Goal: Task Accomplishment & Management: Manage account settings

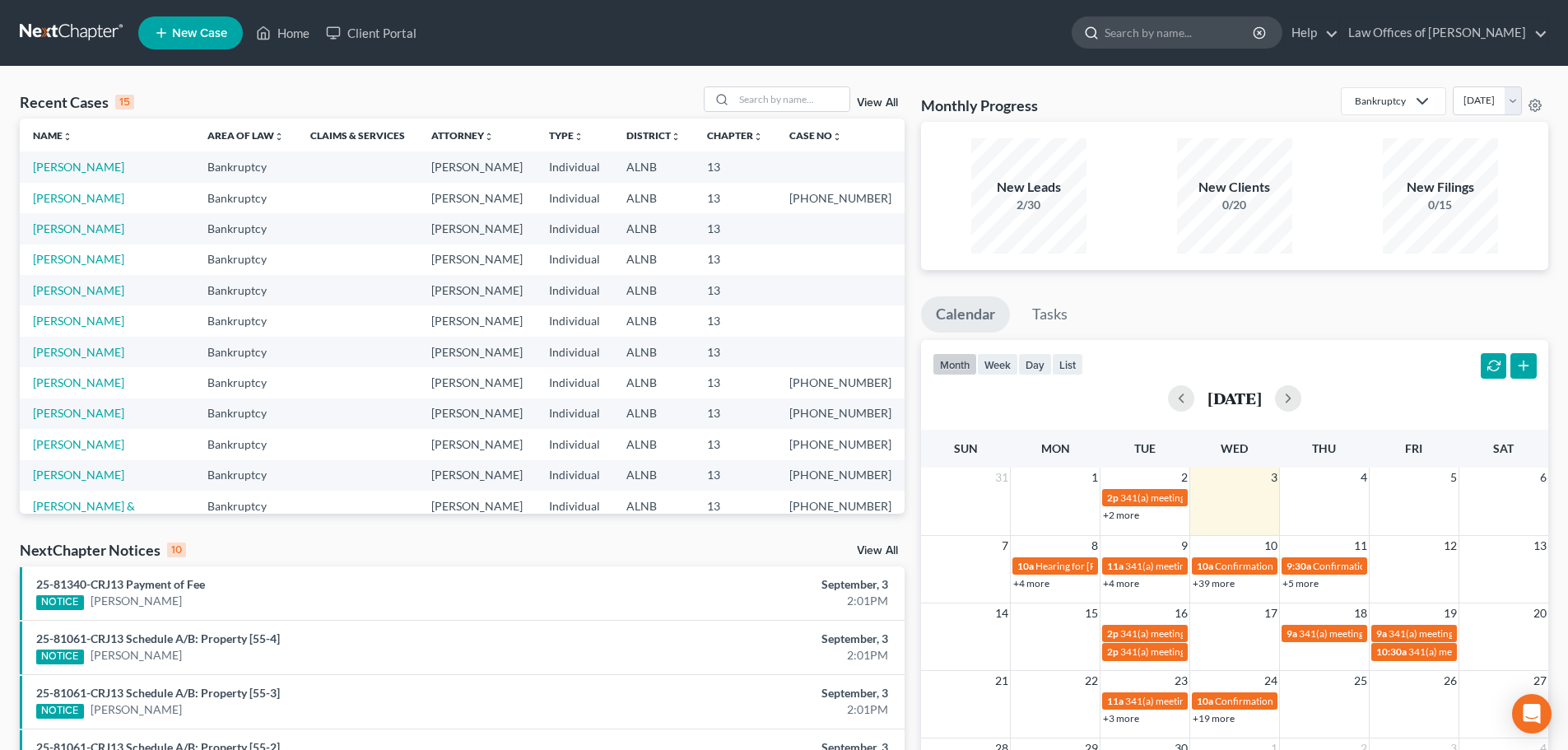
click at [1221, 28] on input "search" at bounding box center [1180, 33] width 151 height 31
type input "Arias"
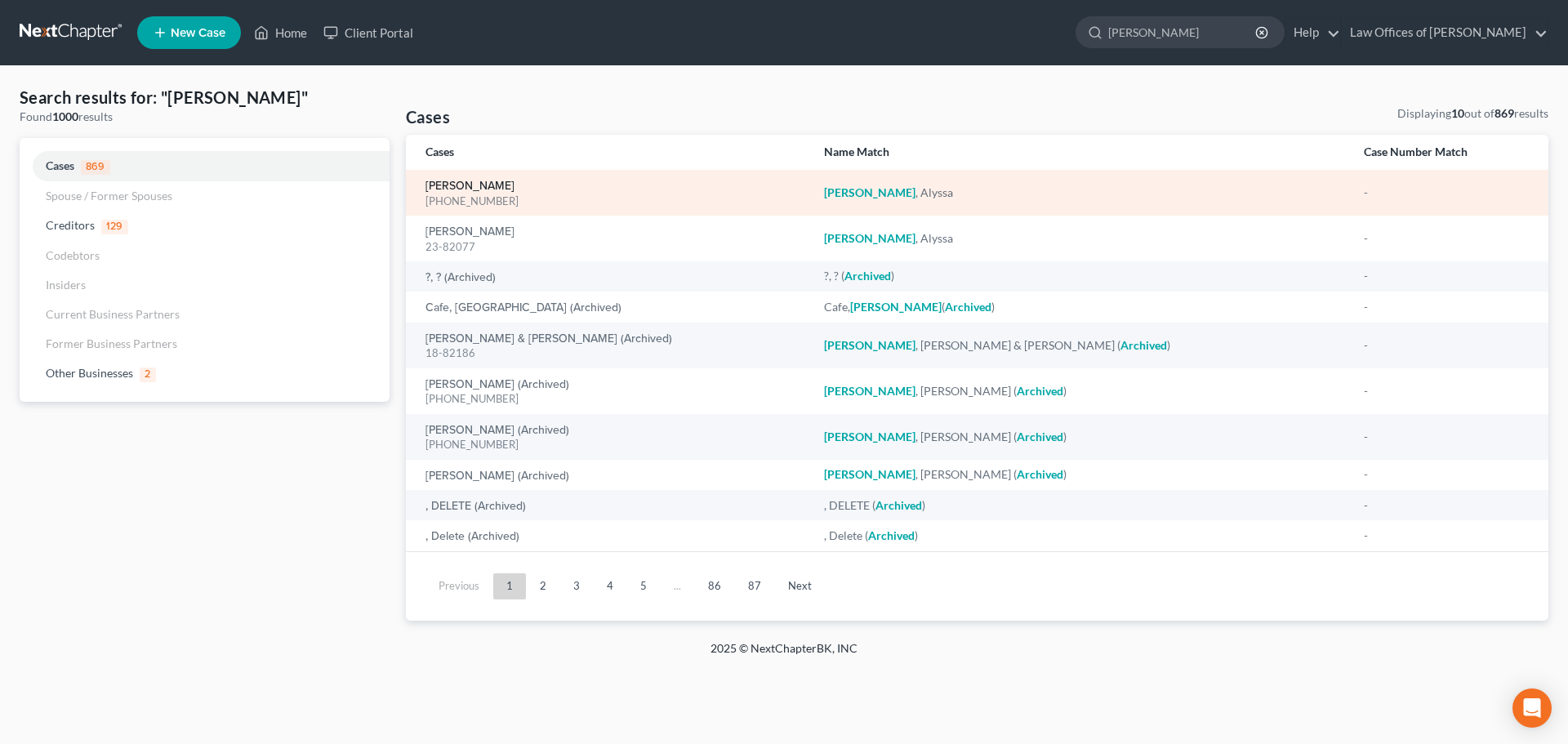
click at [462, 186] on link "[PERSON_NAME]" at bounding box center [470, 186] width 89 height 11
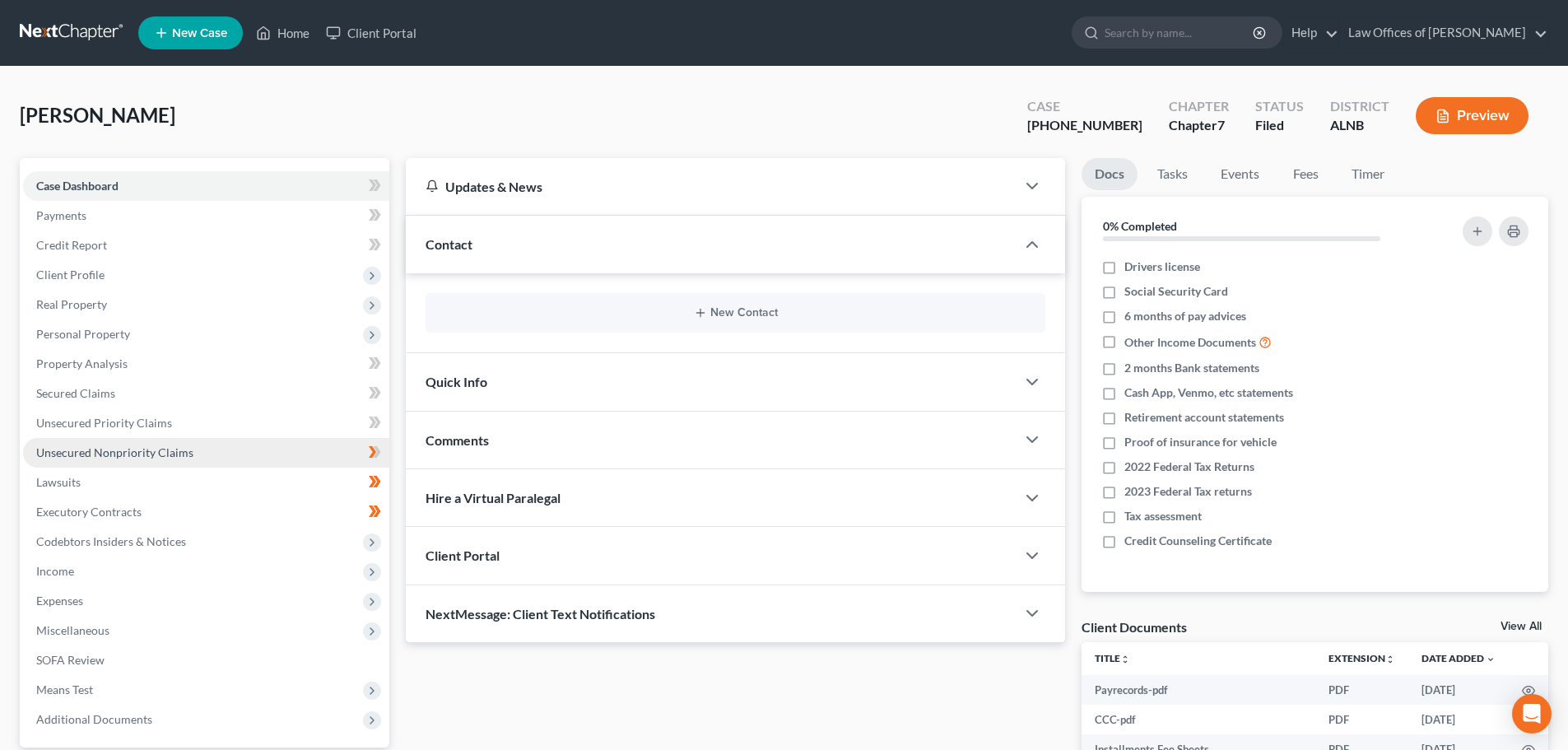
click at [177, 453] on span "Unsecured Nonpriority Claims" at bounding box center [115, 452] width 157 height 14
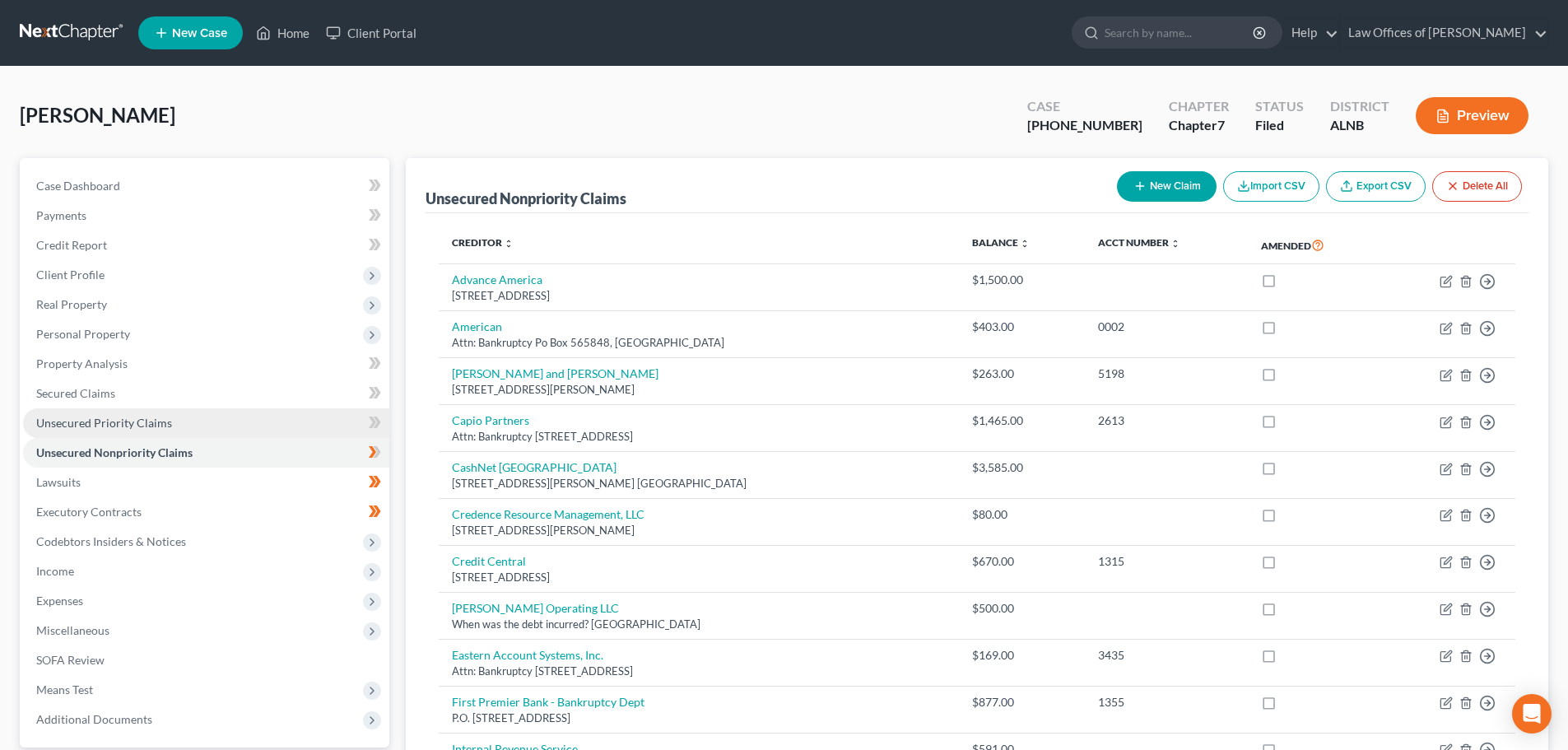
click at [183, 426] on link "Unsecured Priority Claims" at bounding box center [206, 423] width 366 height 30
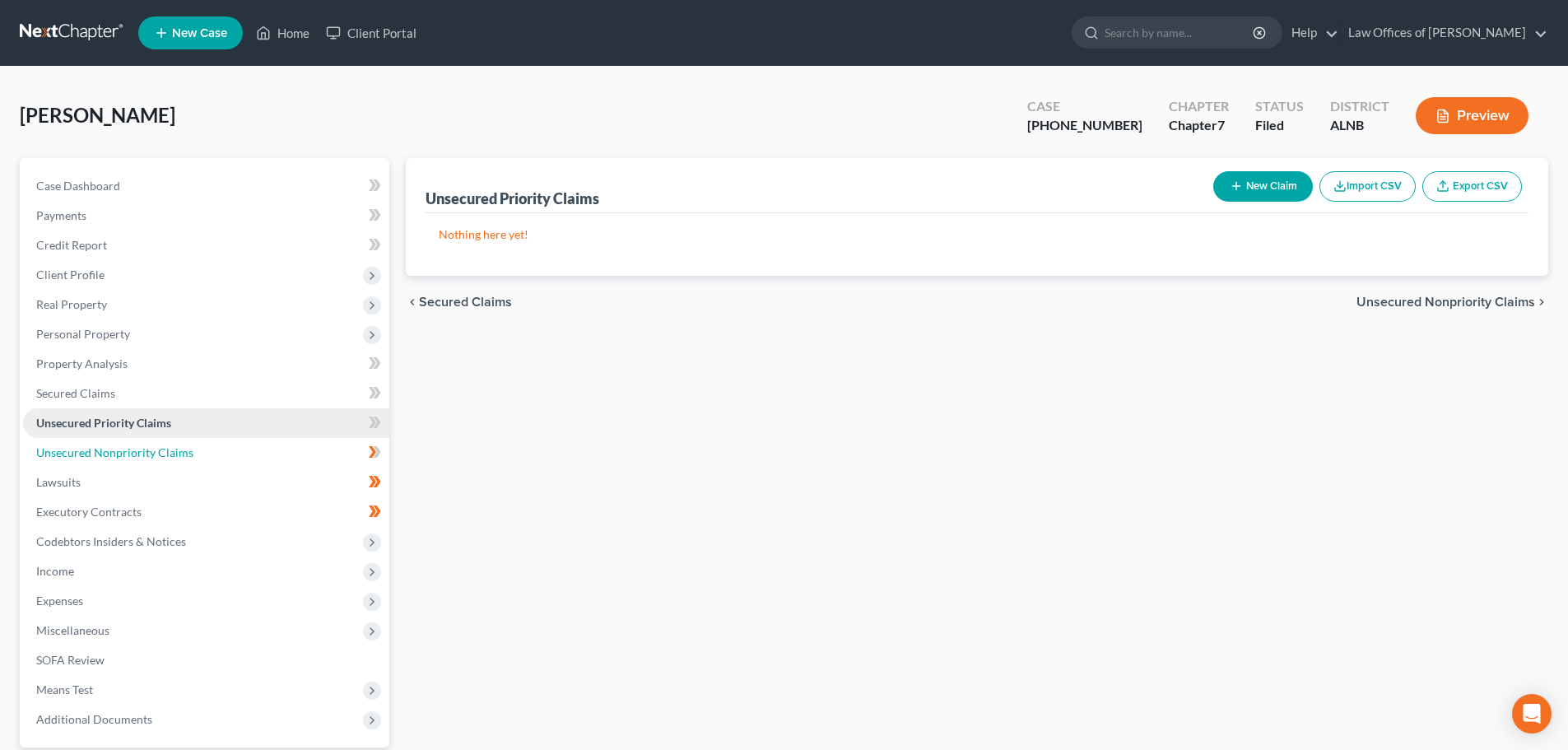
drag, startPoint x: 151, startPoint y: 448, endPoint x: 233, endPoint y: 434, distance: 83.2
click at [151, 448] on span "Unsecured Nonpriority Claims" at bounding box center [115, 452] width 157 height 14
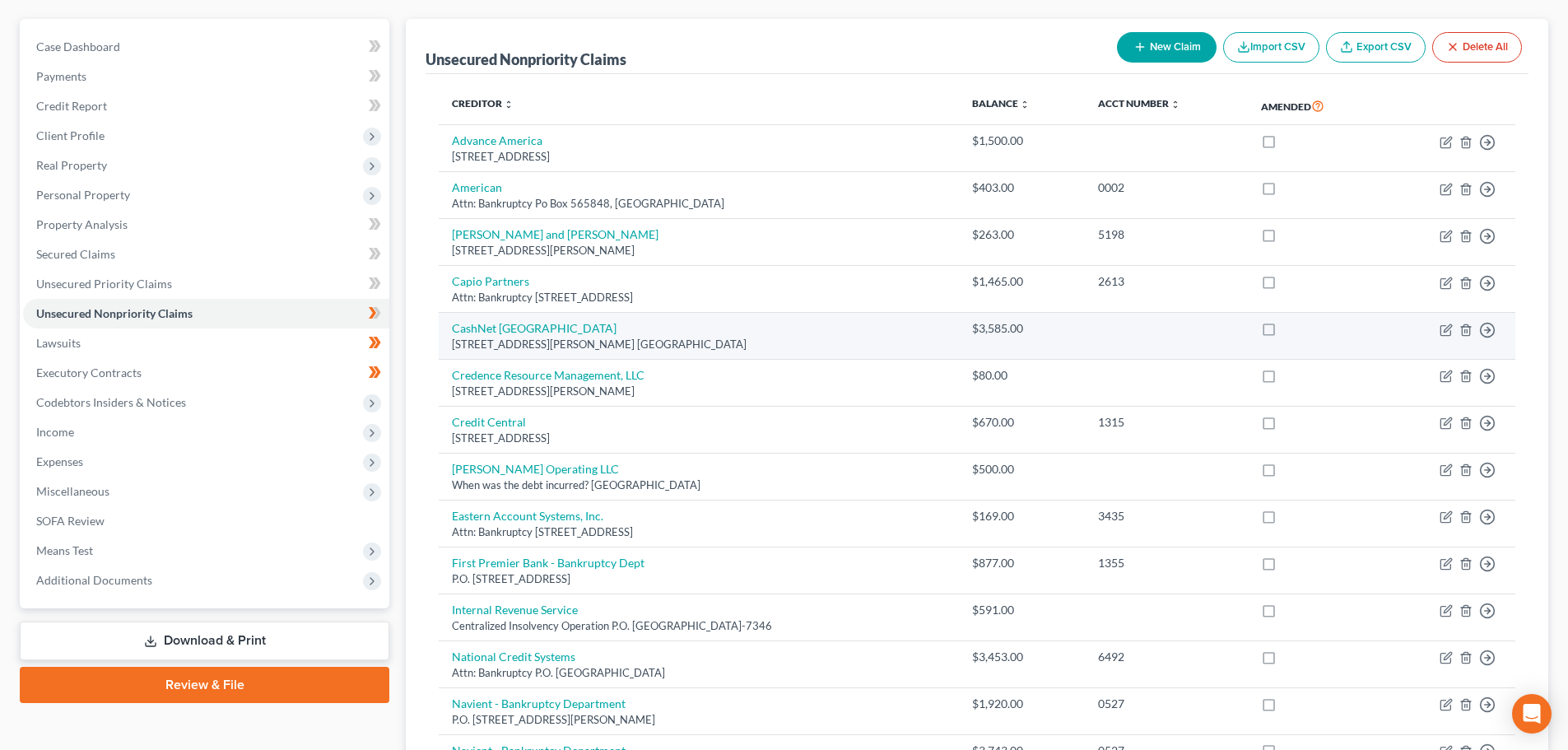
scroll to position [165, 0]
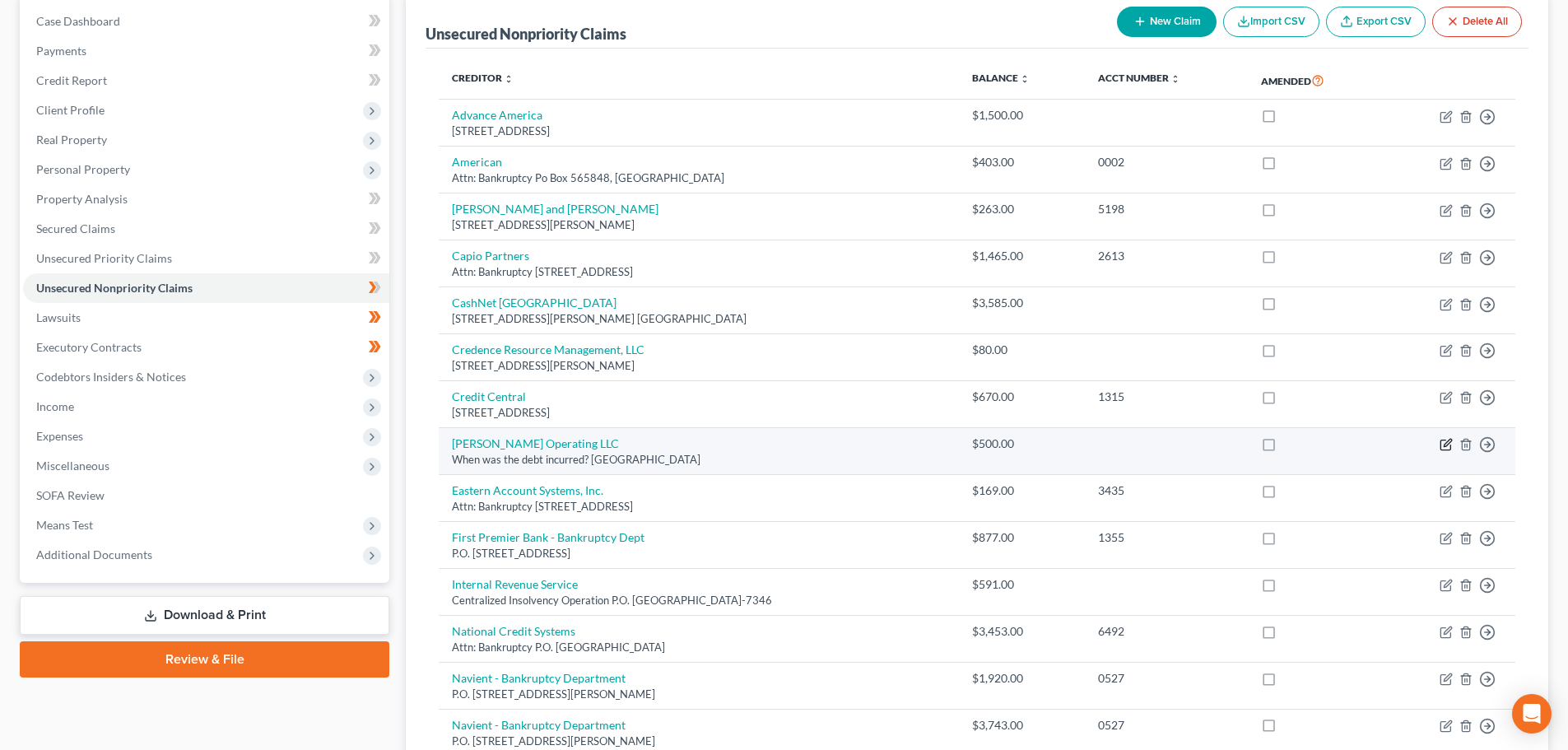
click at [1444, 444] on icon "button" at bounding box center [1446, 445] width 13 height 13
select select "4"
select select "10"
select select "0"
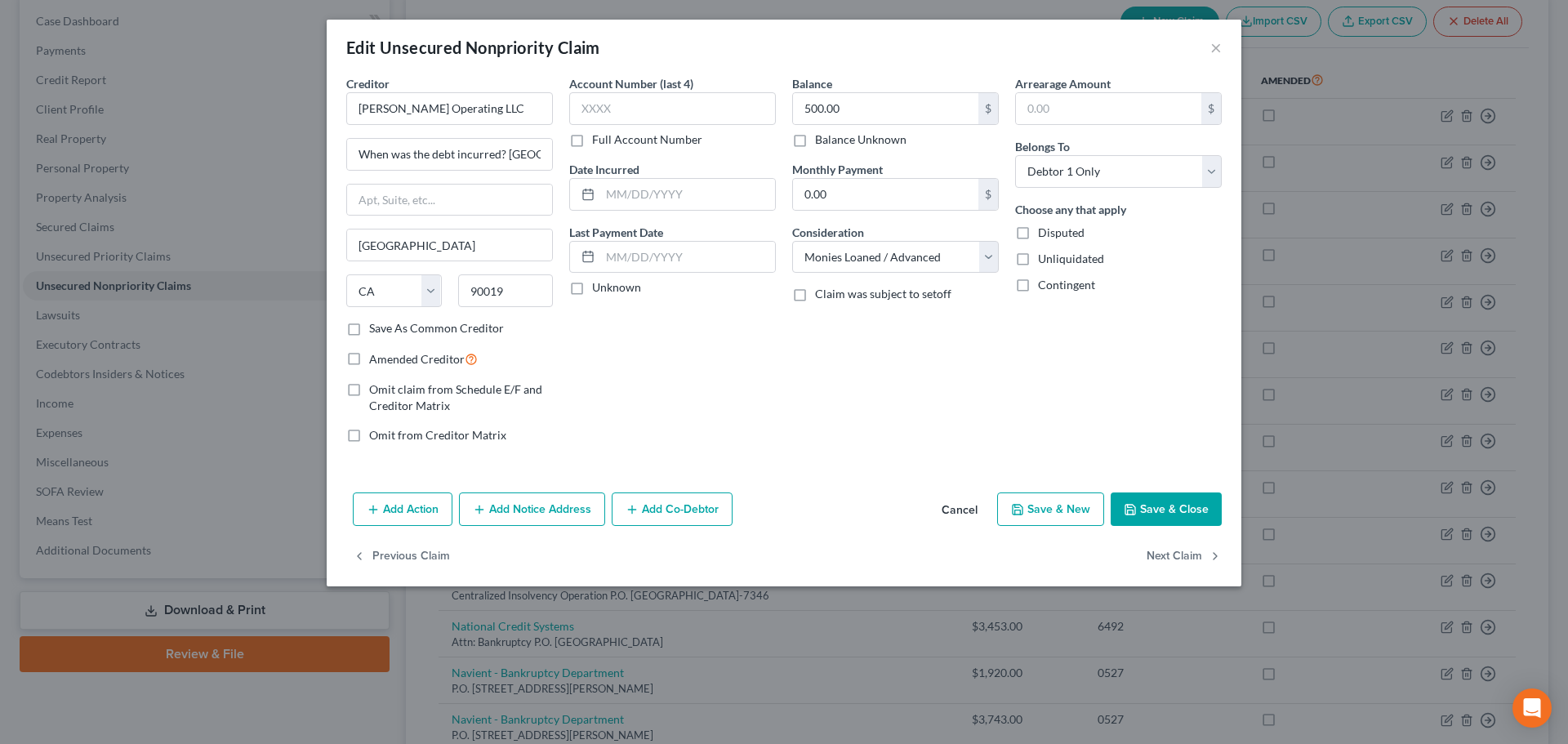
click at [954, 505] on button "Cancel" at bounding box center [959, 510] width 62 height 32
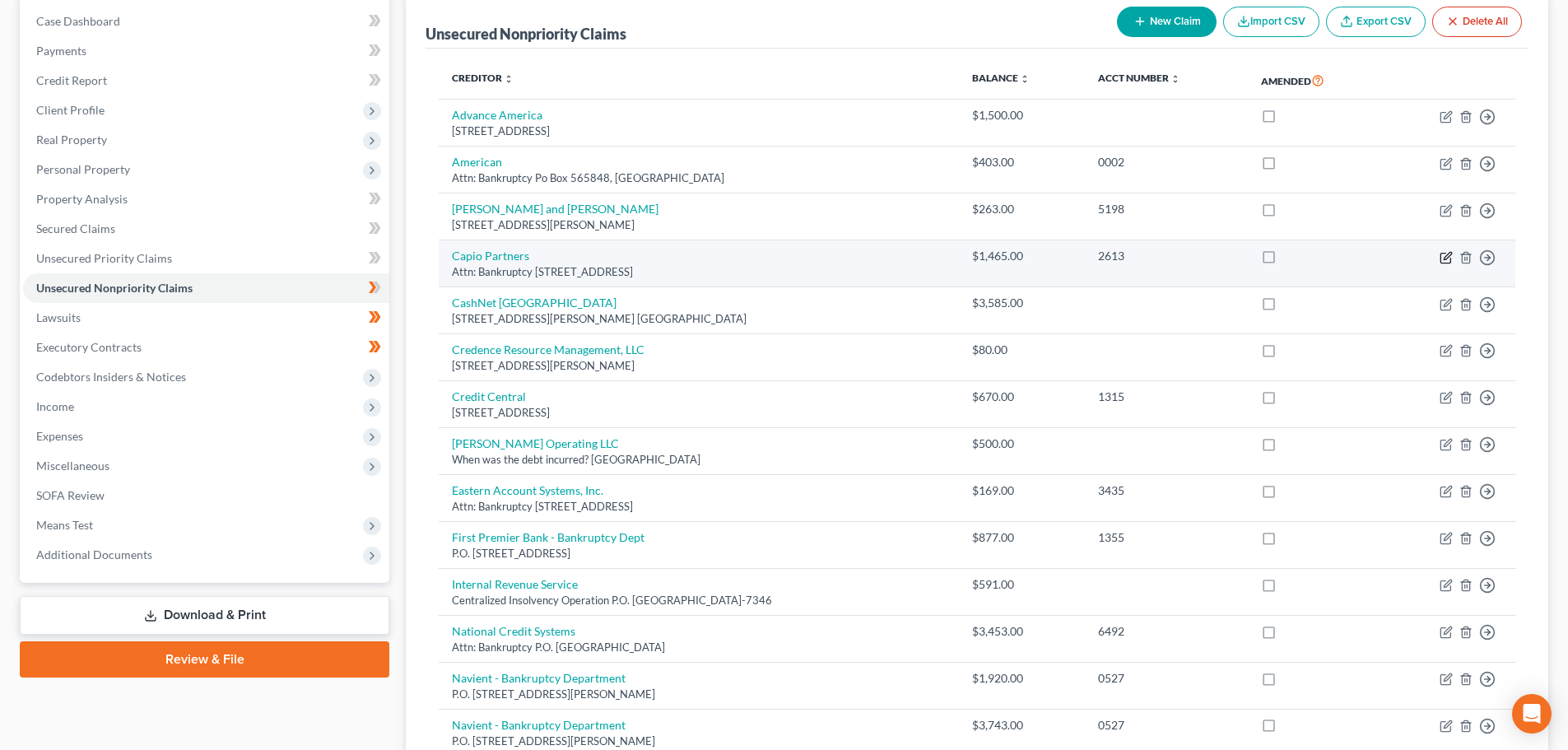
click at [1442, 258] on icon "button" at bounding box center [1446, 258] width 13 height 13
select select "45"
select select "10"
select select "0"
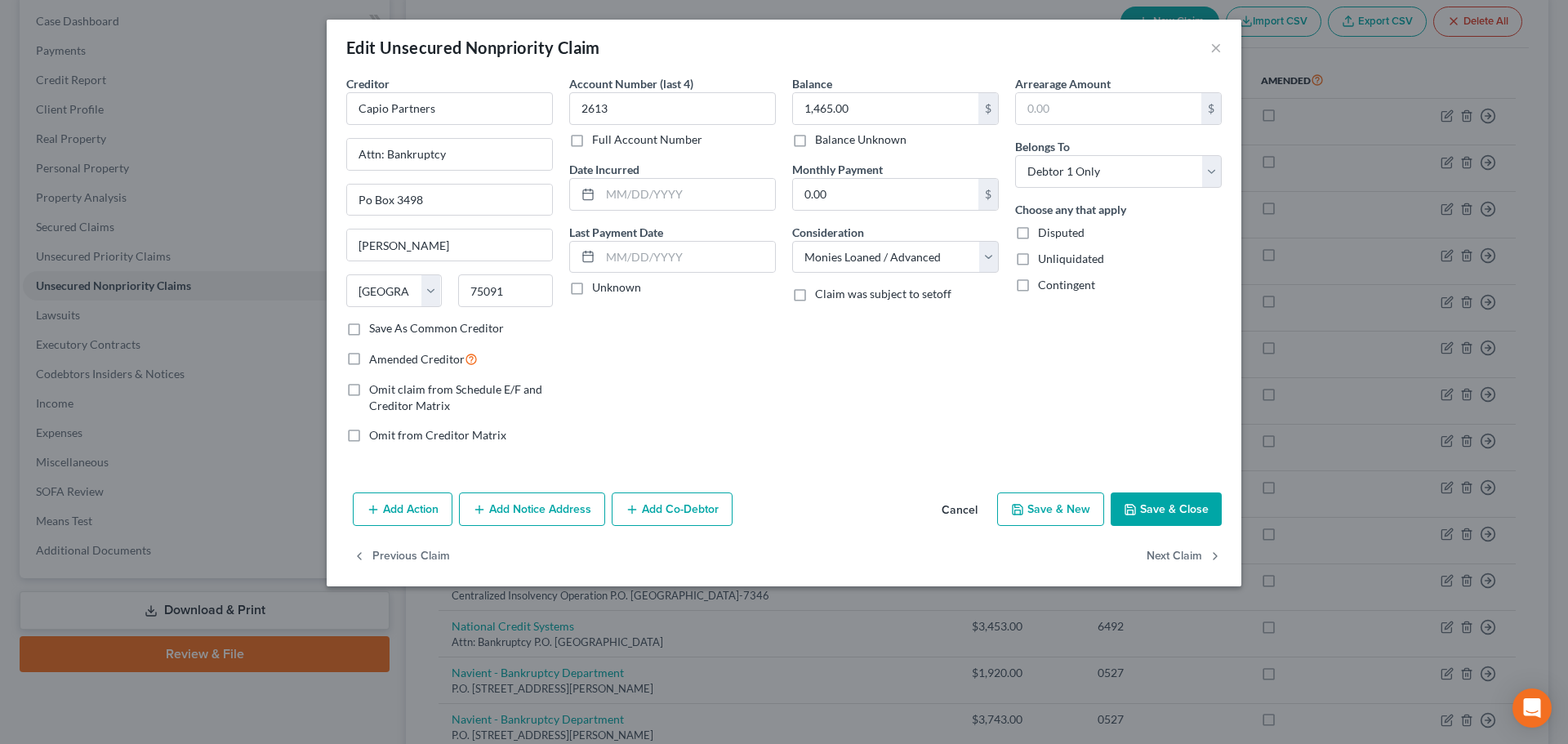
drag, startPoint x: 952, startPoint y: 508, endPoint x: 948, endPoint y: 484, distance: 24.3
click at [952, 509] on button "Cancel" at bounding box center [959, 510] width 62 height 32
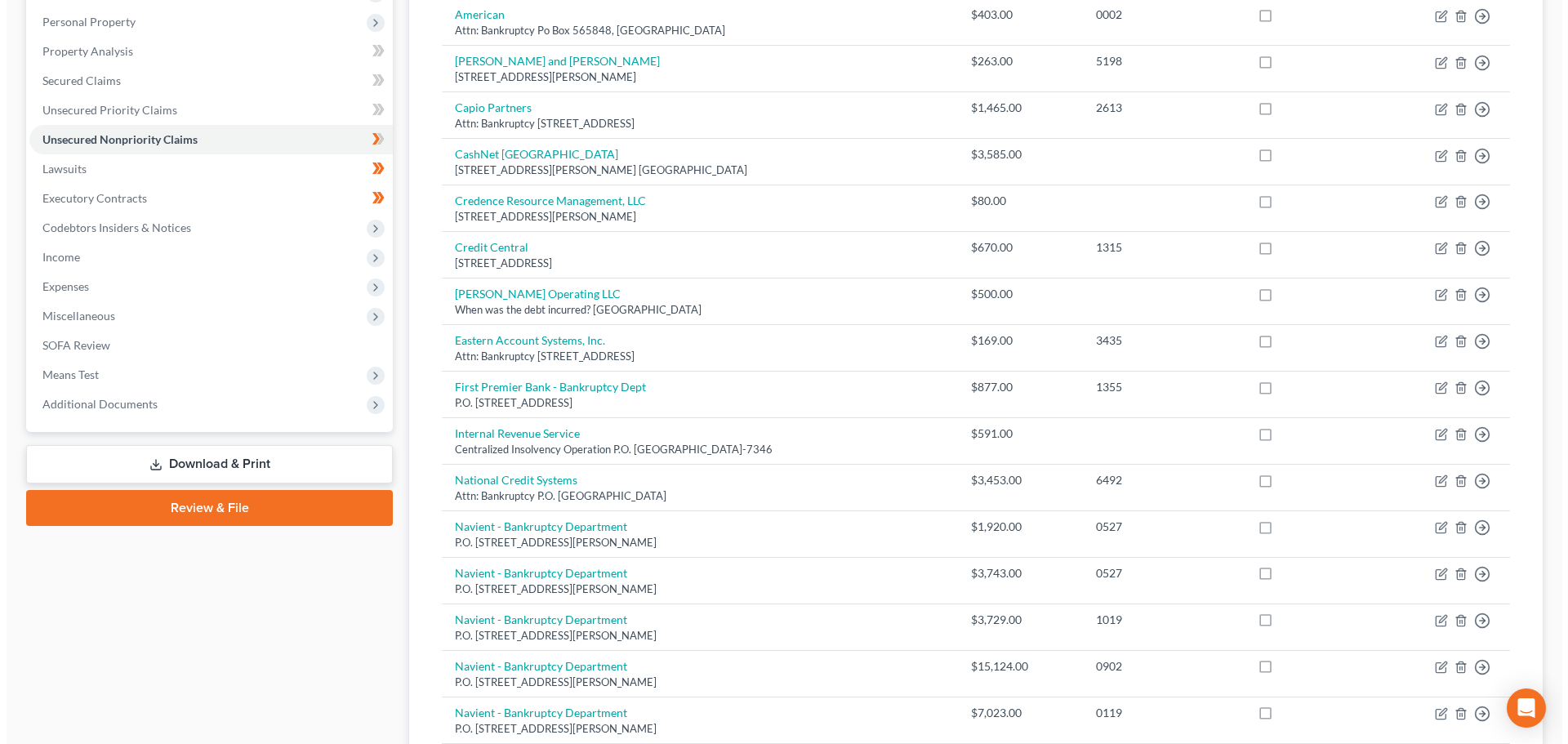
scroll to position [0, 0]
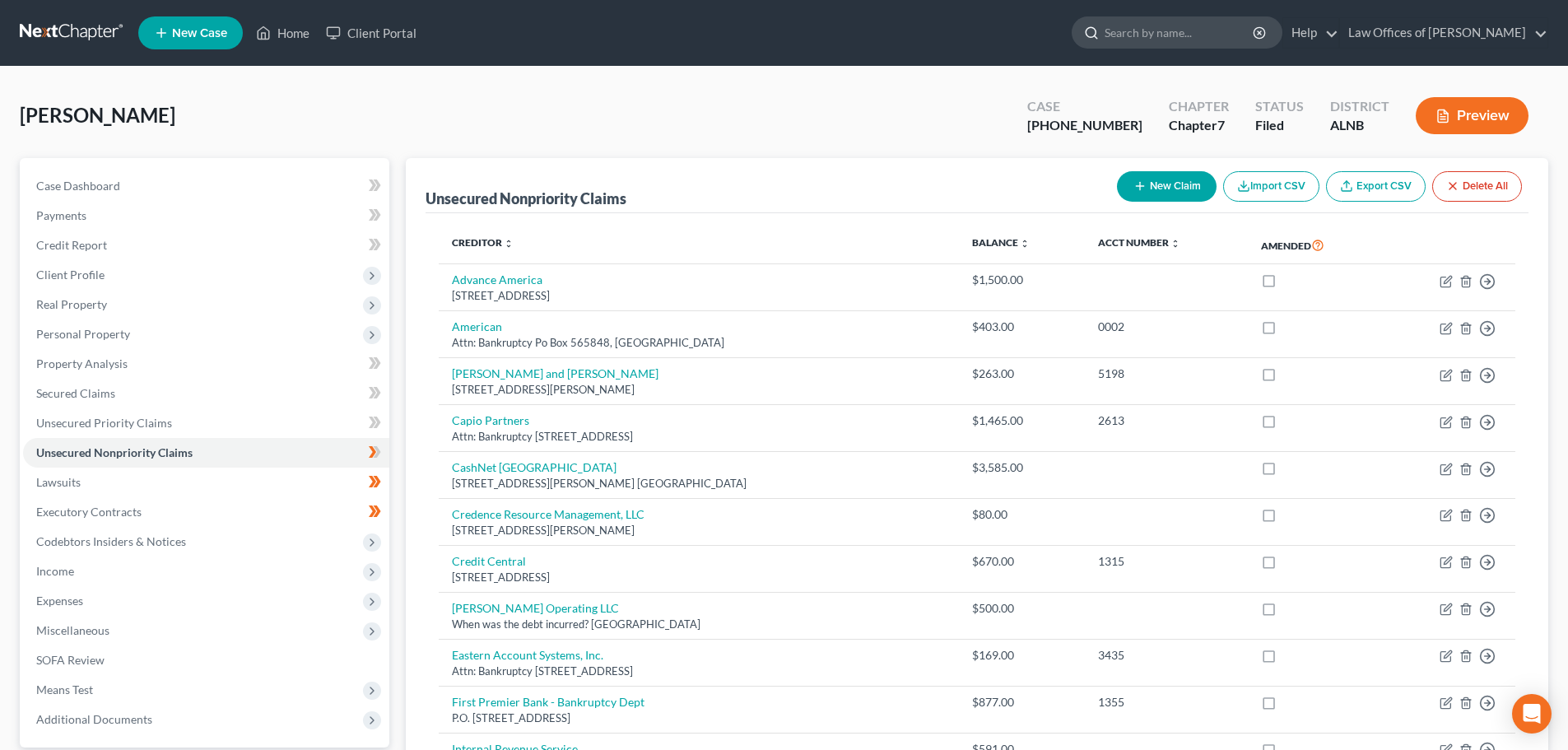
click at [1172, 35] on input "search" at bounding box center [1180, 33] width 151 height 31
type input "capps"
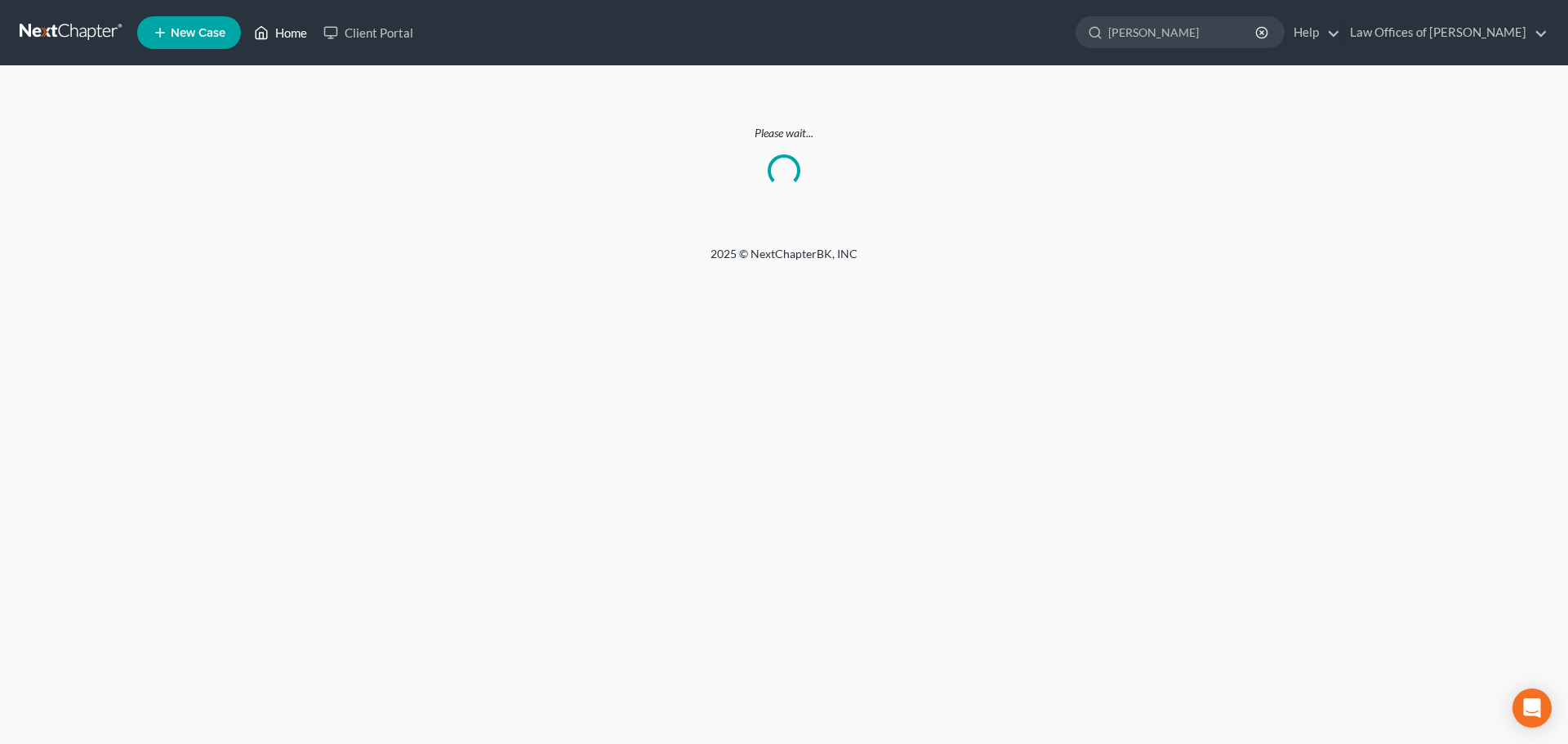
click at [288, 30] on link "Home" at bounding box center [280, 32] width 69 height 29
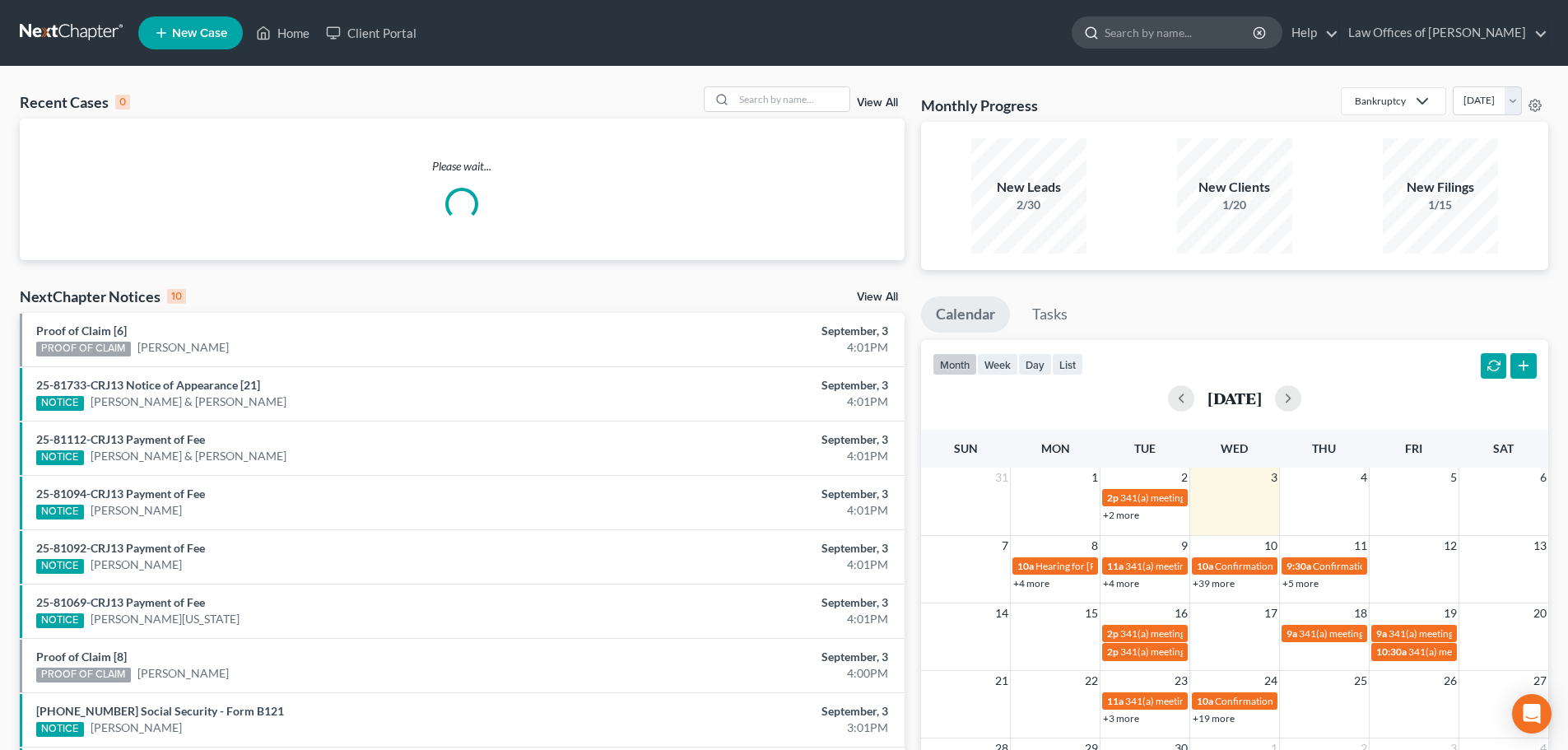
click at [1218, 32] on input "search" at bounding box center [1180, 33] width 151 height 31
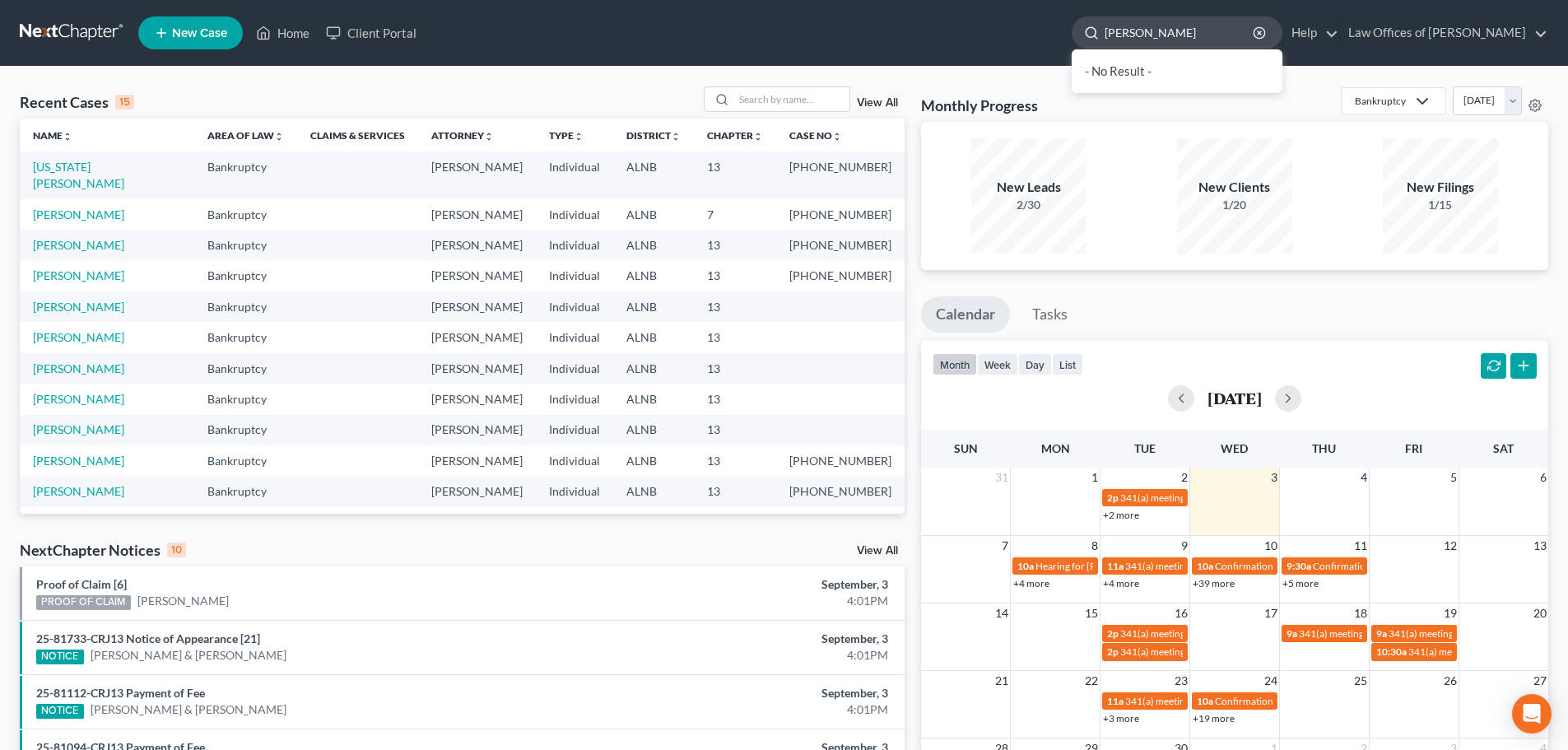
type input "capps"
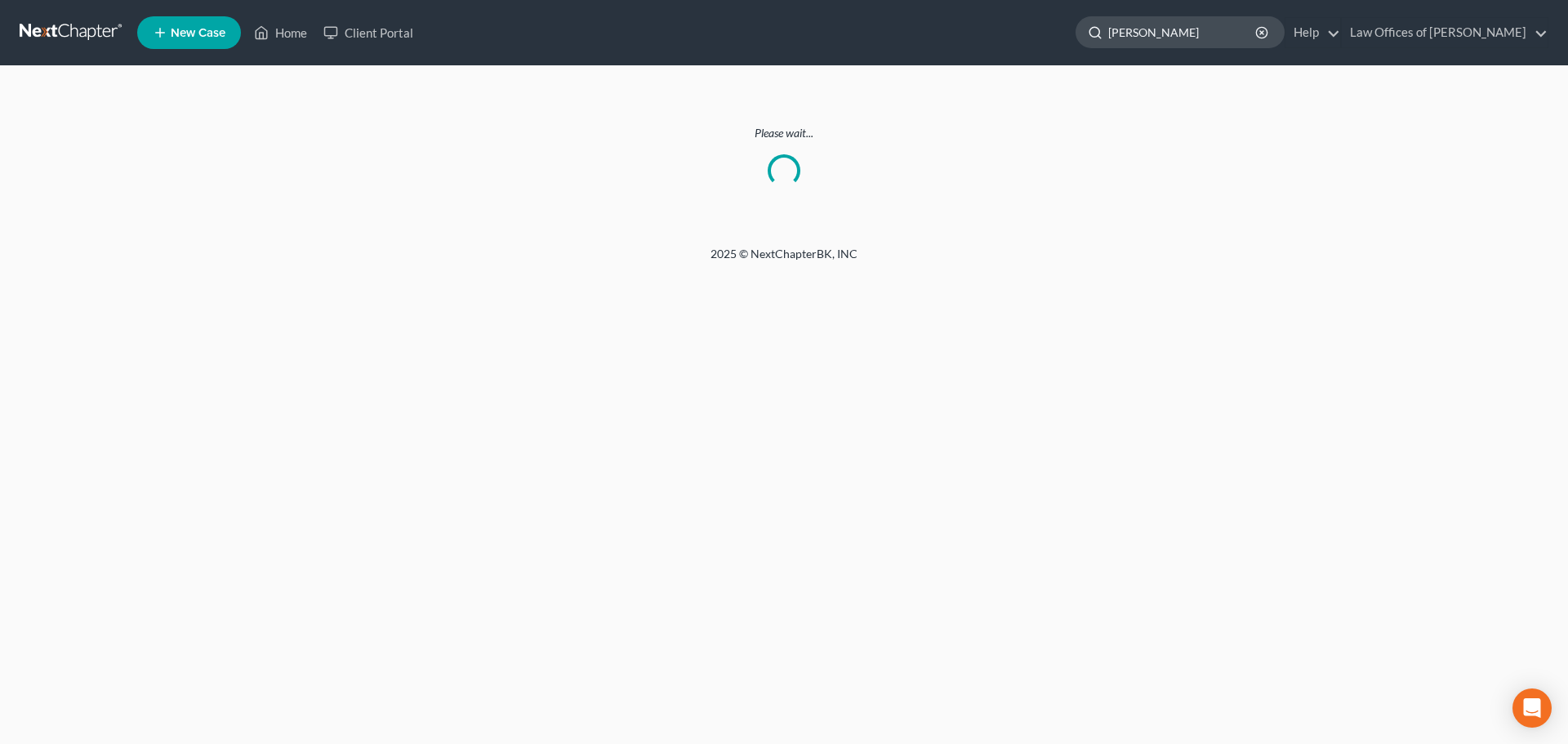
click at [1200, 36] on input "capps" at bounding box center [1183, 32] width 149 height 30
click at [287, 32] on link "Home" at bounding box center [280, 32] width 69 height 29
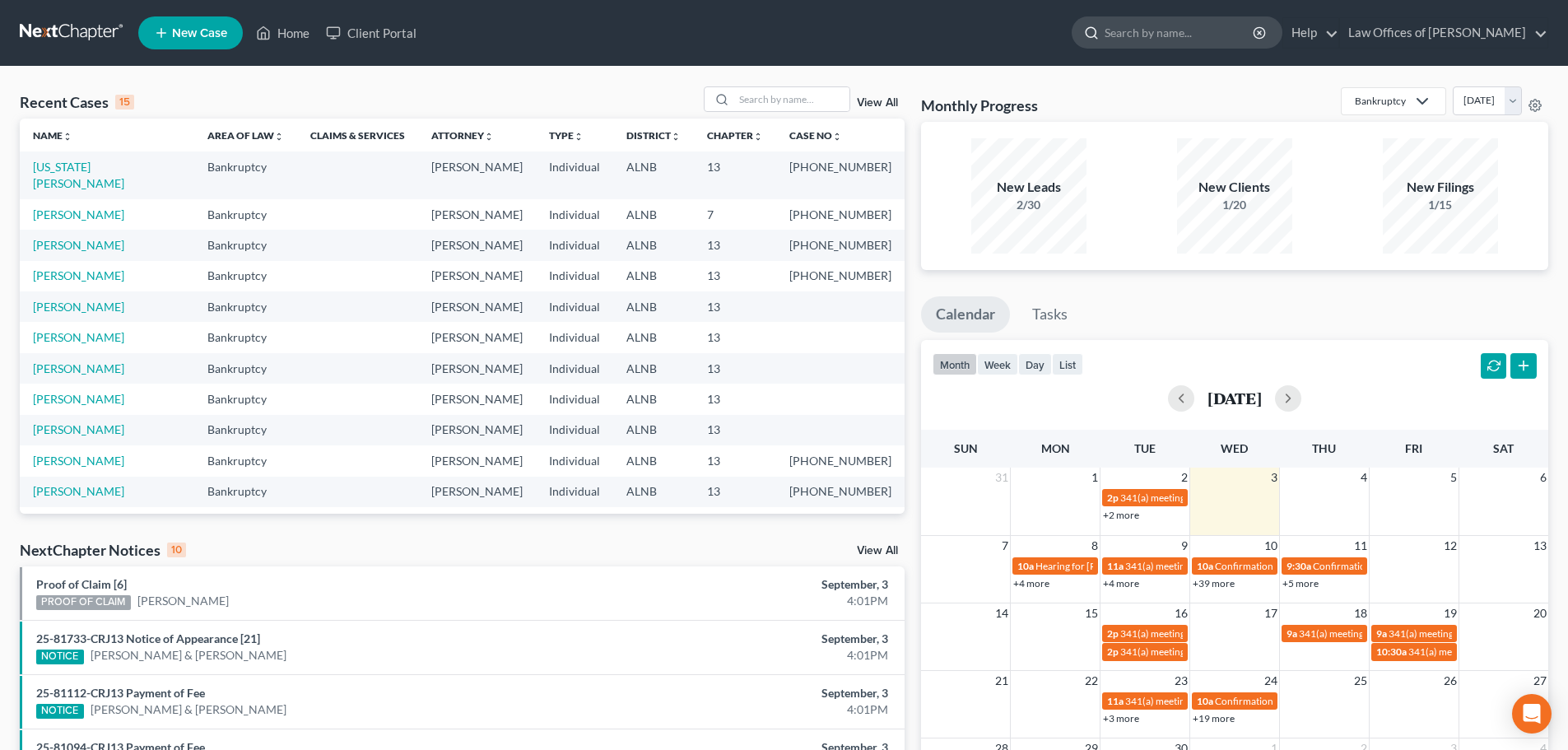
click at [1181, 35] on input "search" at bounding box center [1180, 33] width 151 height 31
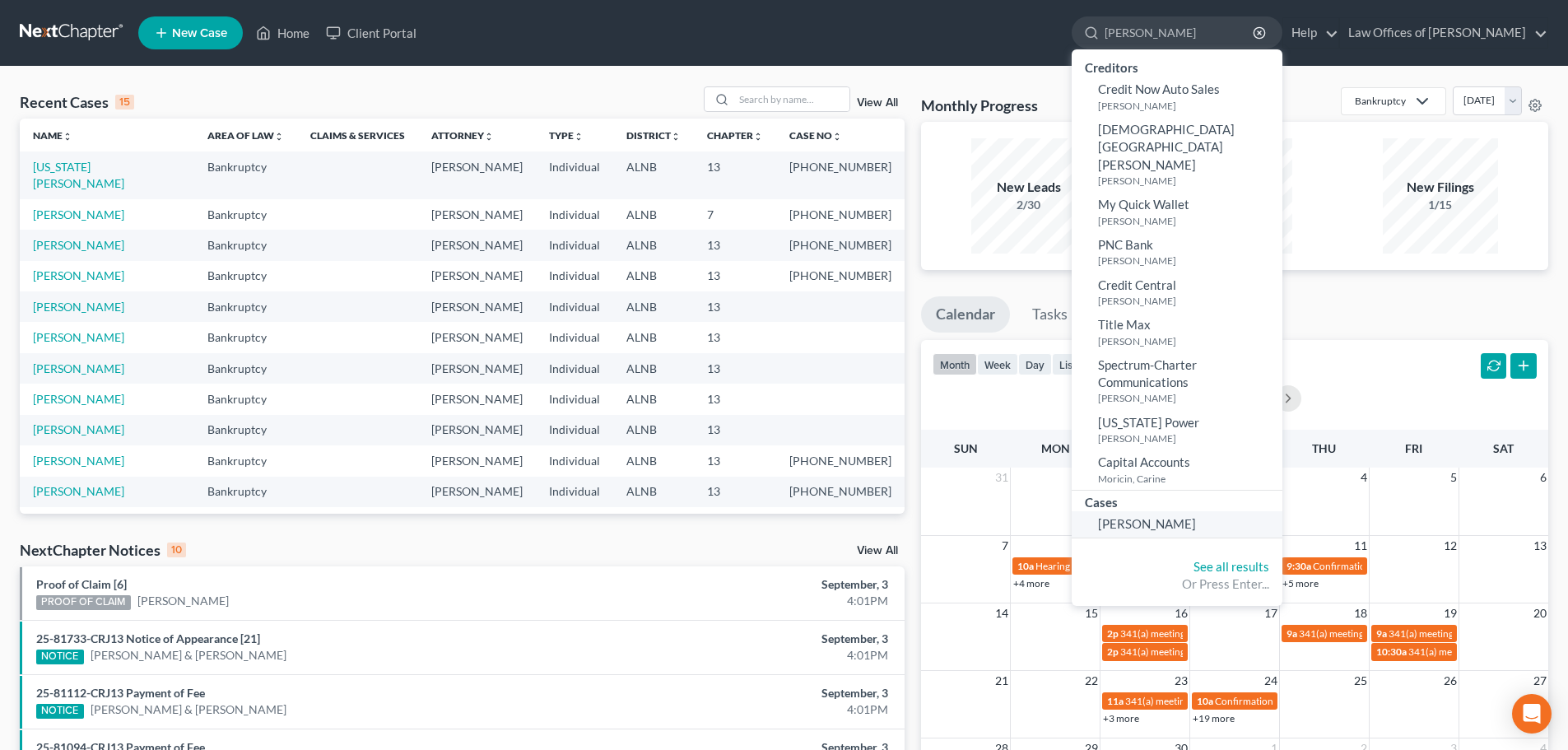
type input "[PERSON_NAME]"
click at [1168, 516] on span "[PERSON_NAME]" at bounding box center [1147, 523] width 98 height 14
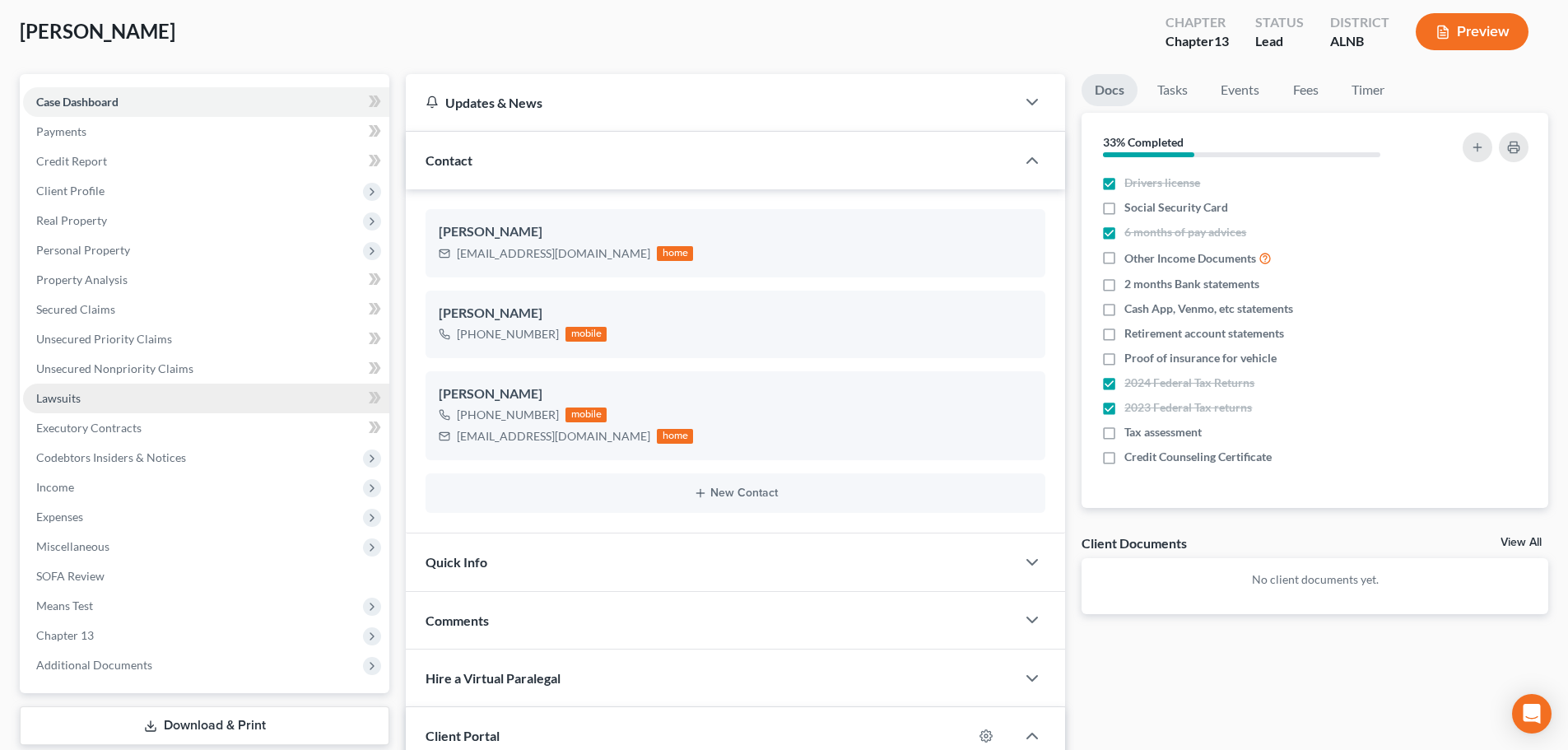
scroll to position [165, 0]
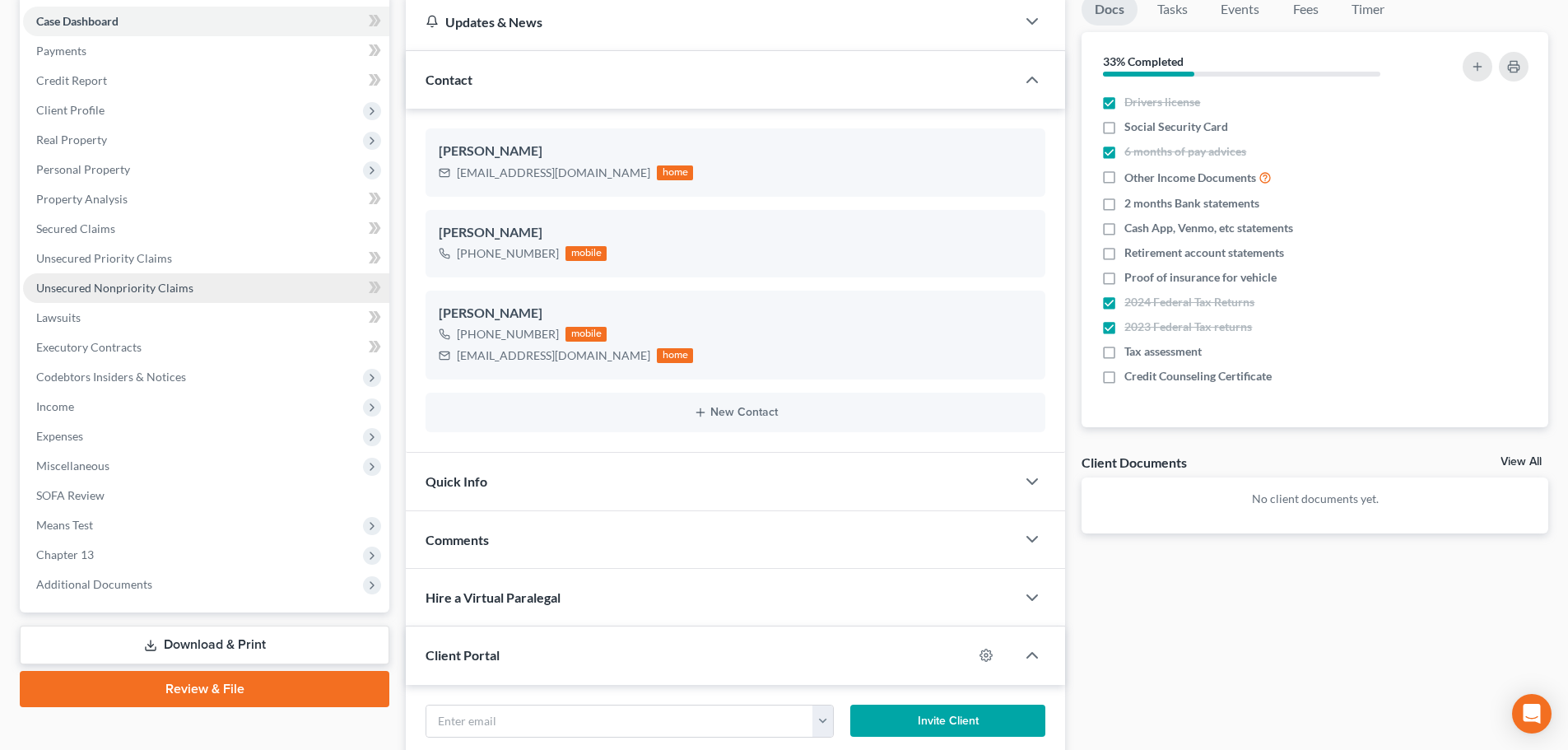
click at [166, 286] on span "Unsecured Nonpriority Claims" at bounding box center [115, 288] width 157 height 14
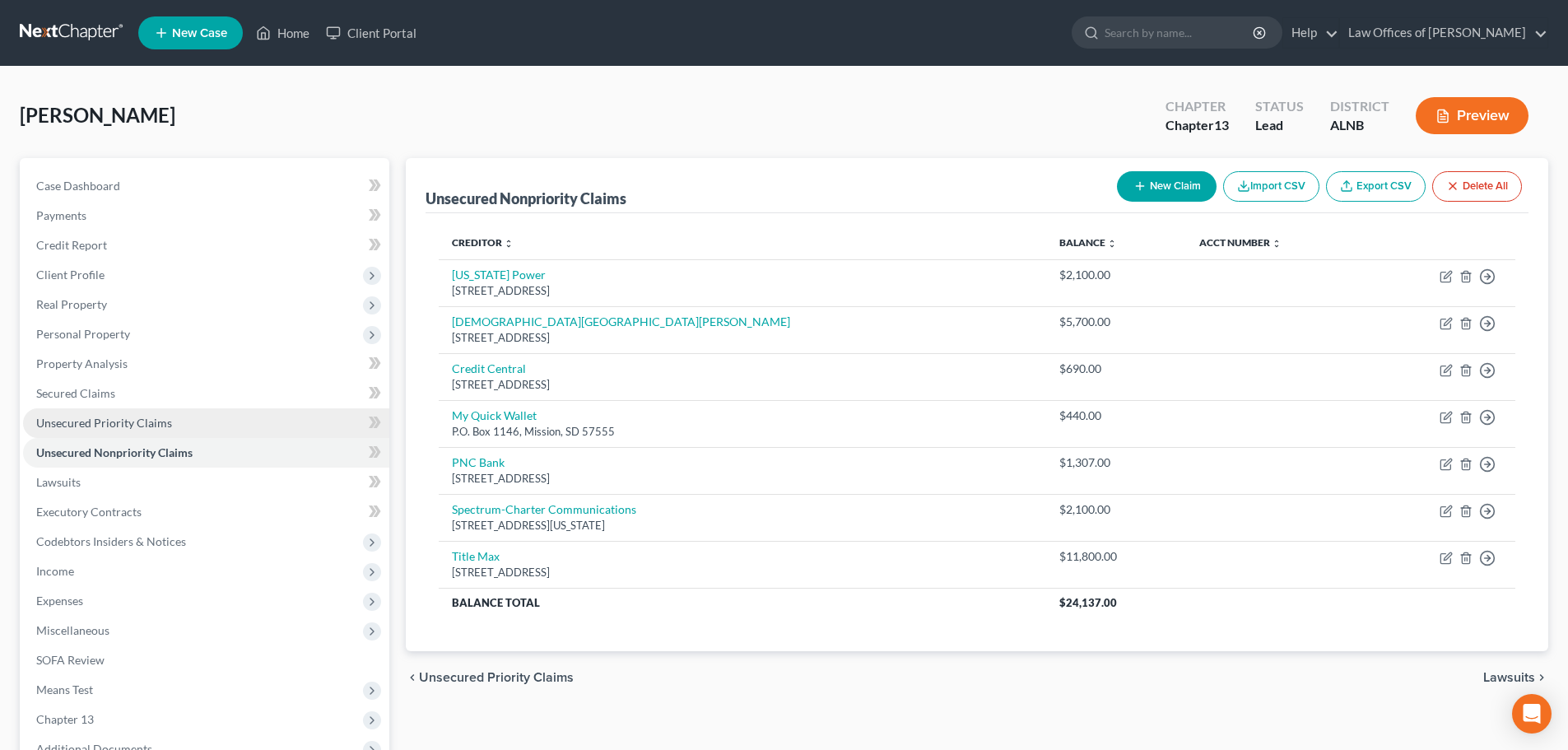
click at [175, 419] on link "Unsecured Priority Claims" at bounding box center [206, 423] width 366 height 30
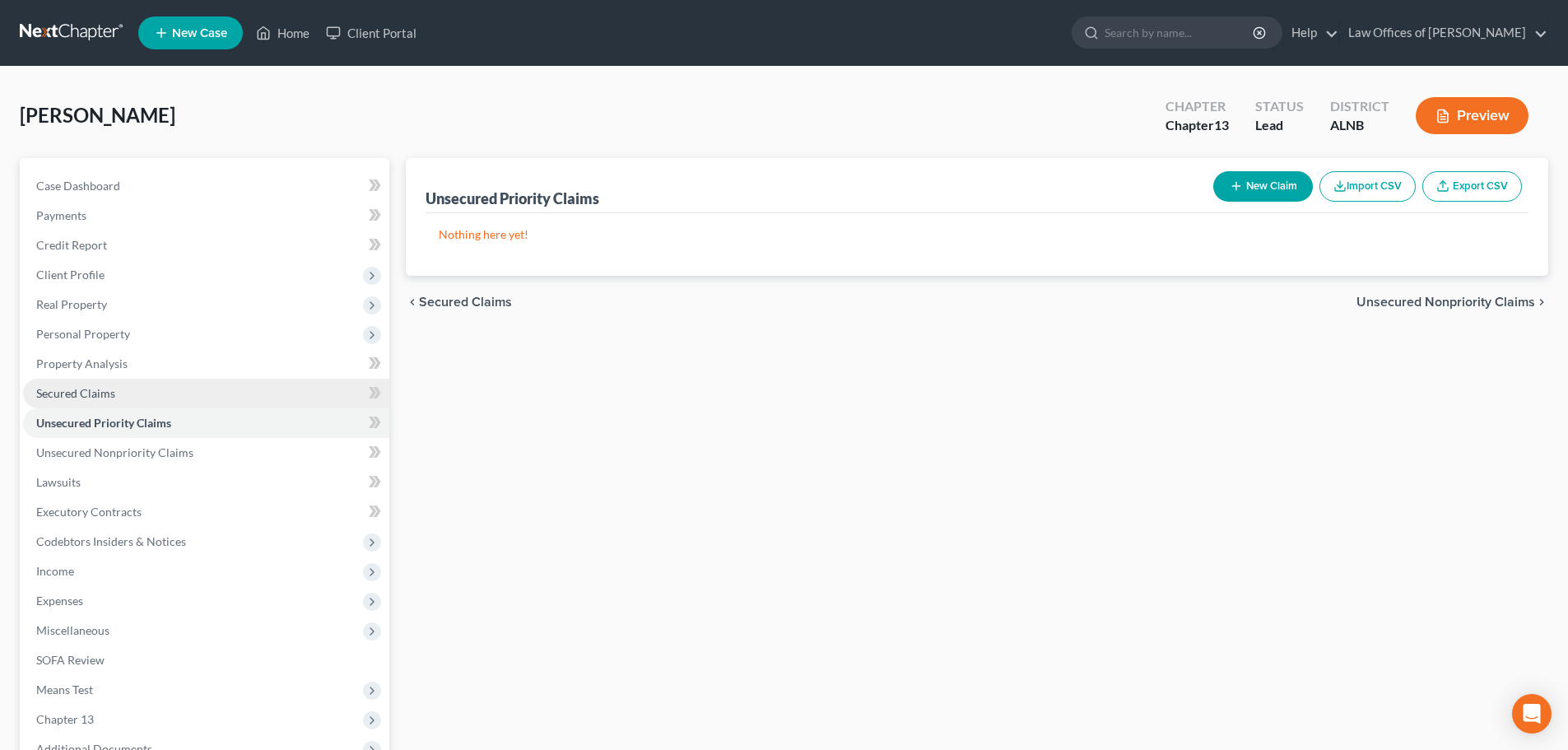
click at [154, 387] on link "Secured Claims" at bounding box center [206, 393] width 366 height 30
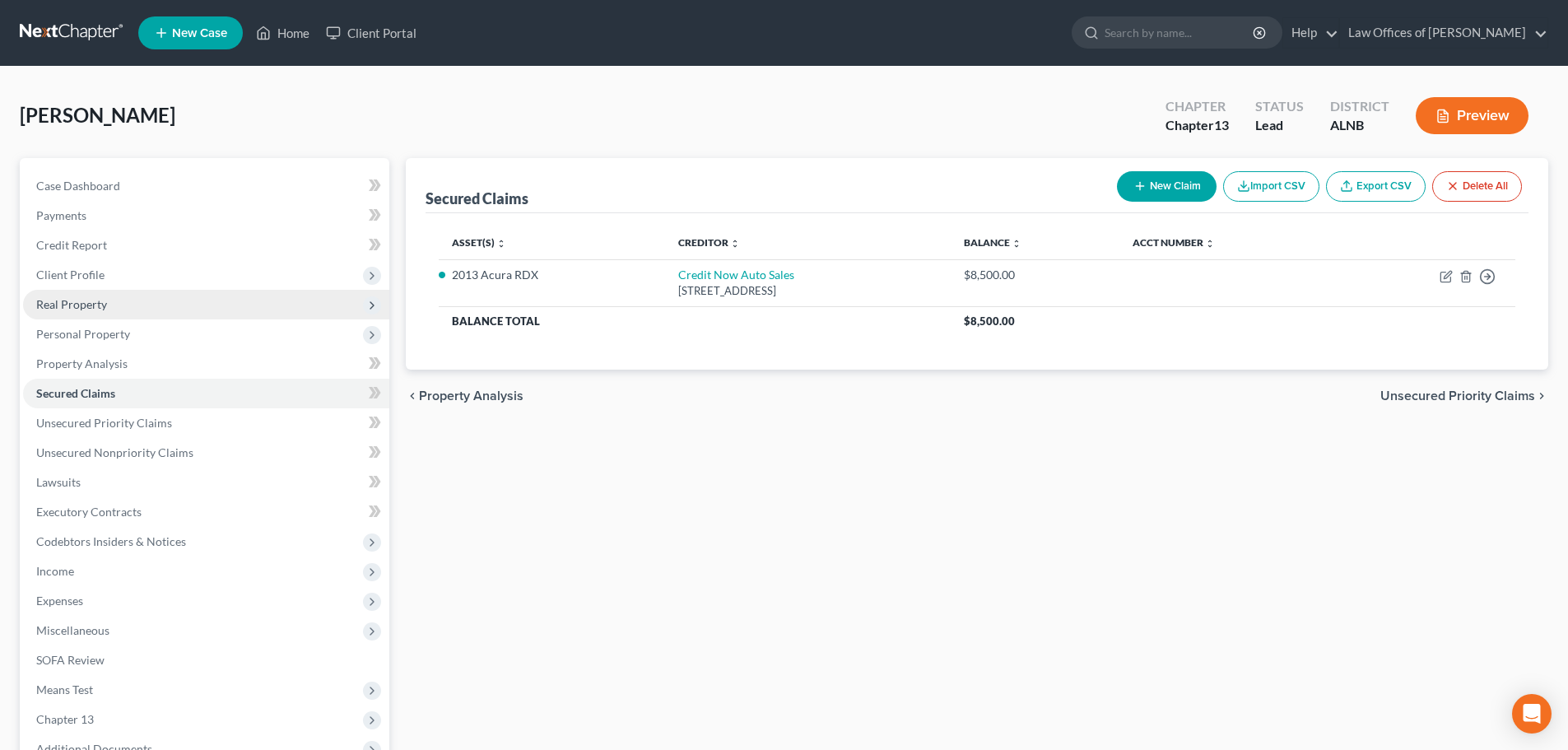
click at [183, 305] on span "Real Property" at bounding box center [206, 304] width 366 height 30
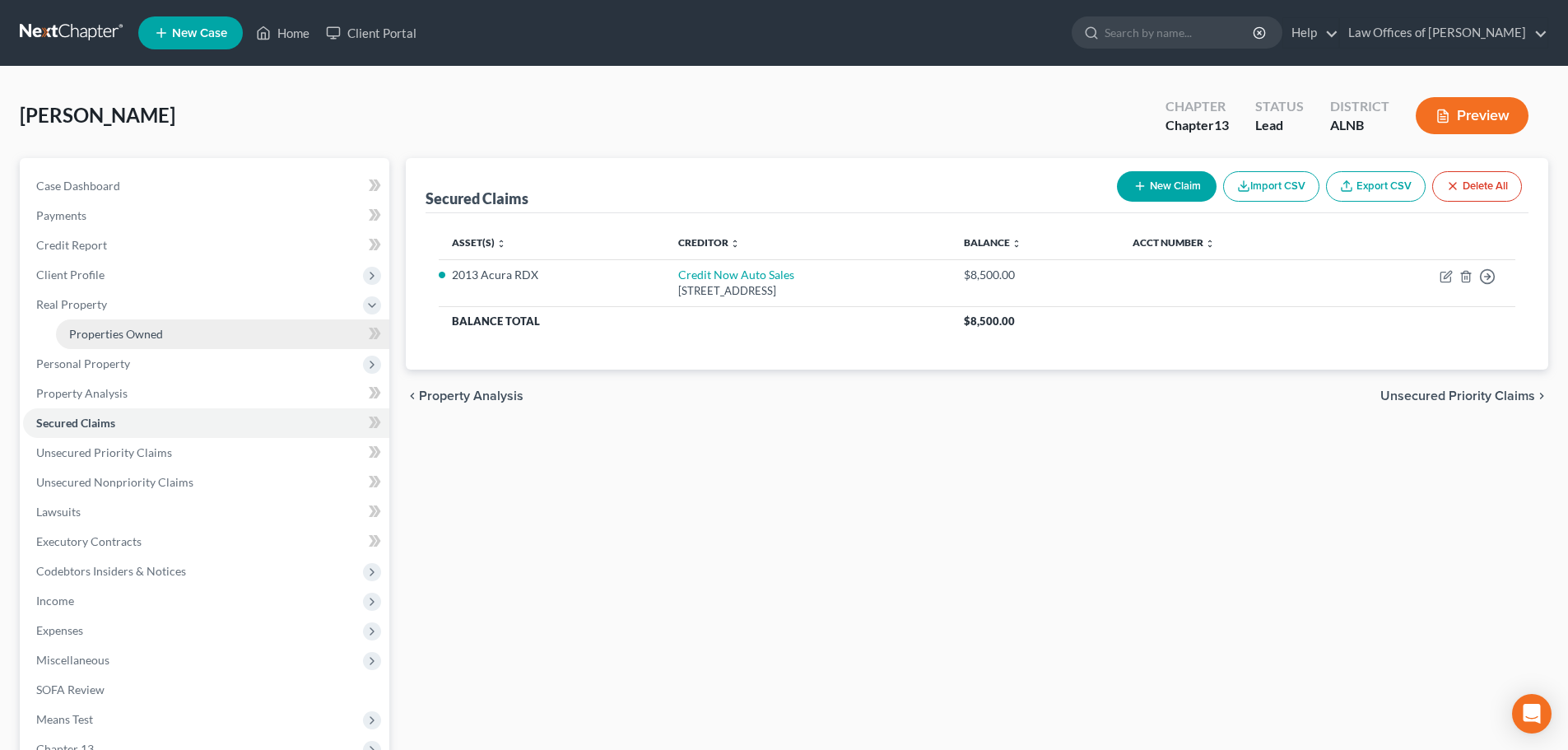
click at [189, 329] on link "Properties Owned" at bounding box center [222, 334] width 334 height 30
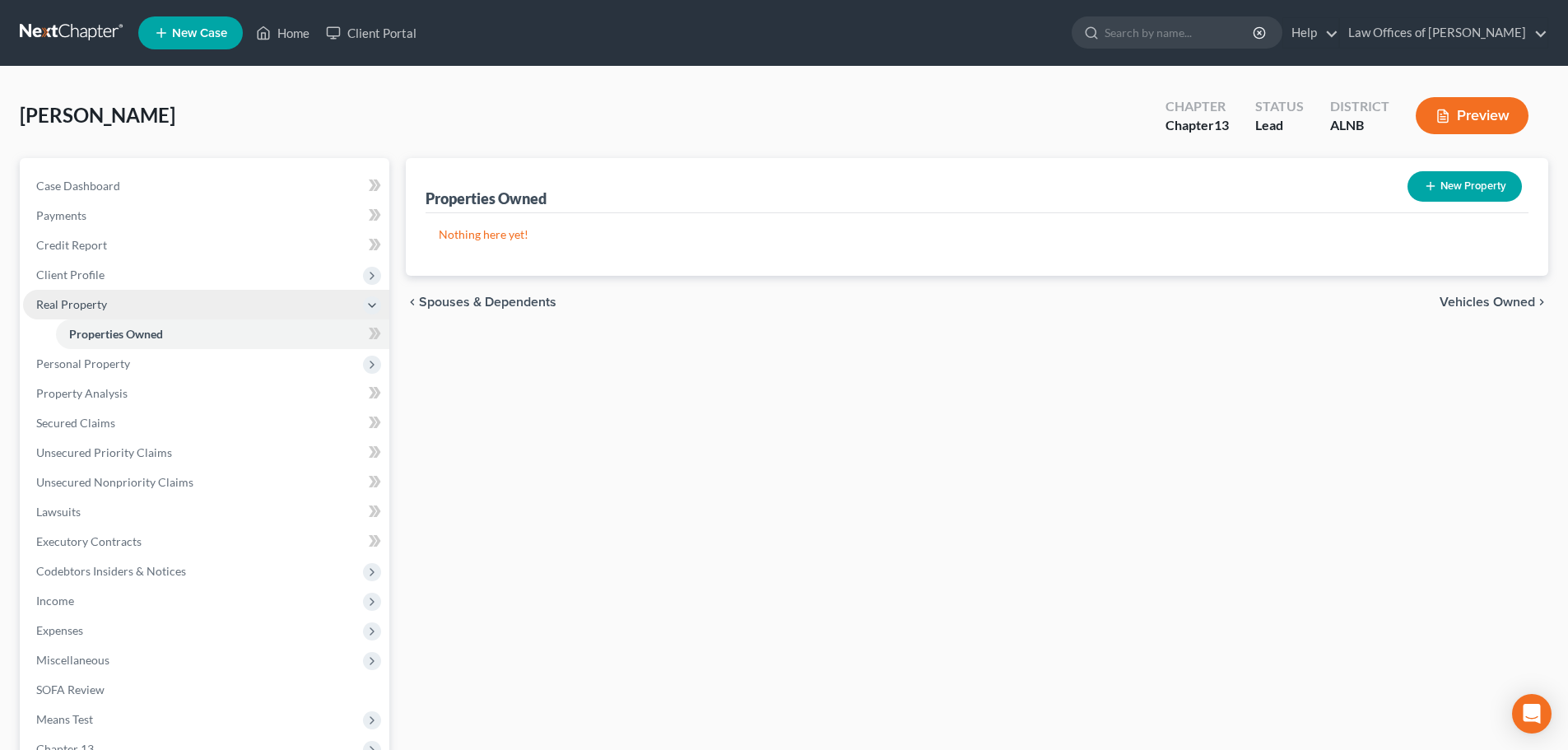
click at [369, 311] on icon at bounding box center [372, 306] width 13 height 13
click at [190, 336] on span "Personal Property" at bounding box center [206, 334] width 366 height 30
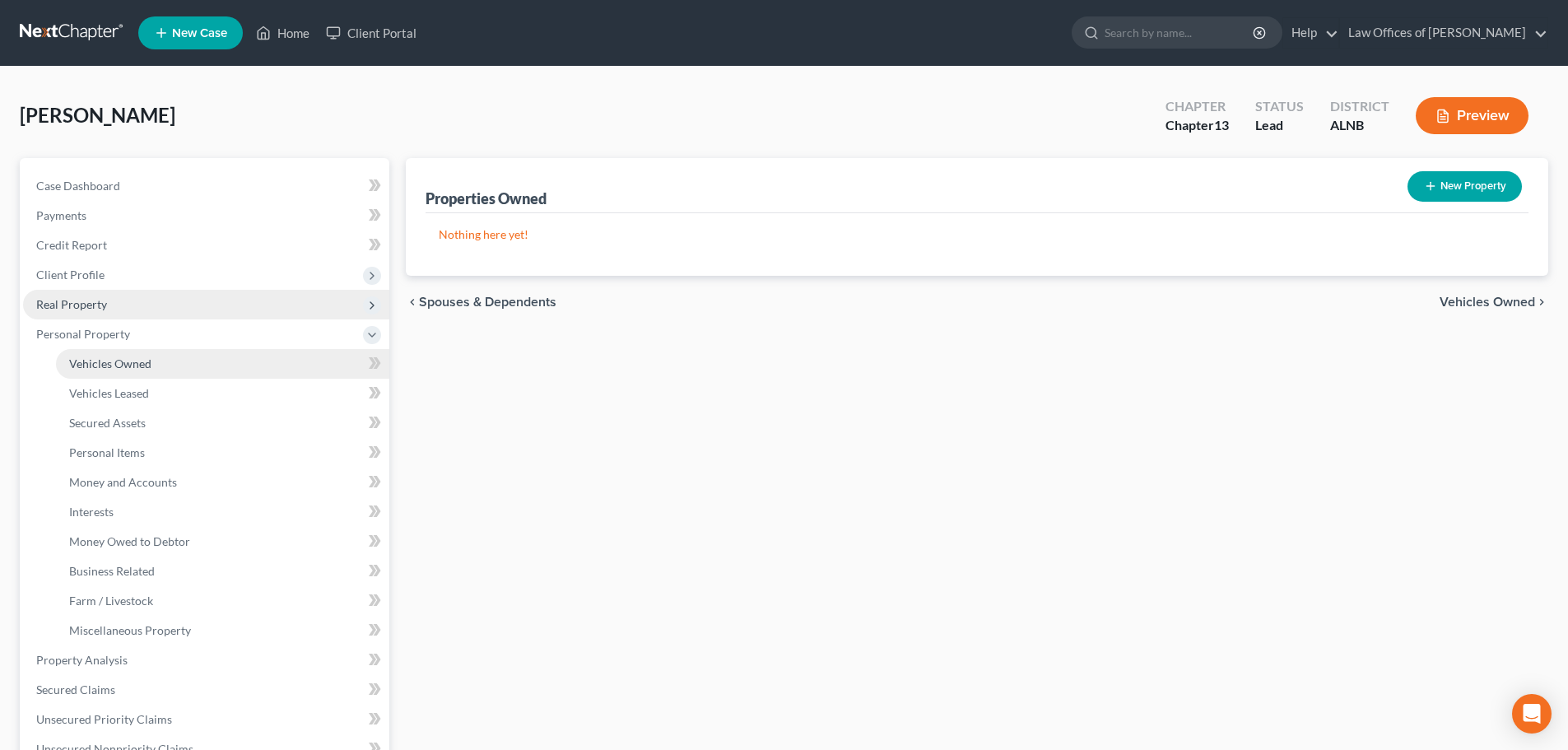
click at [190, 359] on link "Vehicles Owned" at bounding box center [222, 363] width 334 height 30
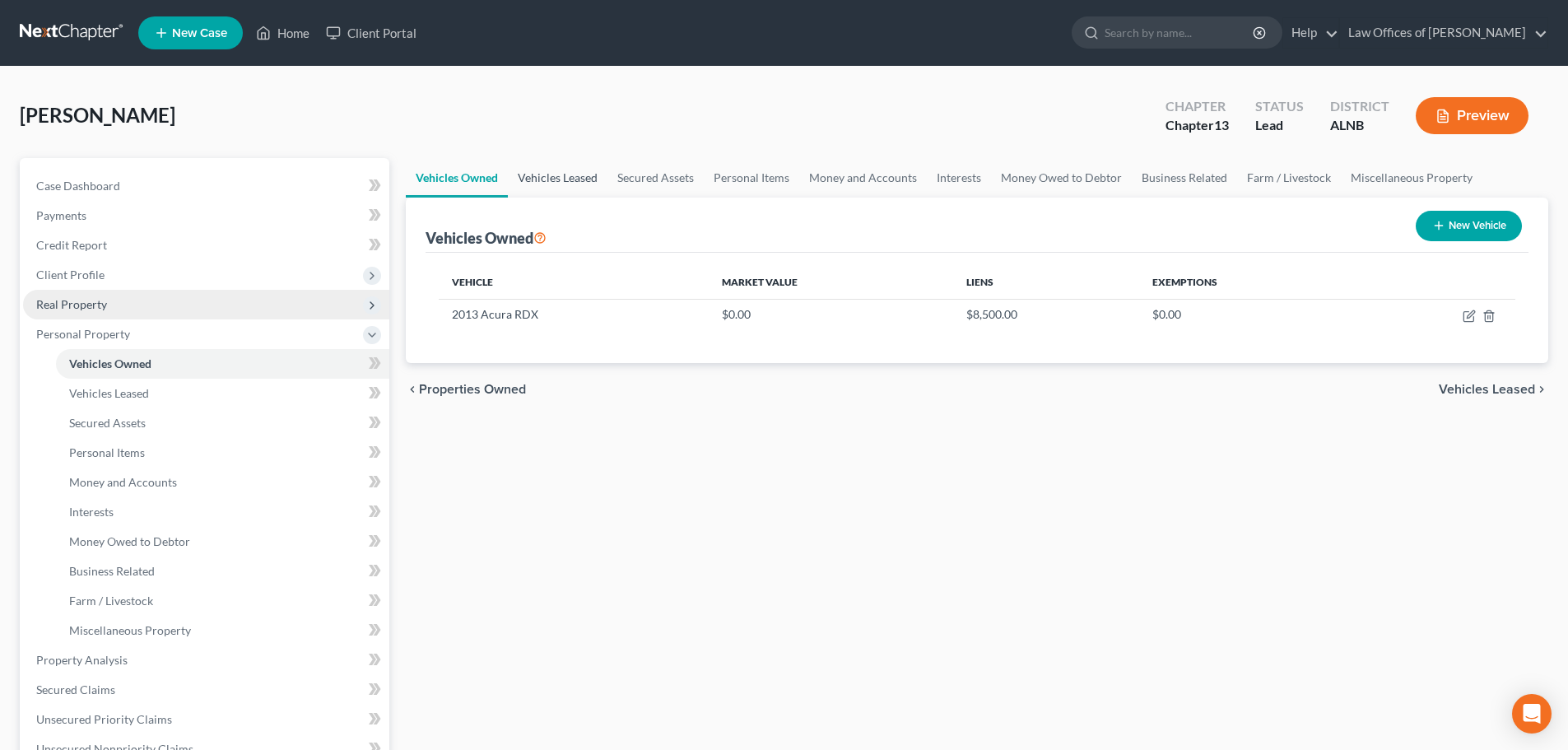
click at [564, 177] on link "Vehicles Leased" at bounding box center [558, 177] width 100 height 39
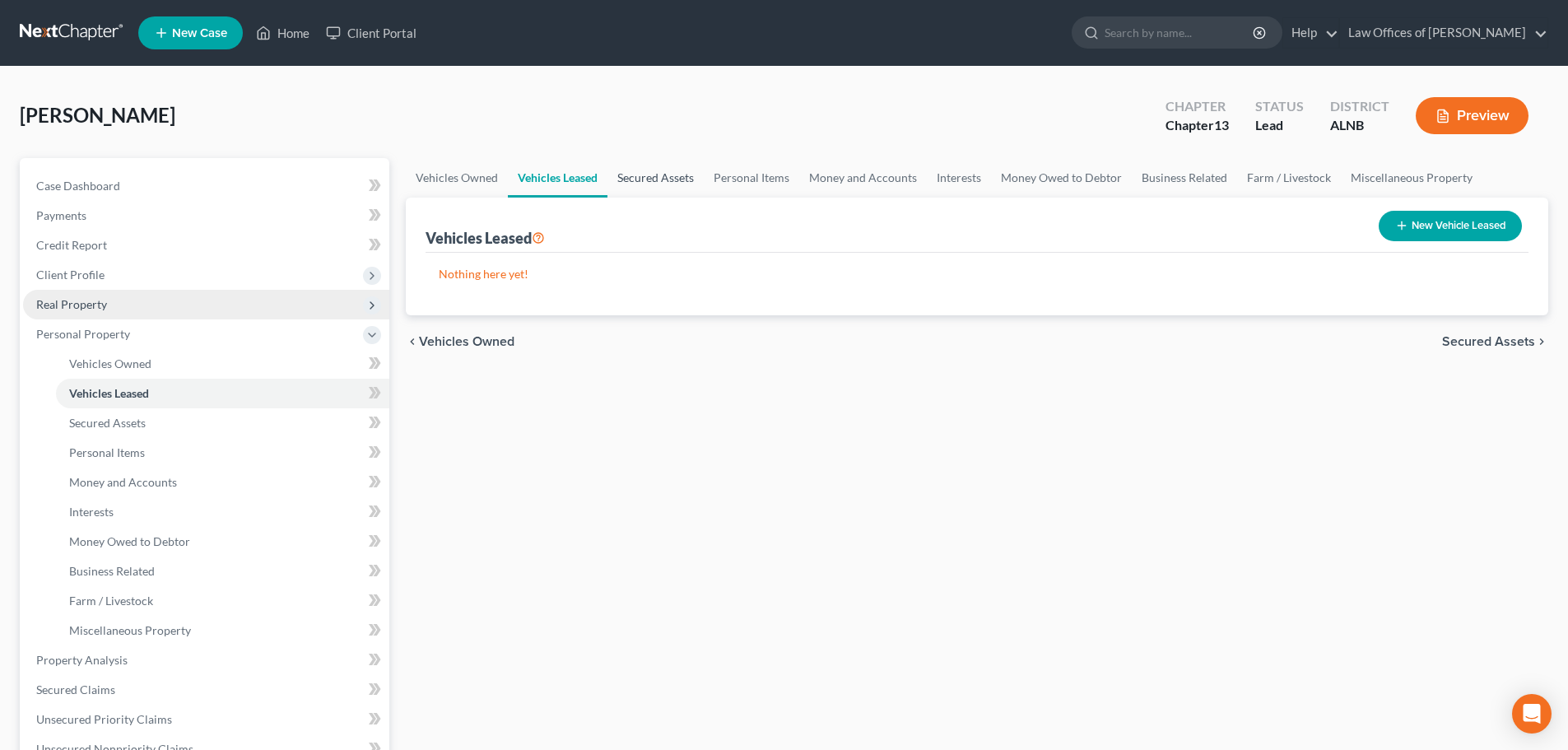
click at [647, 176] on link "Secured Assets" at bounding box center [655, 177] width 96 height 39
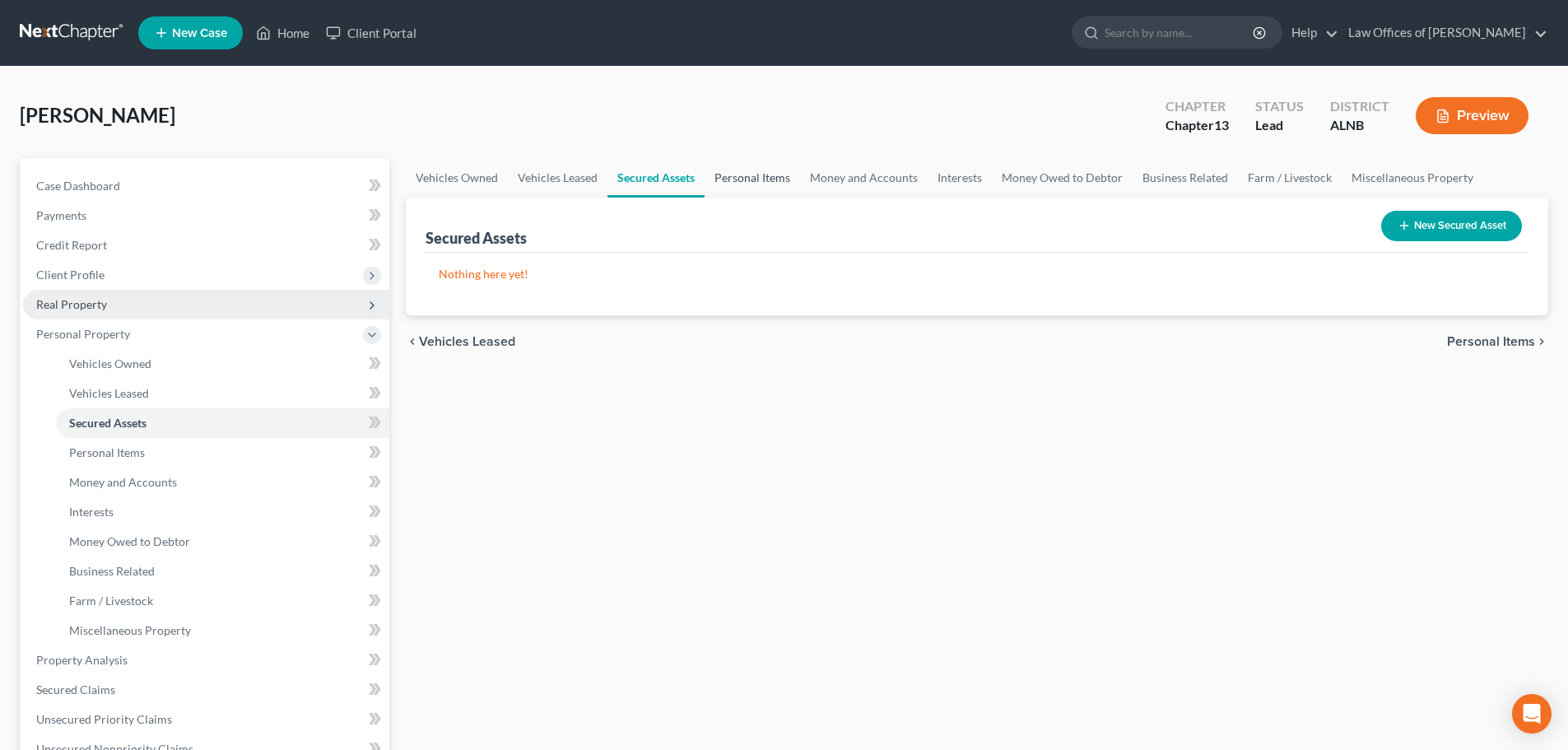
click at [760, 176] on link "Personal Items" at bounding box center [753, 177] width 96 height 39
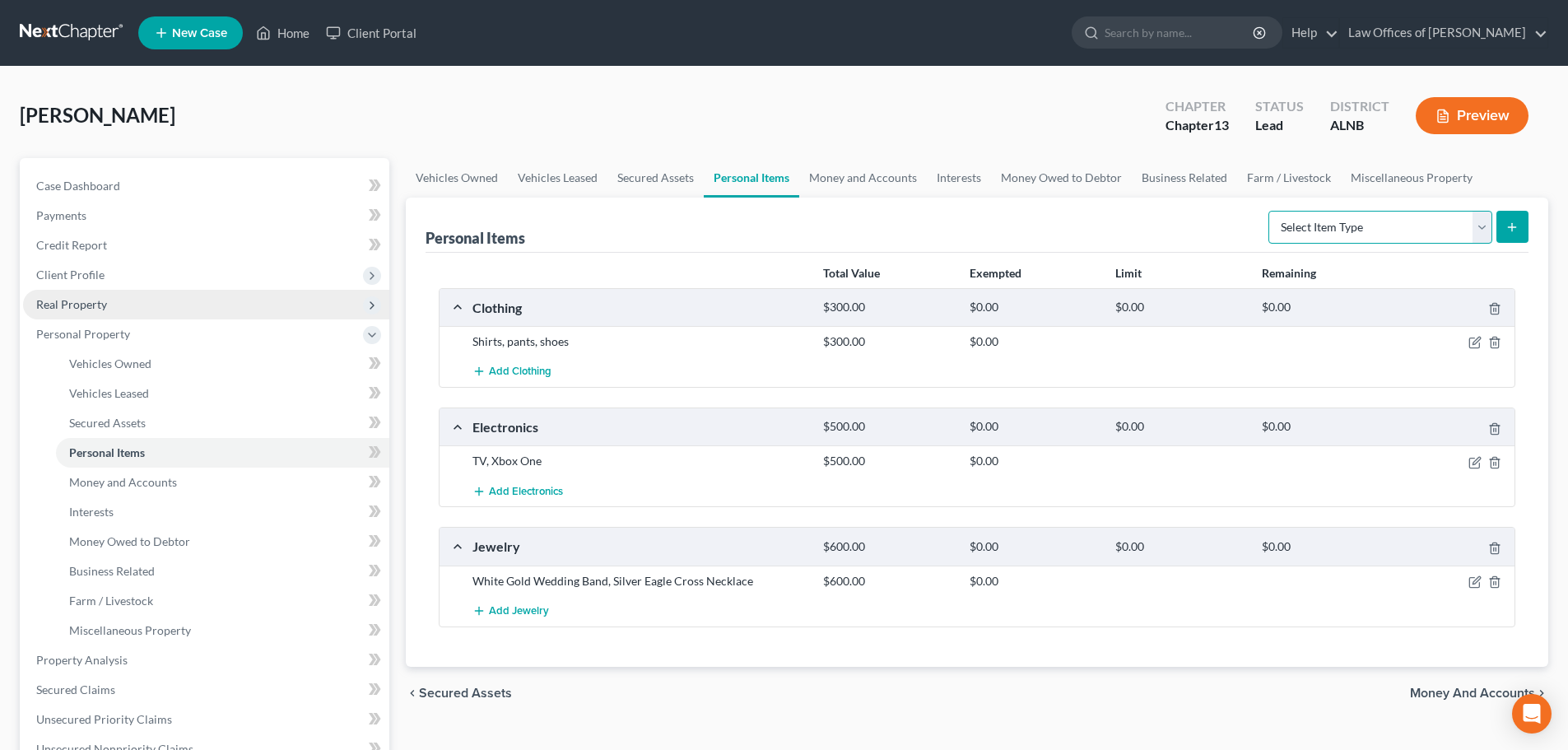
click at [1486, 233] on select "Select Item Type Clothing (A/B: 11) Collectibles Of Value (A/B: 8) Electronics …" at bounding box center [1380, 227] width 223 height 33
select select "household_goods"
click at [1271, 211] on select "Select Item Type Clothing (A/B: 11) Collectibles Of Value (A/B: 8) Electronics …" at bounding box center [1380, 227] width 223 height 33
click at [1235, 227] on div "Personal Items Select Item Type Clothing (A/B: 11) Collectibles Of Value (A/B: …" at bounding box center [977, 225] width 1103 height 56
click at [1509, 228] on icon "submit" at bounding box center [1512, 227] width 13 height 13
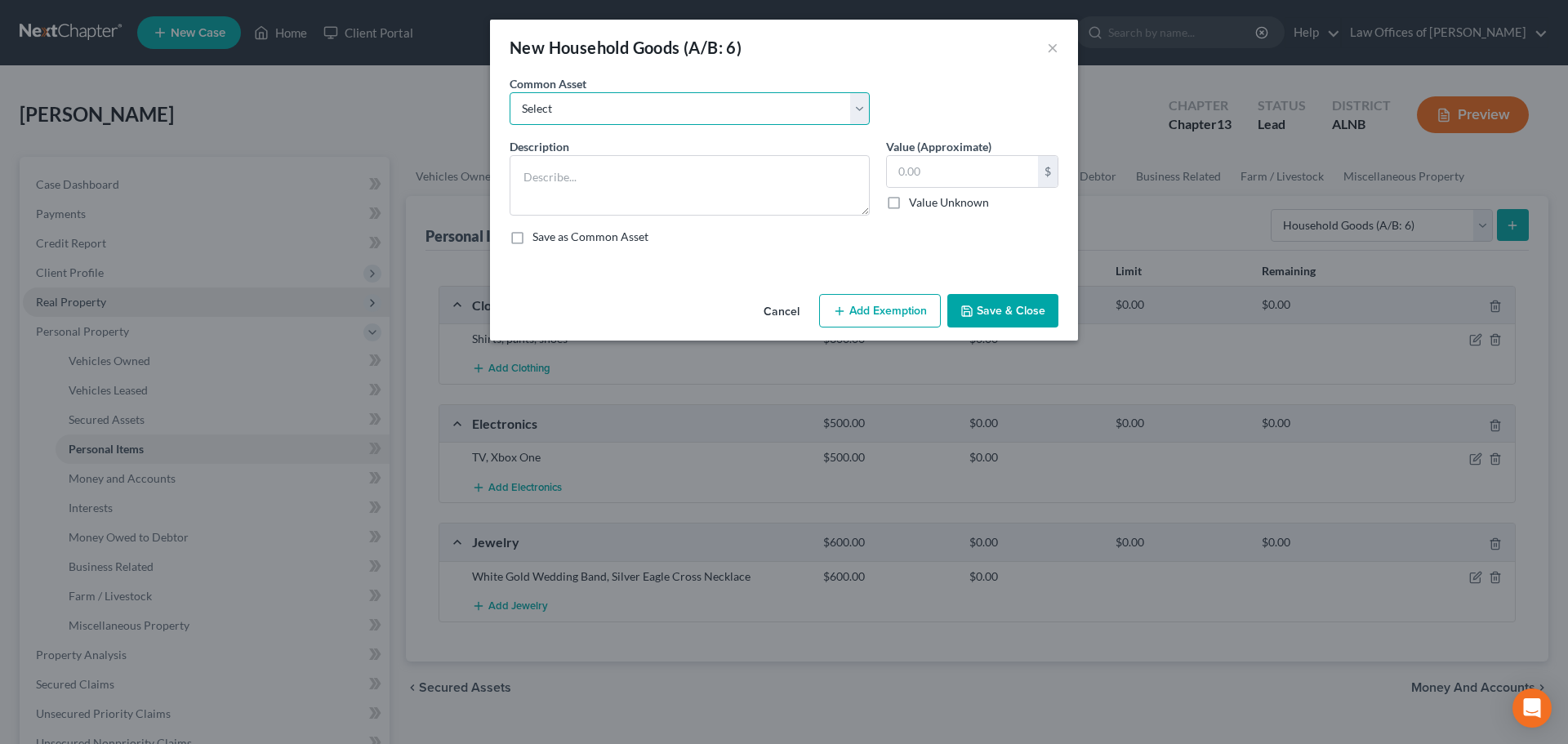
click at [862, 113] on select "Select Household goods and furnishings" at bounding box center [690, 108] width 361 height 32
select select "0"
click at [510, 92] on select "Select Household goods and furnishings" at bounding box center [690, 108] width 361 height 32
type textarea "Household goods and furnishings"
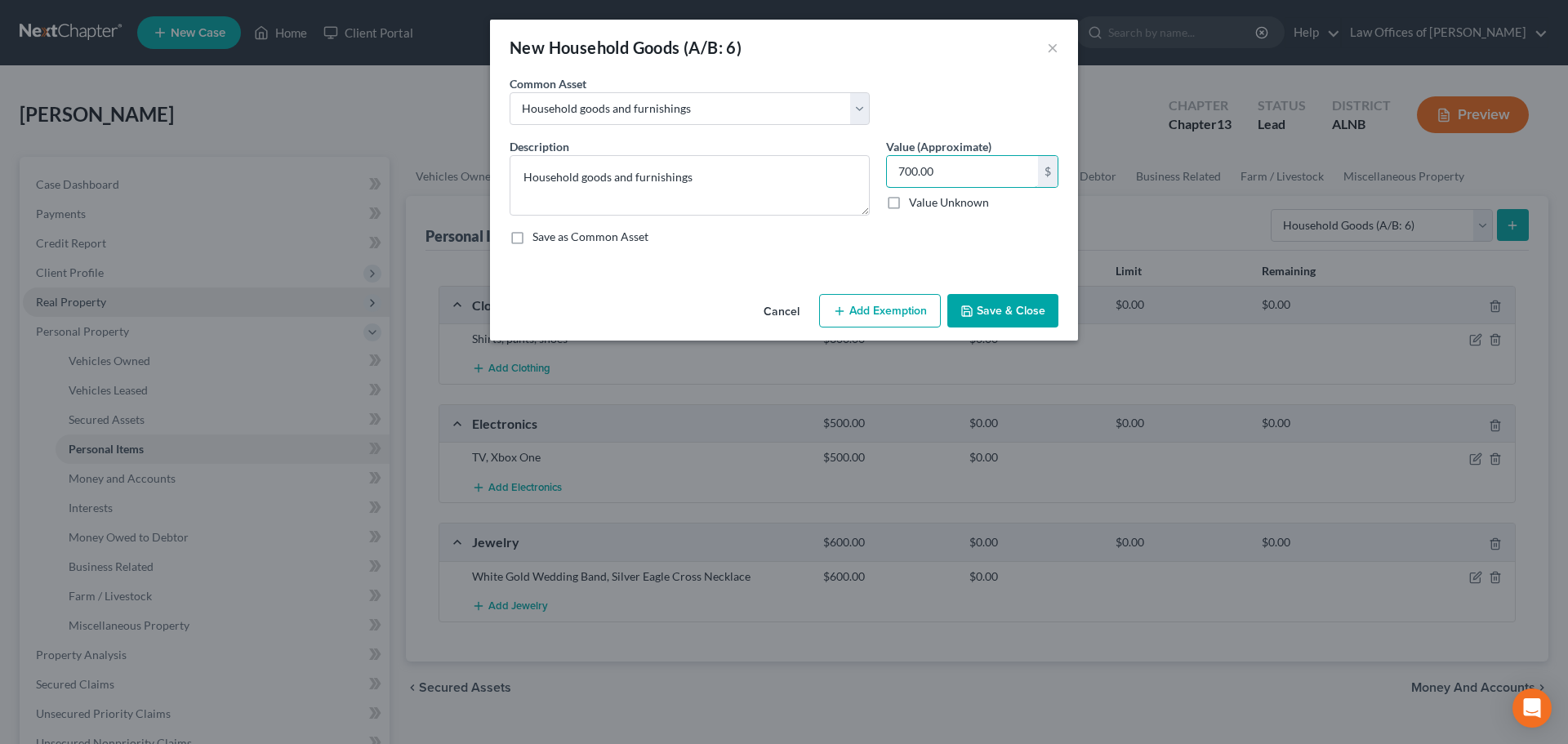
type input "700.00"
click at [1009, 306] on button "Save & Close" at bounding box center [1003, 311] width 111 height 34
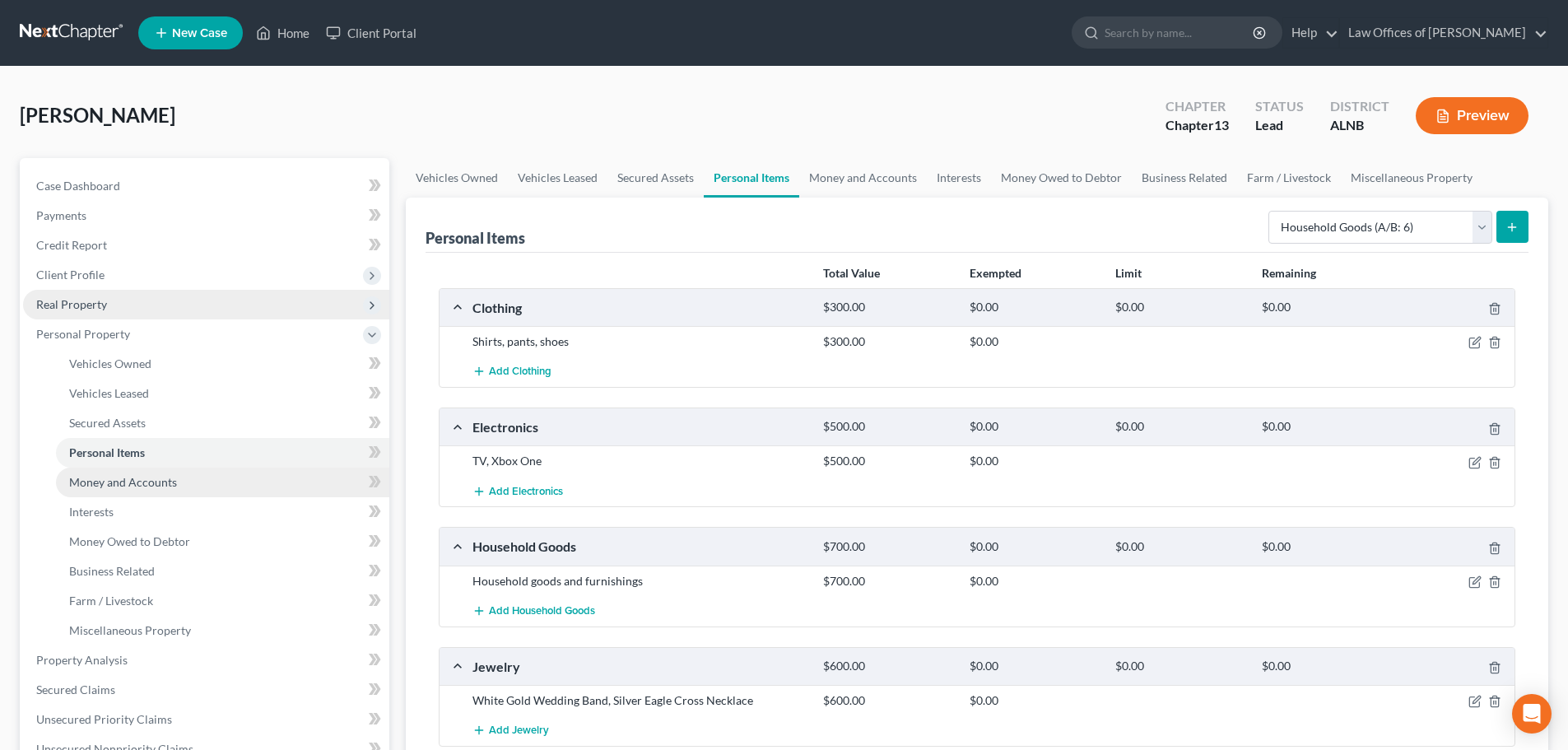
click at [163, 480] on span "Money and Accounts" at bounding box center [123, 481] width 107 height 14
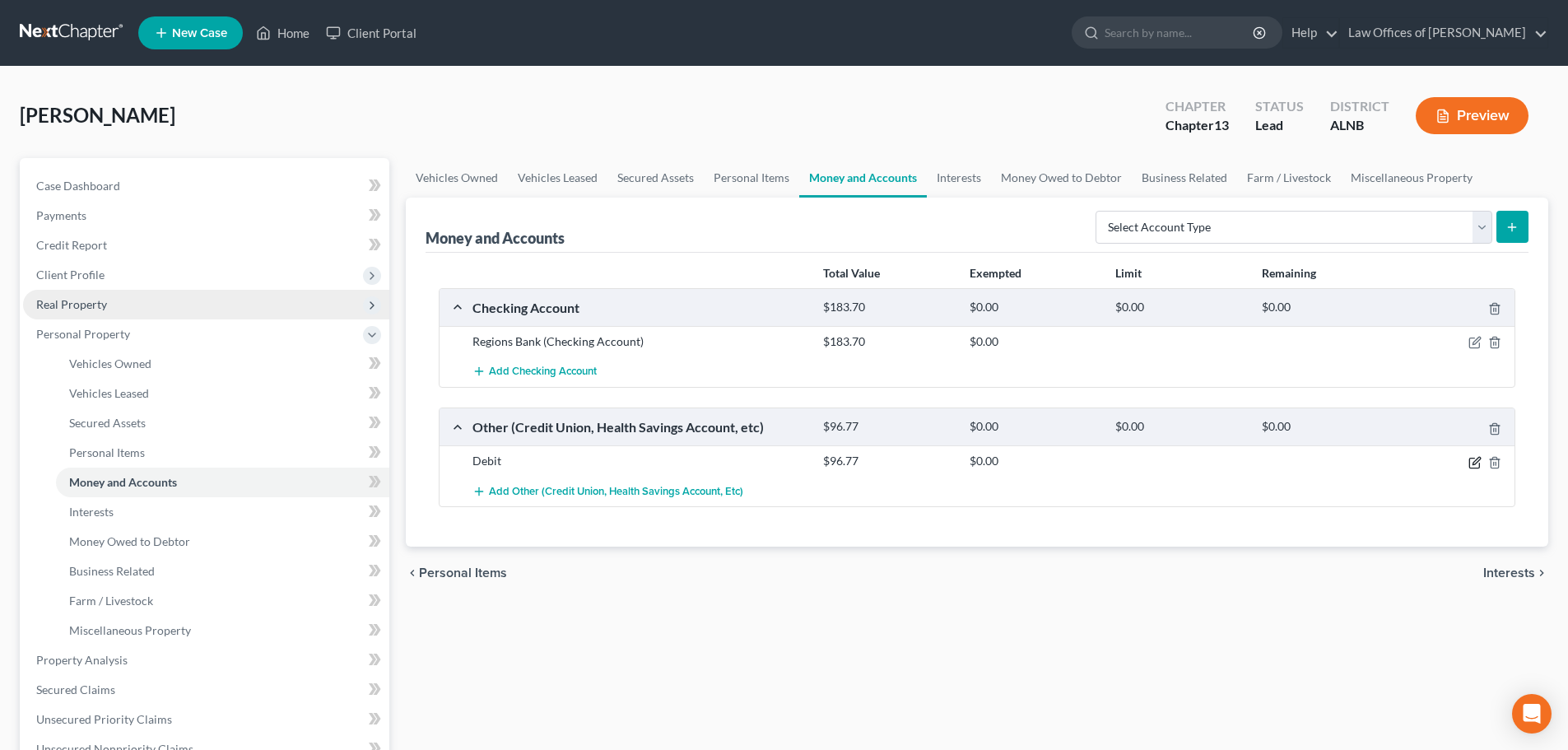
click at [1473, 464] on icon "button" at bounding box center [1477, 460] width 8 height 8
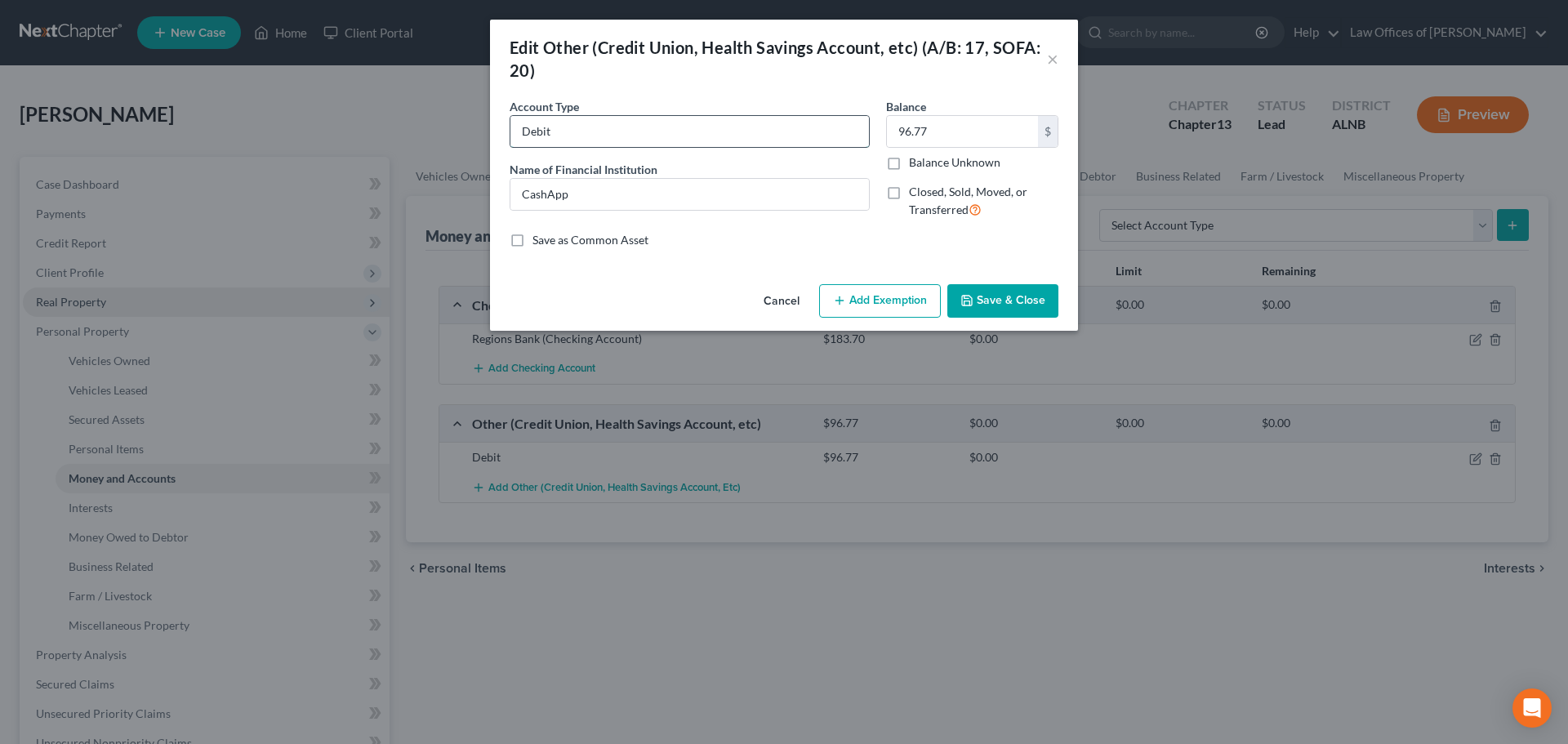
click at [592, 131] on input "Debit" at bounding box center [689, 131] width 359 height 31
type input "D"
type input "Cash App"
click at [1002, 299] on button "Save & Close" at bounding box center [1003, 302] width 111 height 34
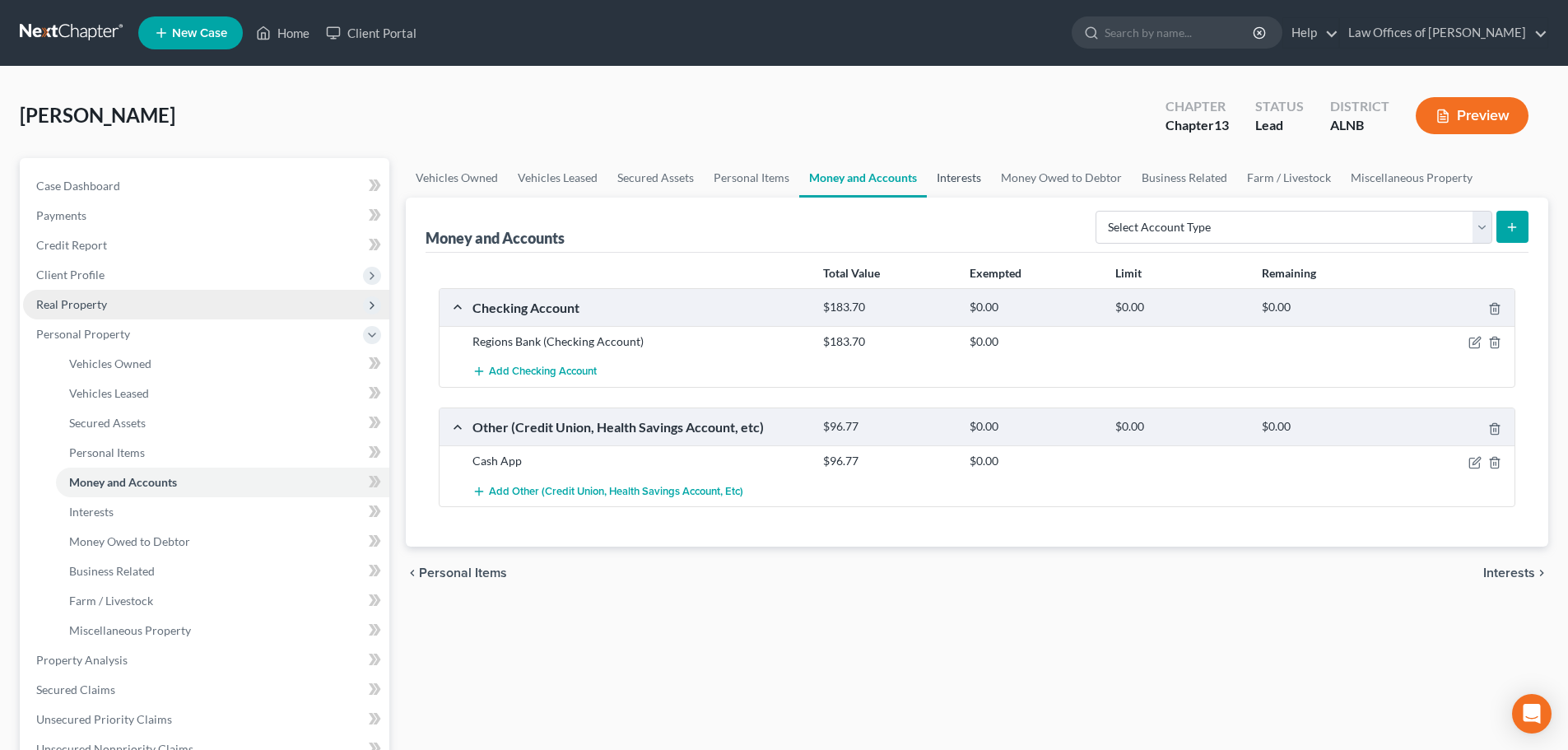
click at [958, 176] on link "Interests" at bounding box center [959, 177] width 64 height 39
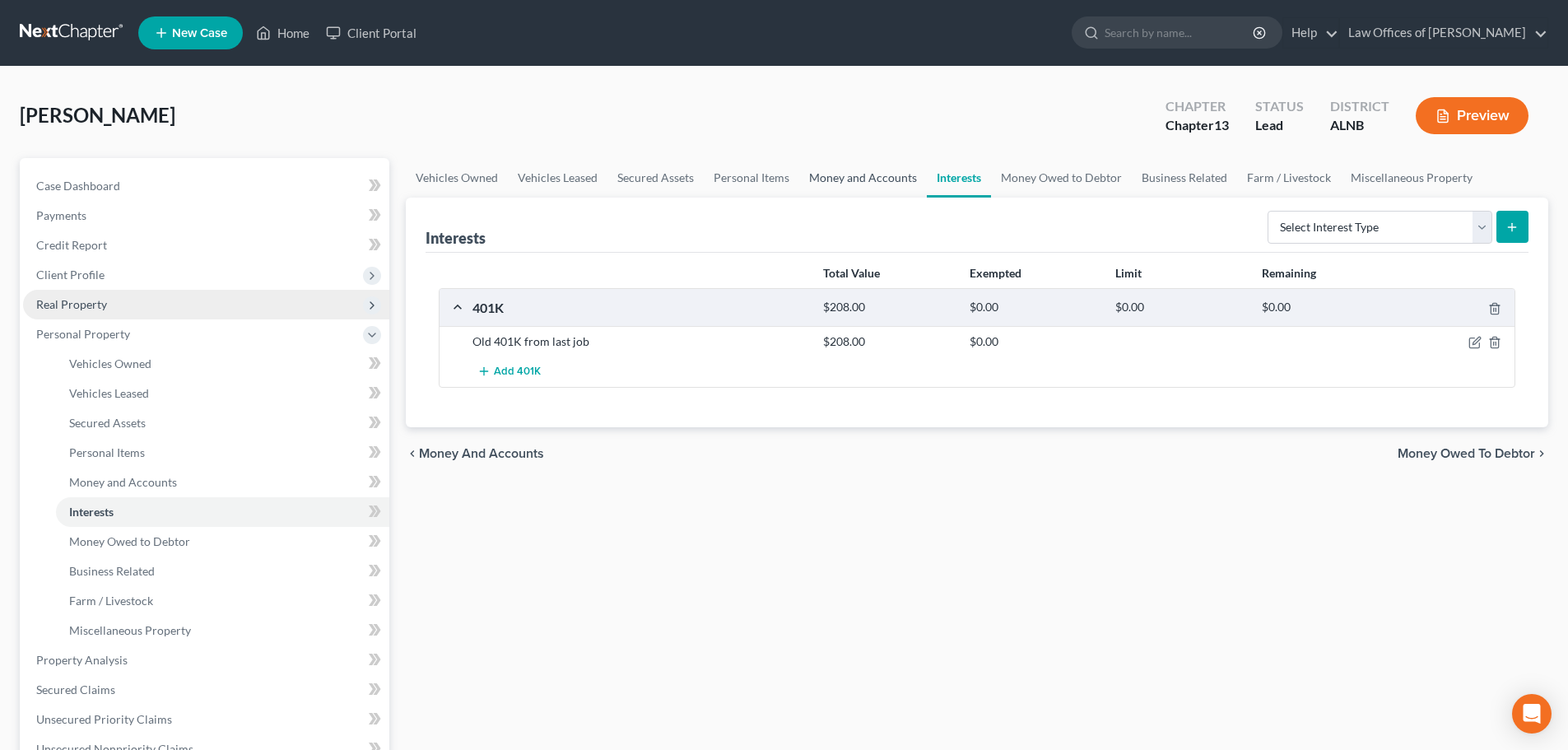
click at [878, 181] on link "Money and Accounts" at bounding box center [862, 177] width 128 height 39
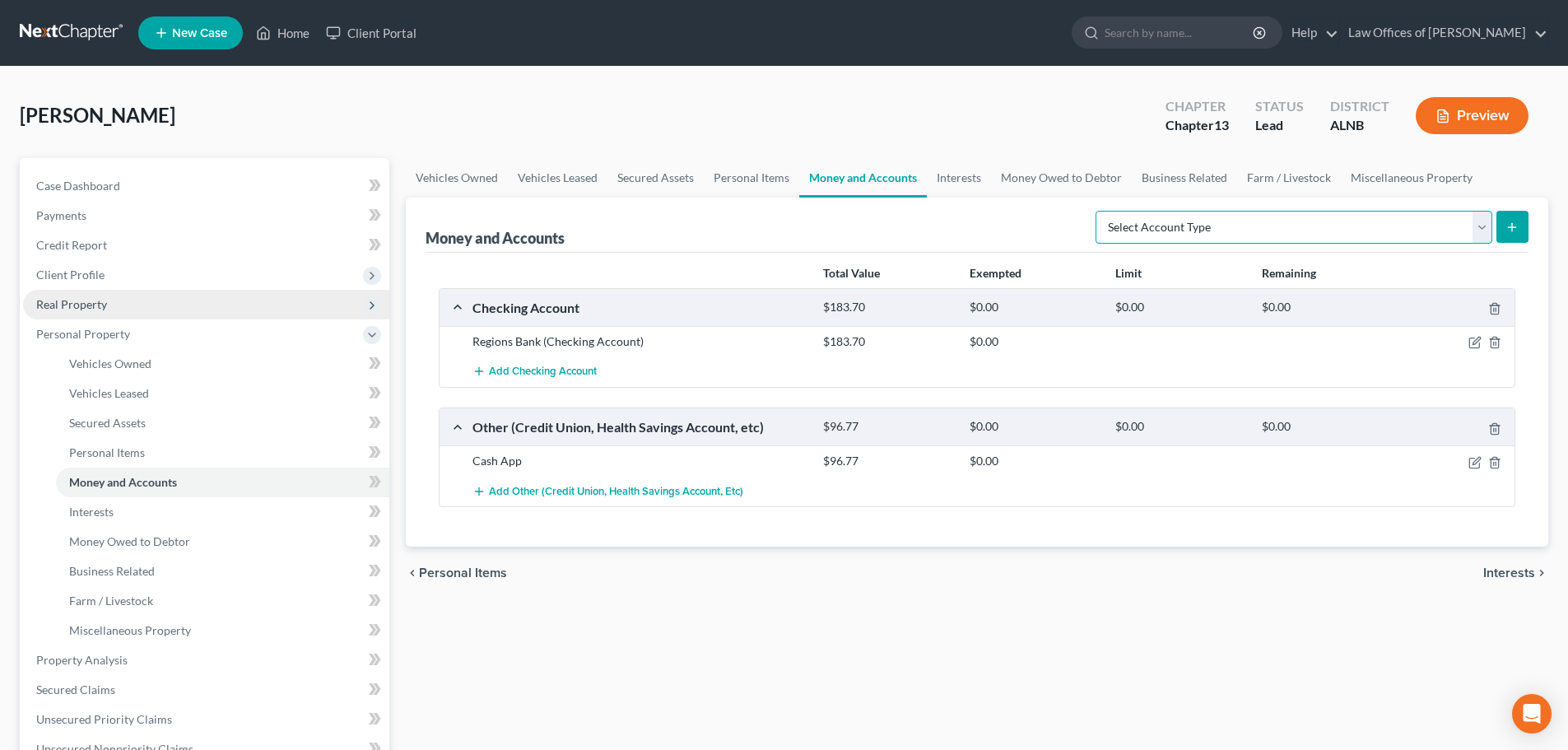
click at [1485, 229] on select "Select Account Type Brokerage (A/B: 18, SOFA: 20) Cash on Hand (A/B: 16) Certif…" at bounding box center [1295, 227] width 397 height 33
click at [968, 172] on link "Interests" at bounding box center [959, 177] width 64 height 39
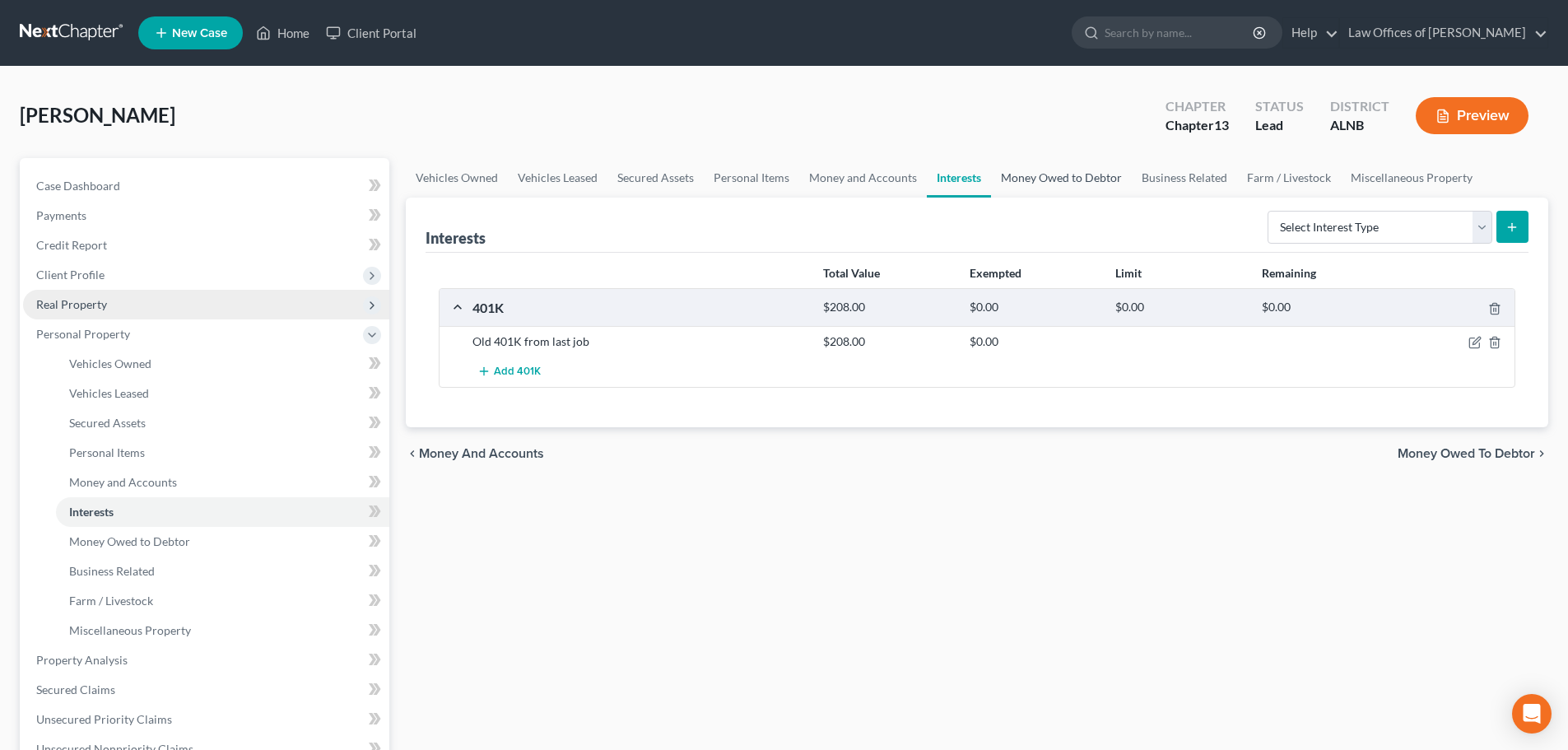
click at [1088, 177] on link "Money Owed to Debtor" at bounding box center [1061, 177] width 141 height 39
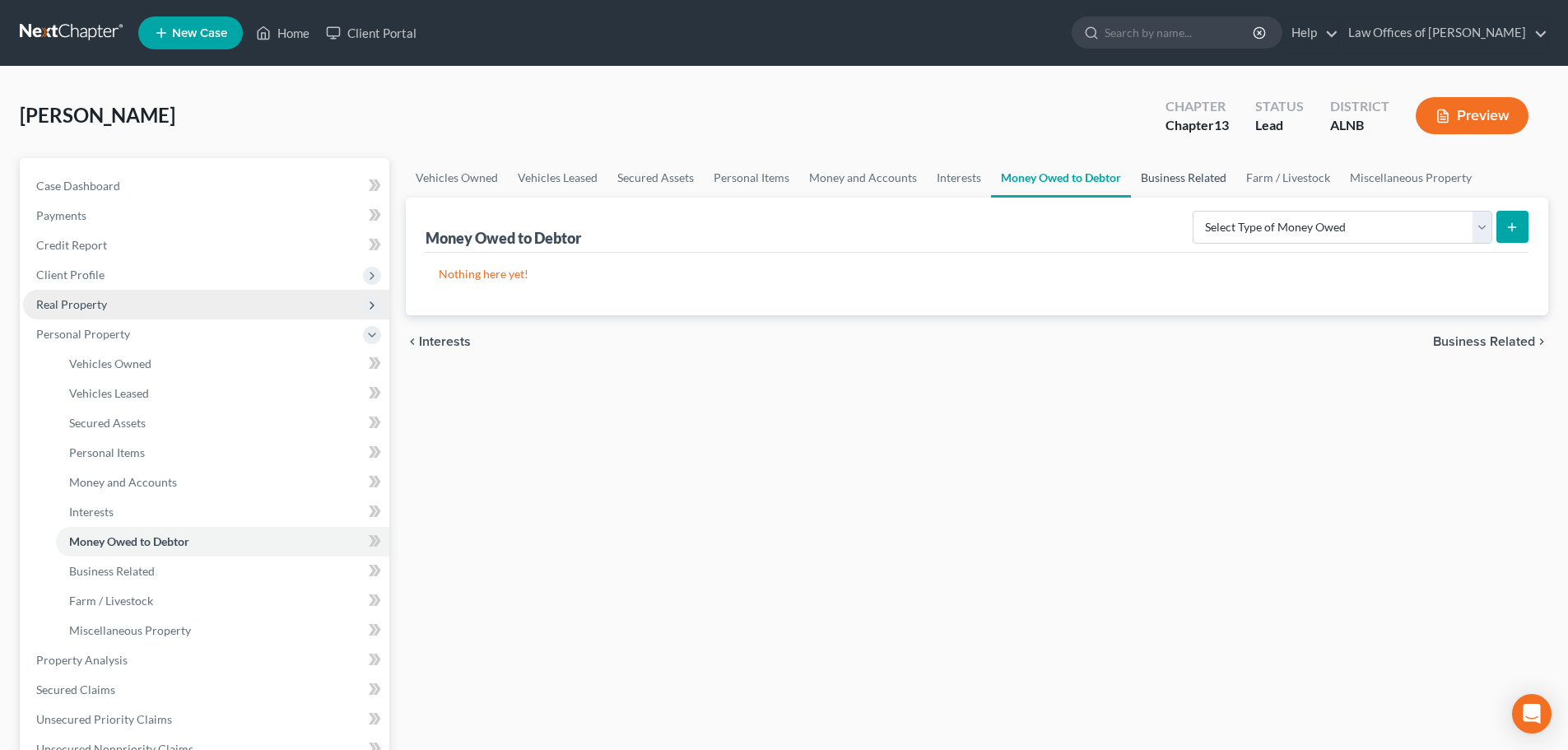
click at [1195, 176] on link "Business Related" at bounding box center [1183, 177] width 105 height 39
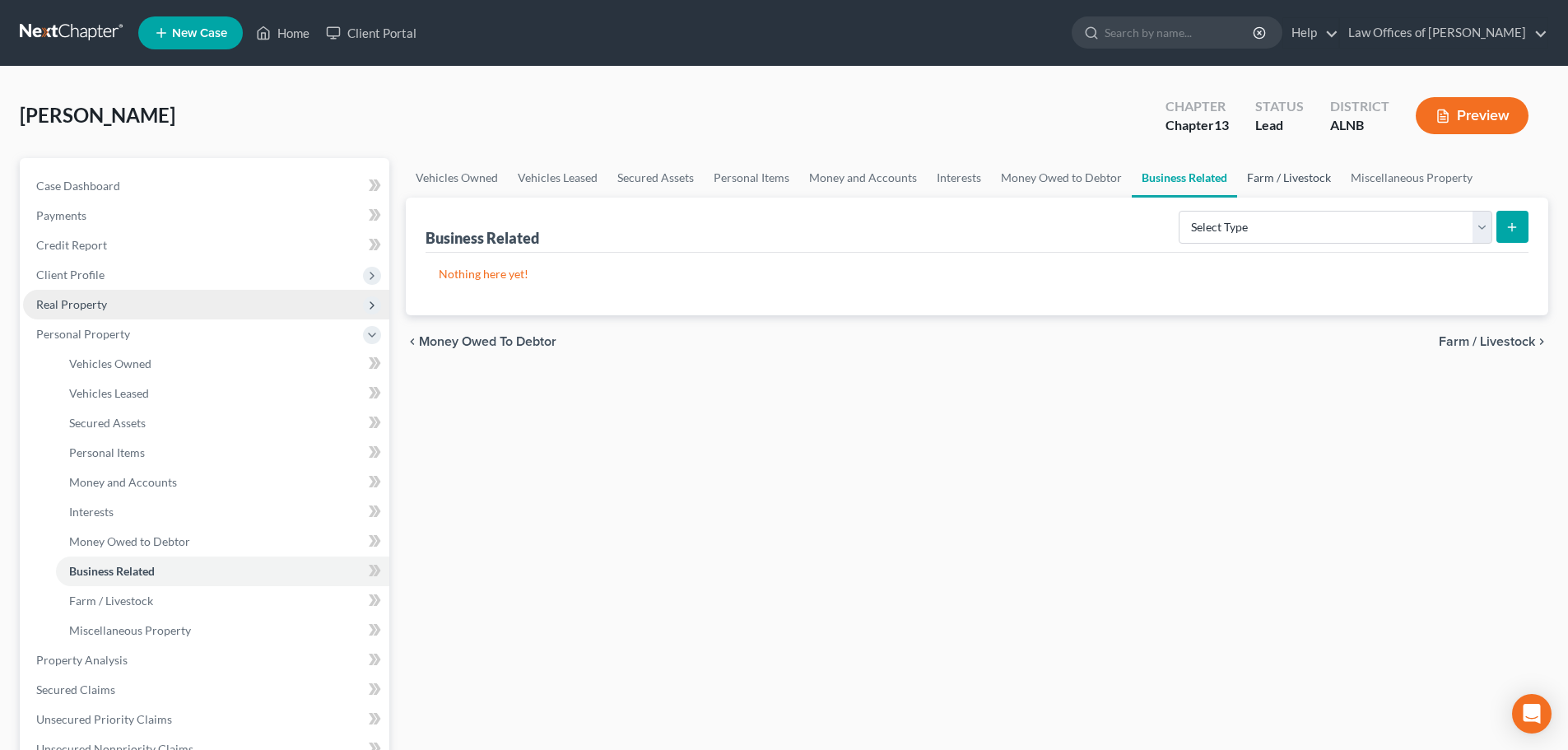
click at [1280, 178] on link "Farm / Livestock" at bounding box center [1289, 177] width 104 height 39
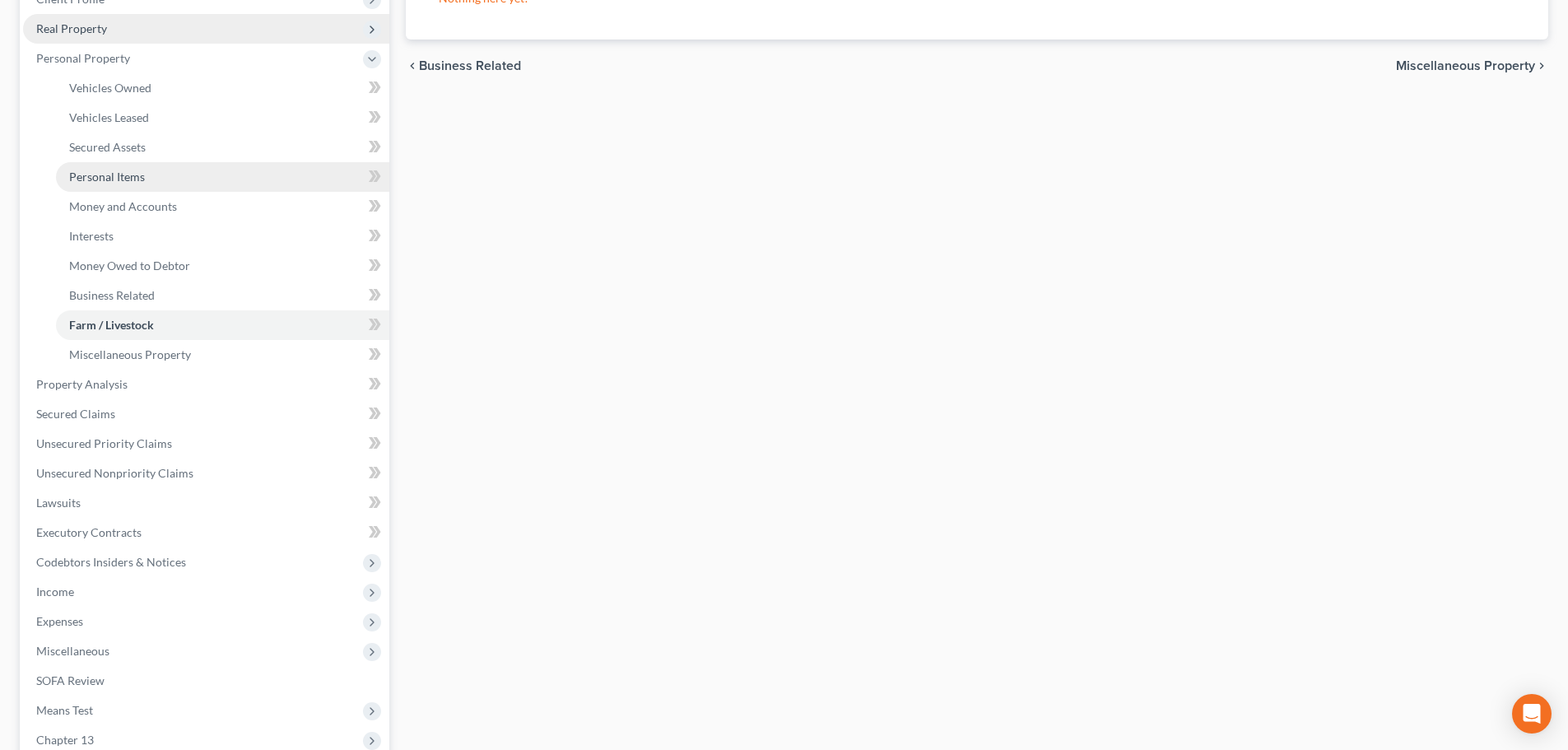
scroll to position [247, 0]
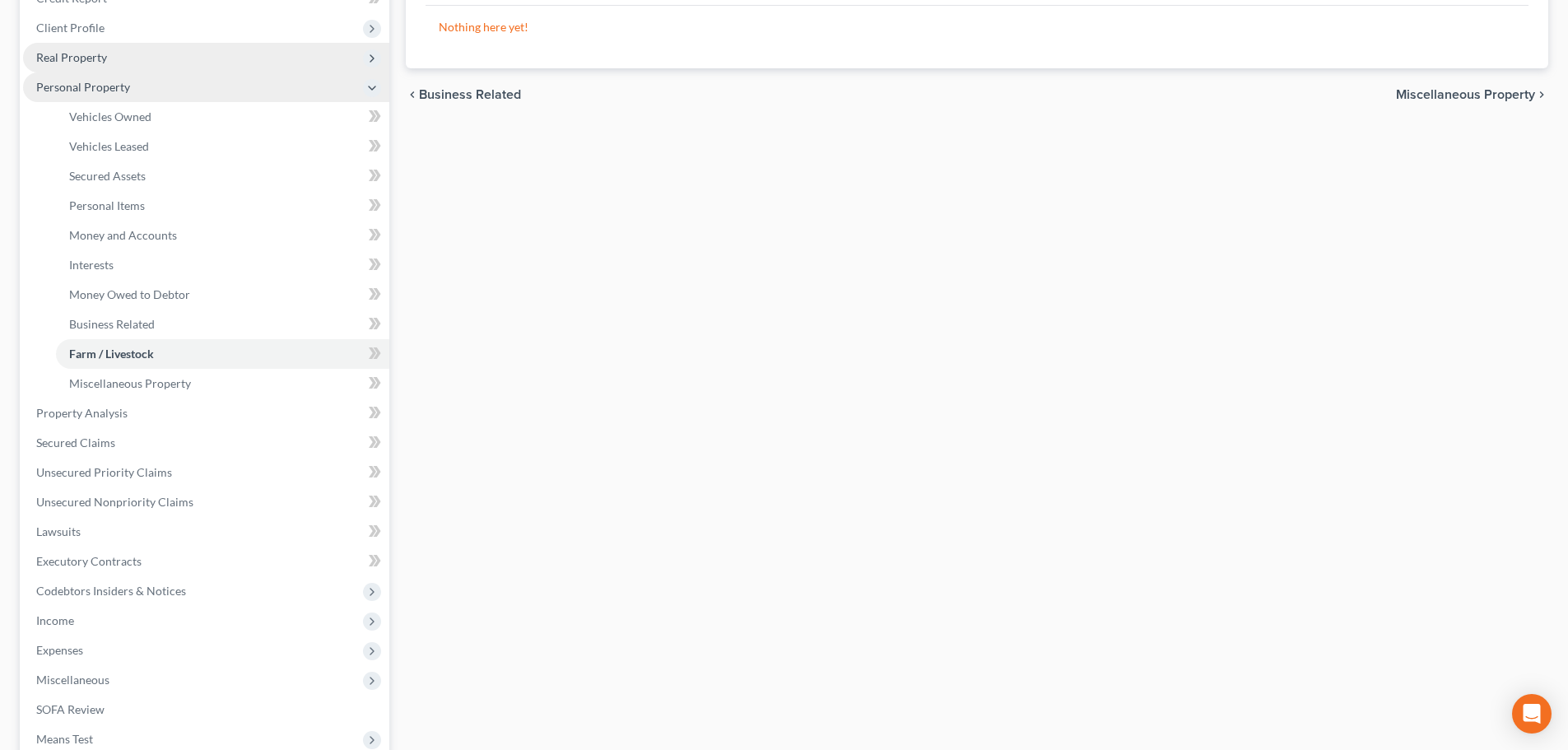
click at [369, 87] on polyline at bounding box center [372, 87] width 7 height 3
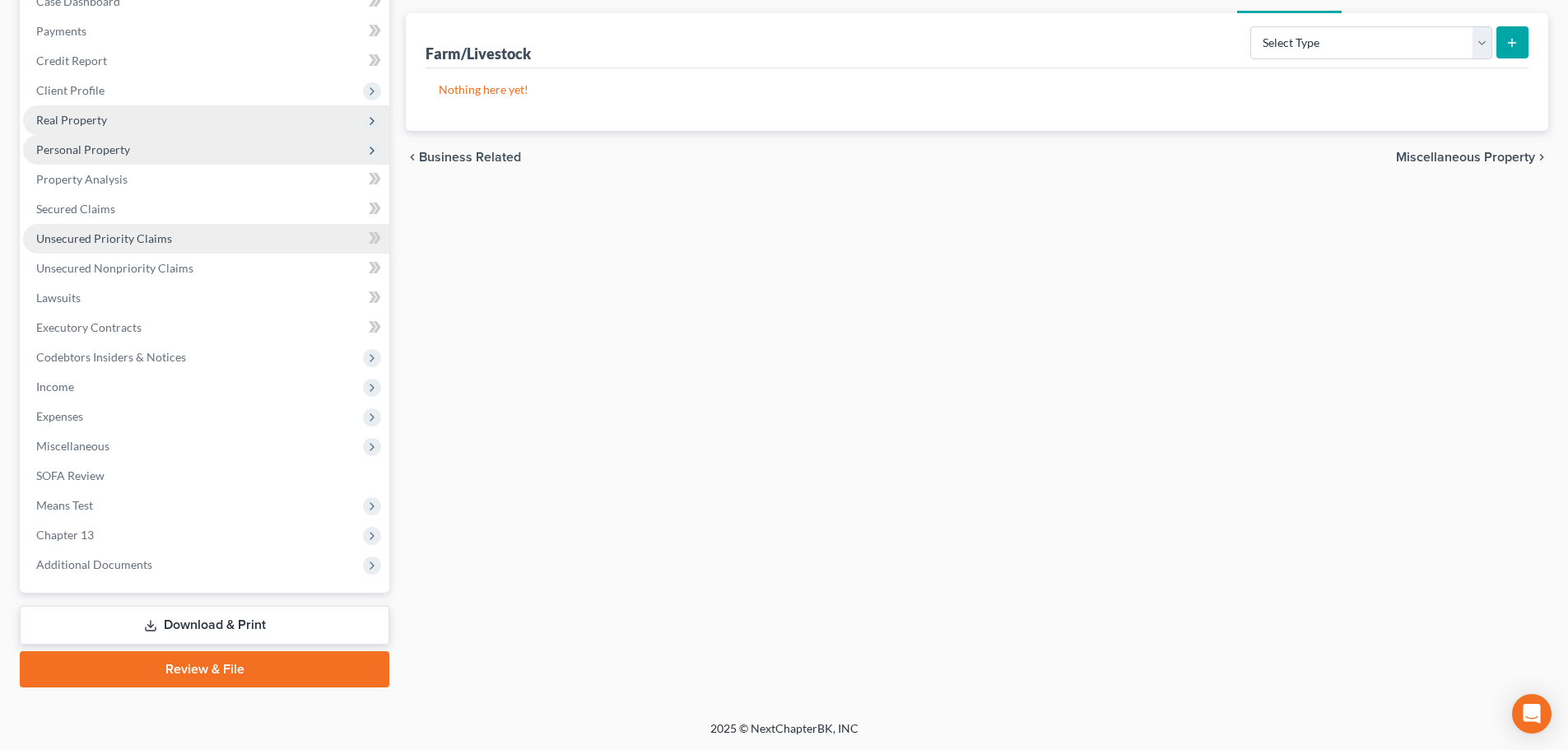
scroll to position [184, 0]
click at [227, 411] on span "Expenses" at bounding box center [206, 416] width 366 height 30
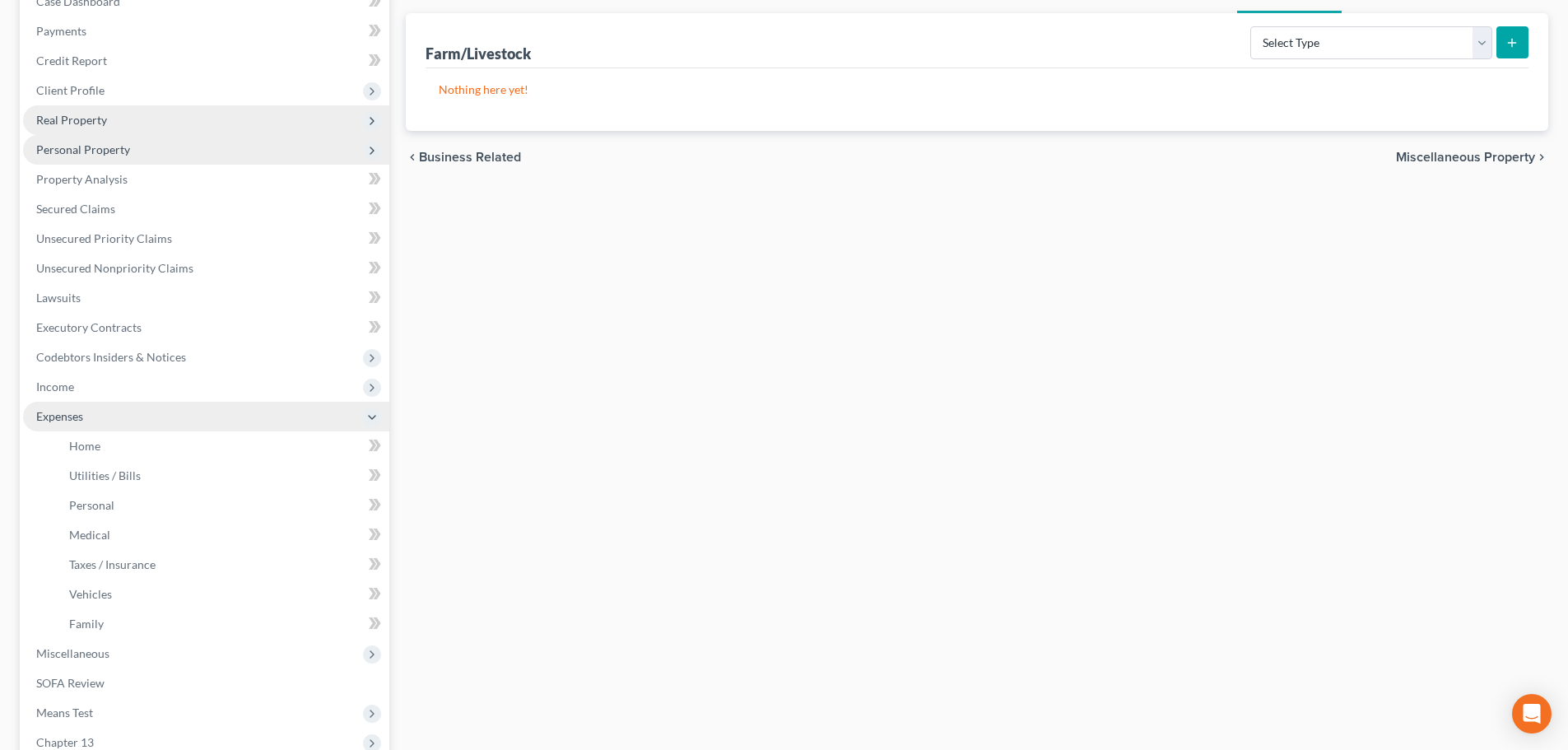
scroll to position [247, 0]
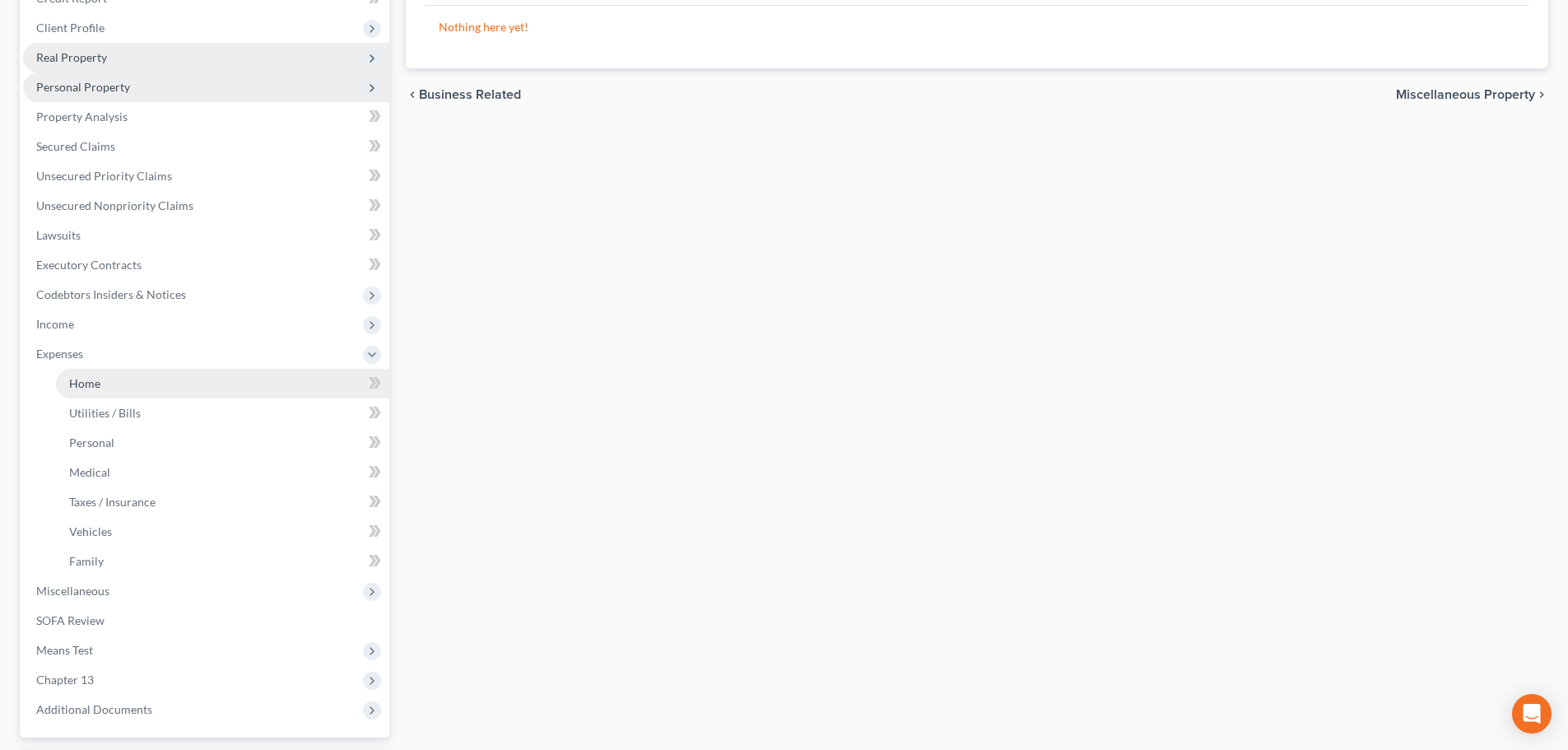
click at [187, 383] on link "Home" at bounding box center [222, 384] width 334 height 30
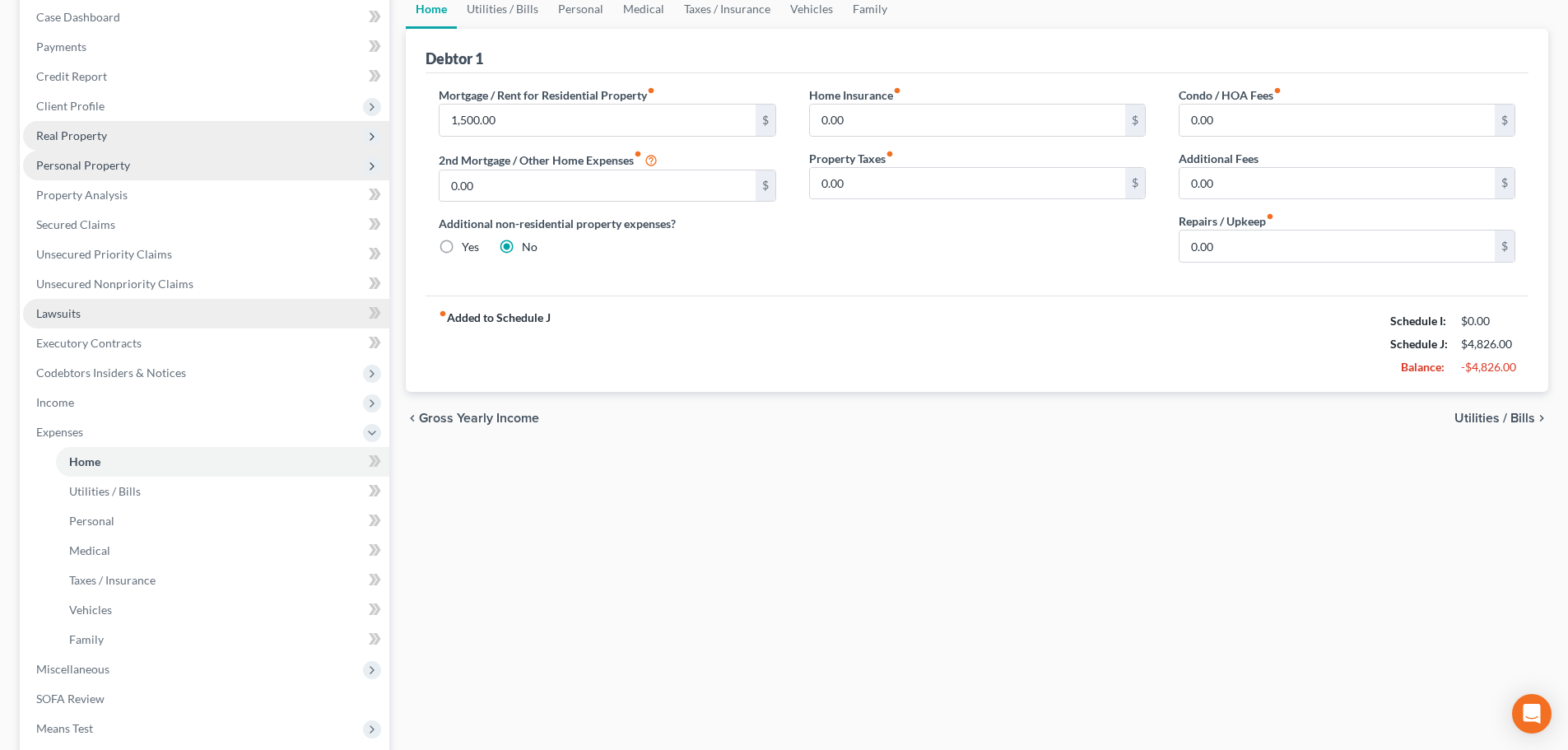
scroll to position [247, 0]
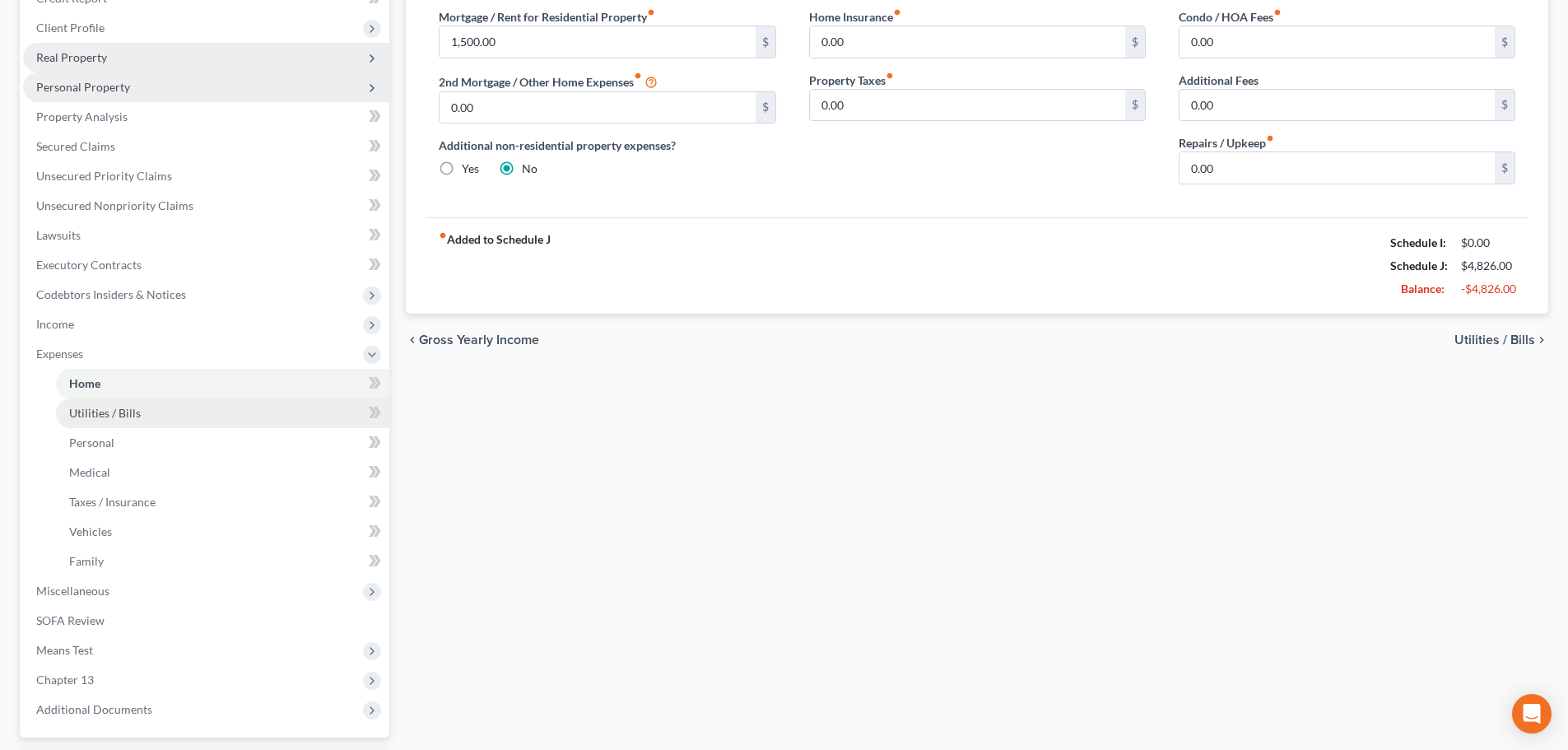
click at [170, 415] on link "Utilities / Bills" at bounding box center [222, 412] width 334 height 30
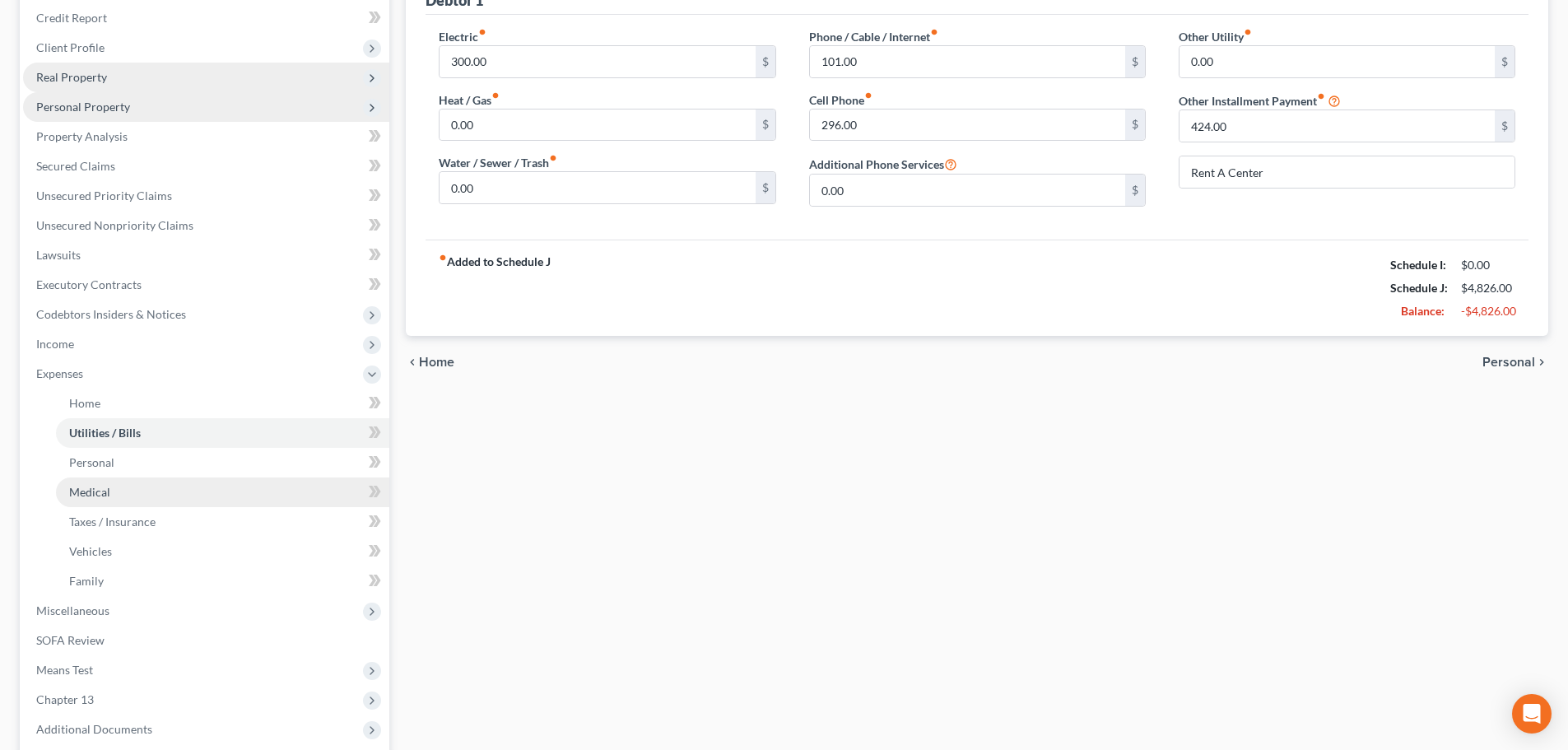
scroll to position [247, 0]
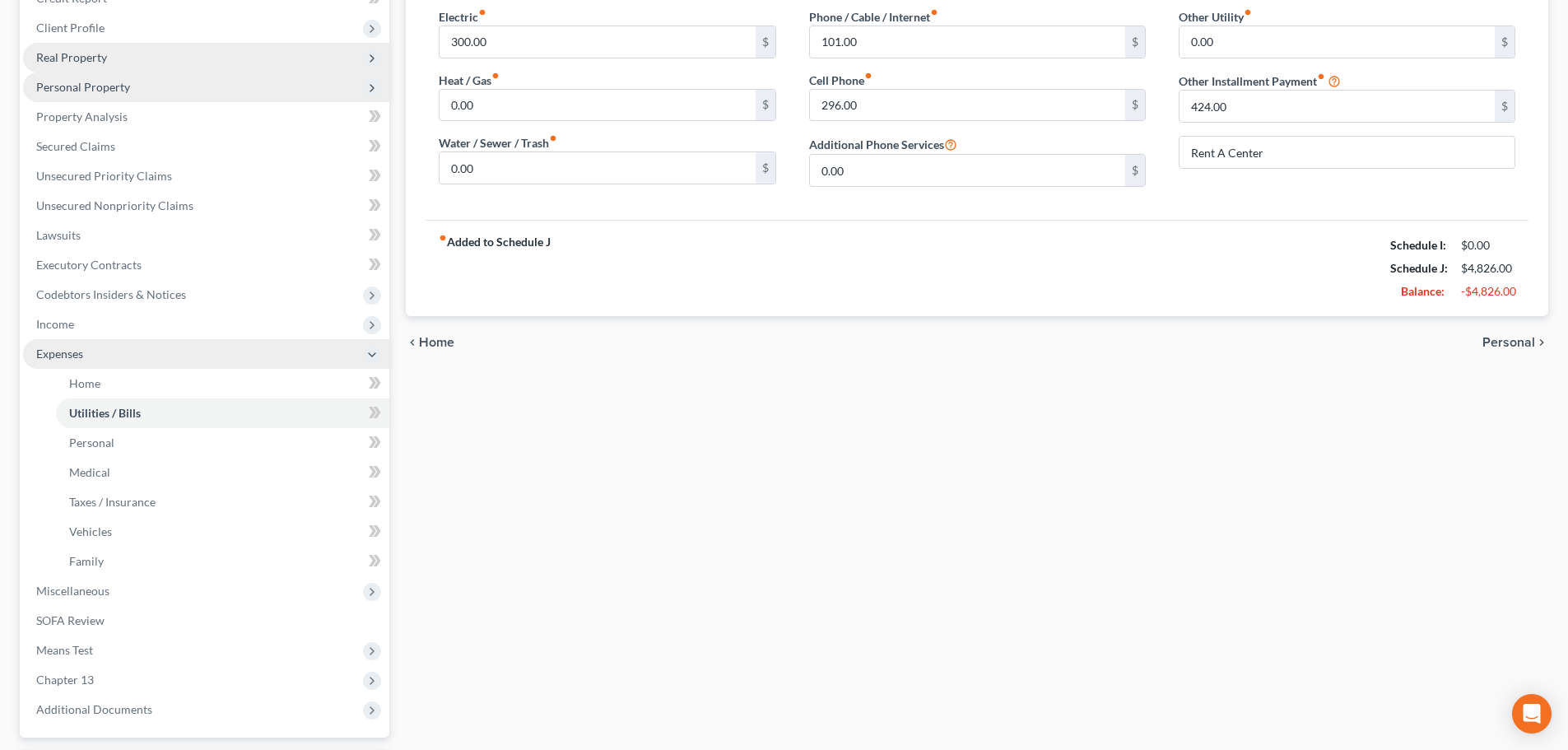
click at [372, 353] on icon at bounding box center [372, 355] width 13 height 13
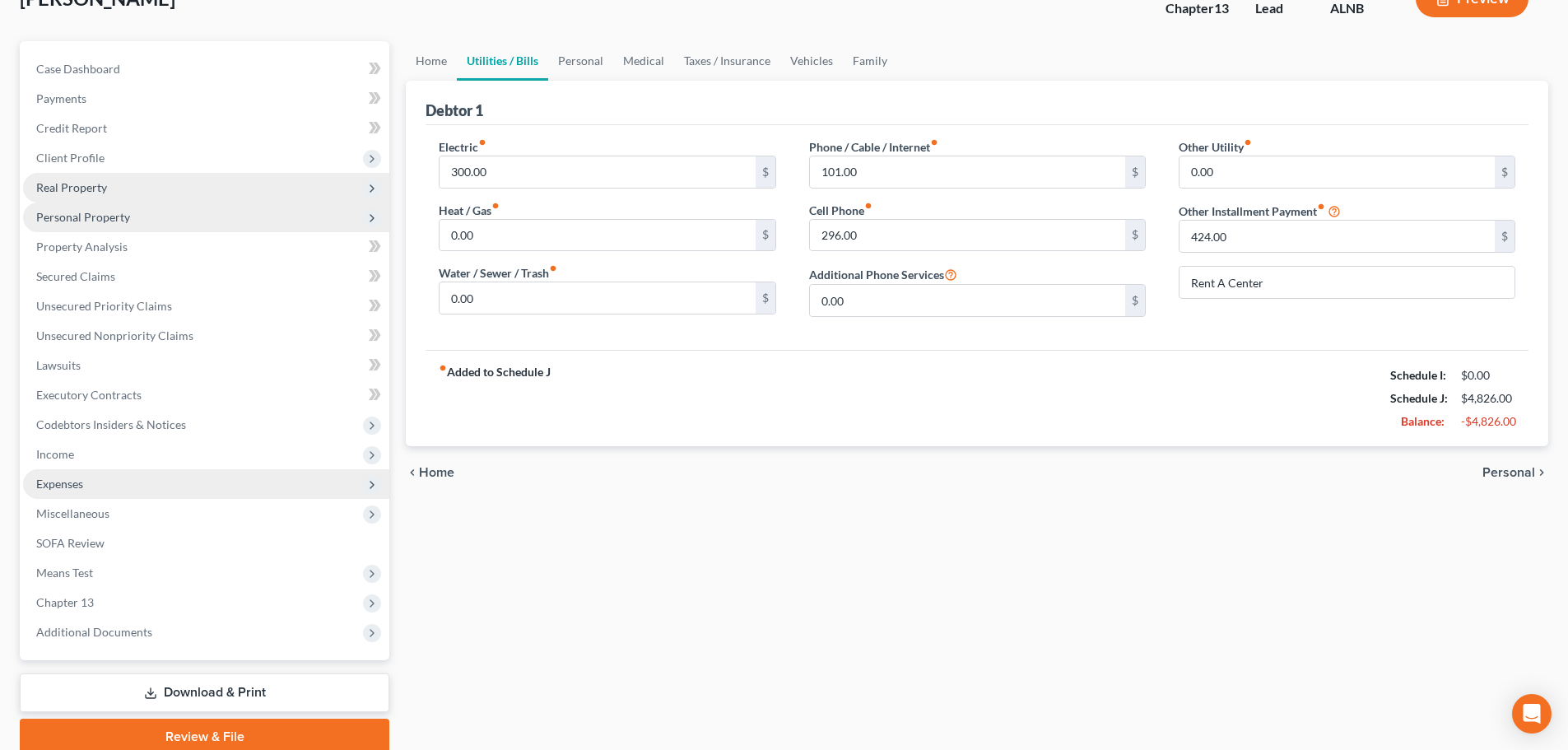
scroll to position [0, 0]
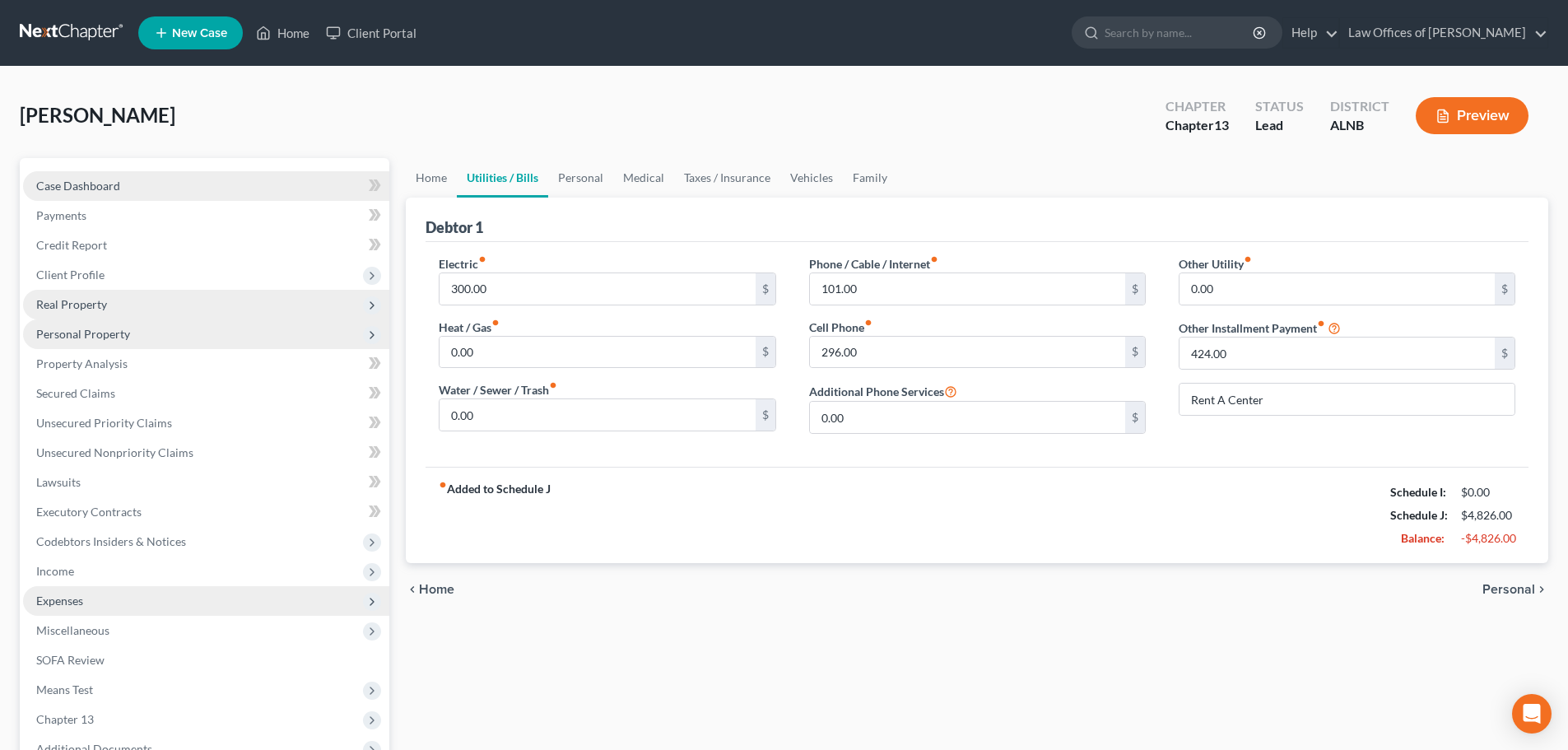
click at [125, 179] on link "Case Dashboard" at bounding box center [206, 186] width 366 height 30
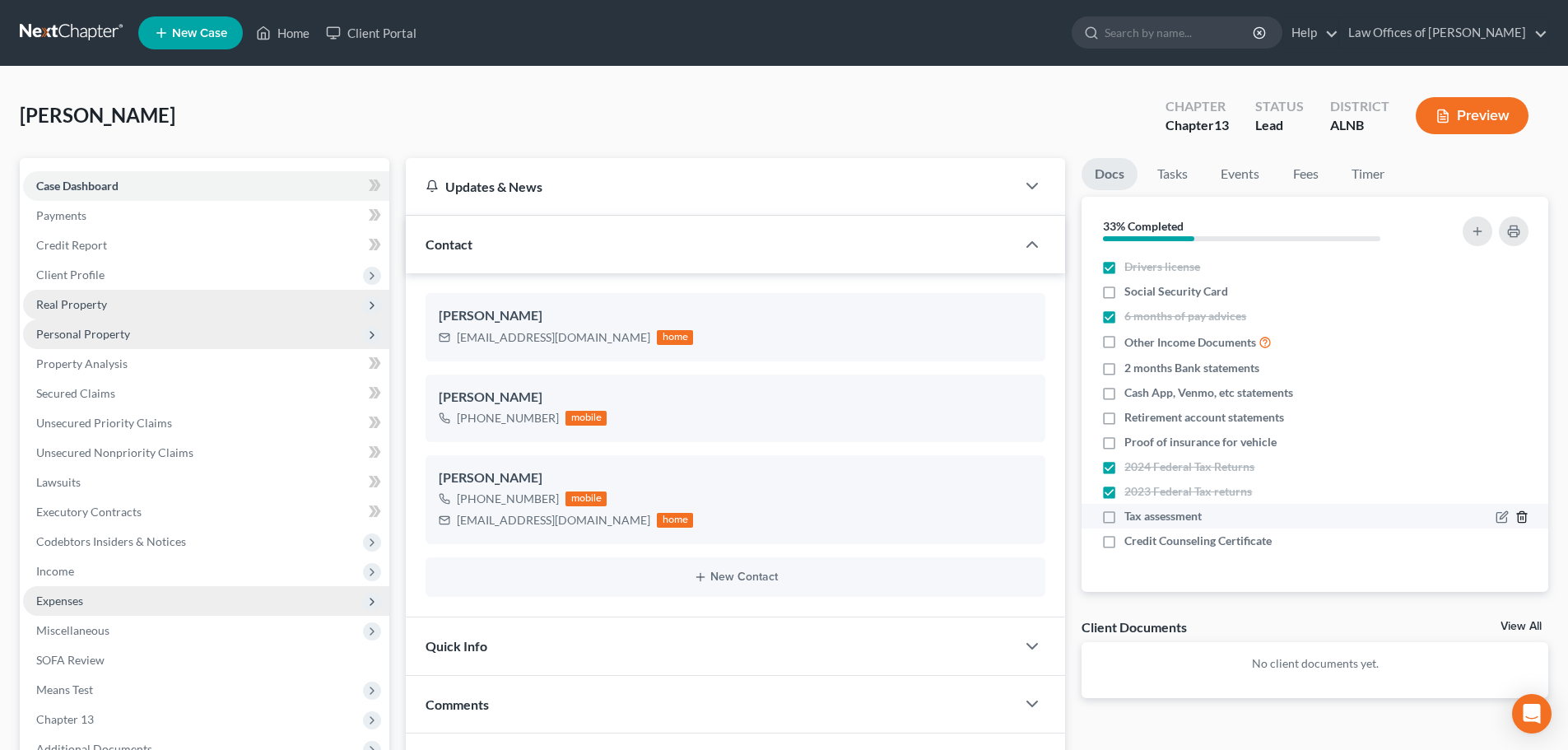
click at [1523, 518] on line "button" at bounding box center [1523, 518] width 0 height 3
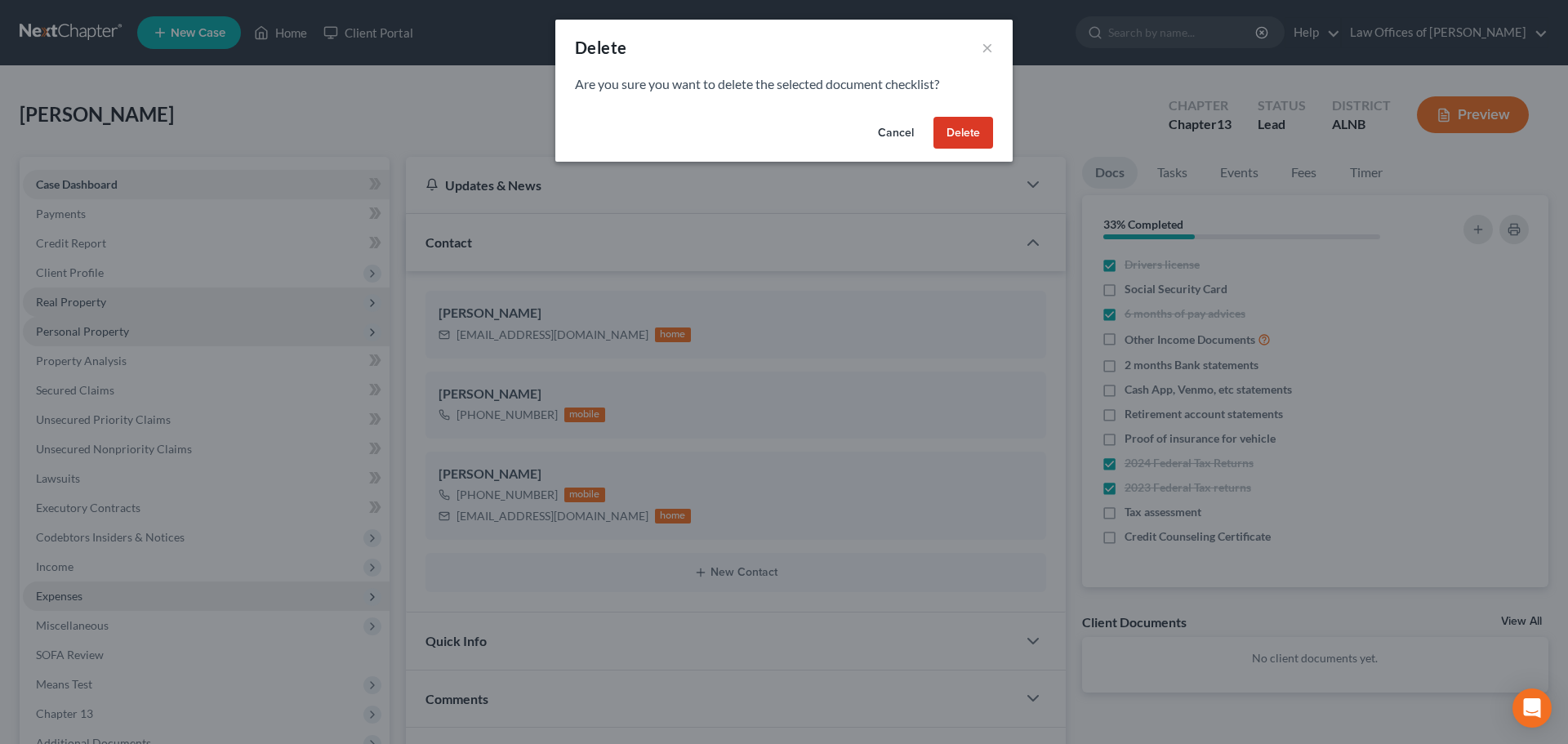
click at [975, 129] on button "Delete" at bounding box center [963, 133] width 60 height 32
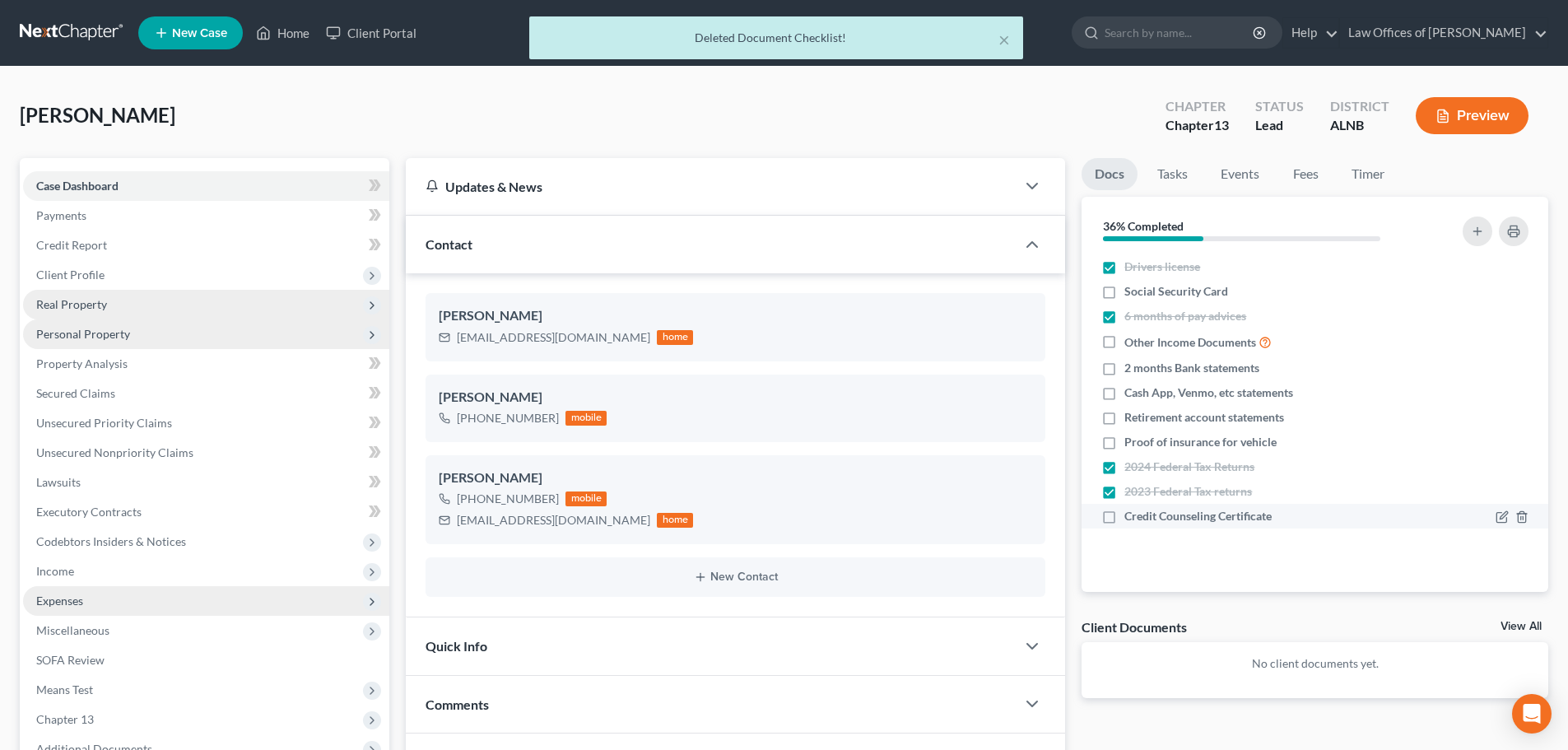
click at [1125, 516] on label "Credit Counseling Certificate" at bounding box center [1199, 516] width 148 height 16
click at [1131, 516] on input "Credit Counseling Certificate" at bounding box center [1135, 513] width 11 height 11
checkbox input "true"
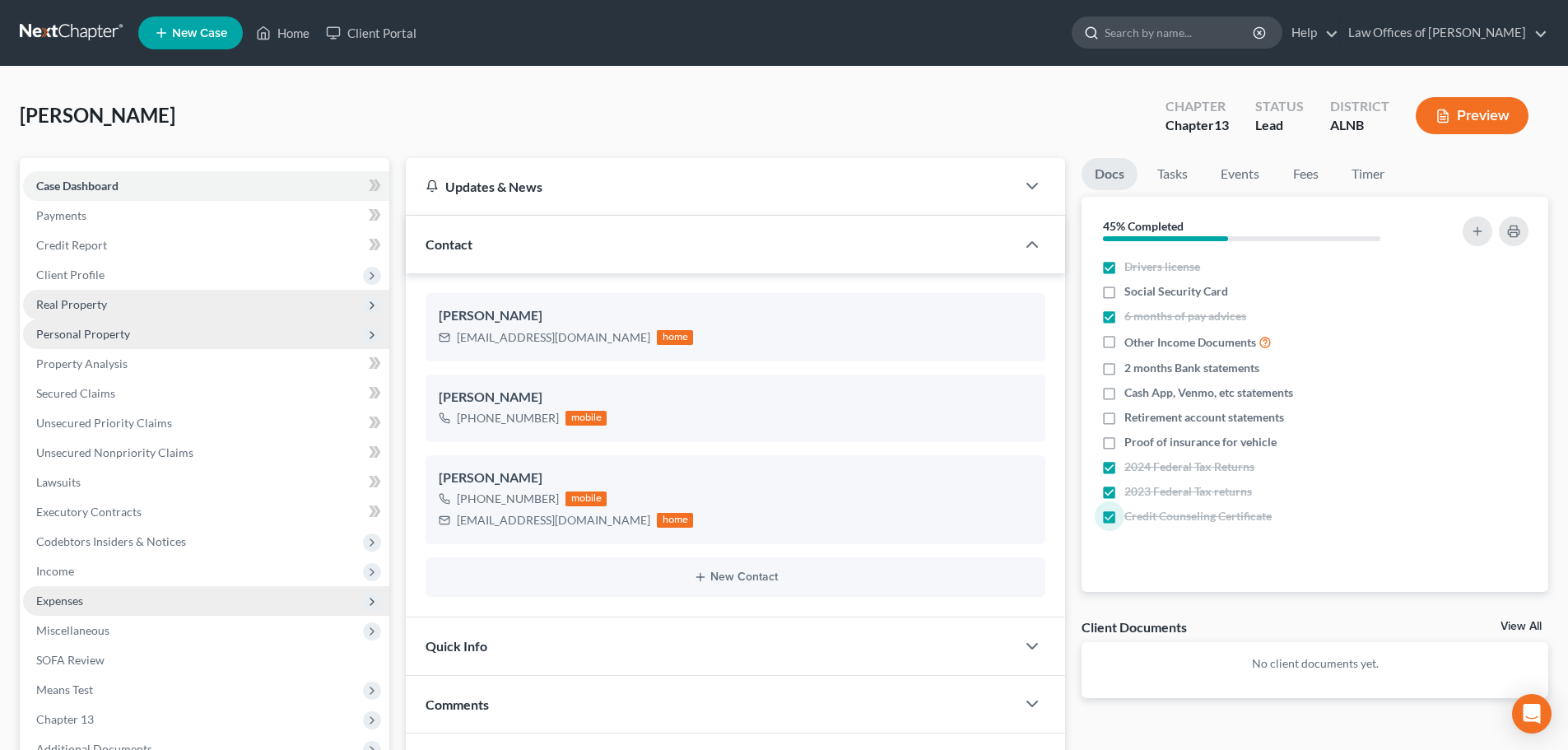
click at [1206, 29] on input "search" at bounding box center [1180, 33] width 151 height 31
type input "[PERSON_NAME]"
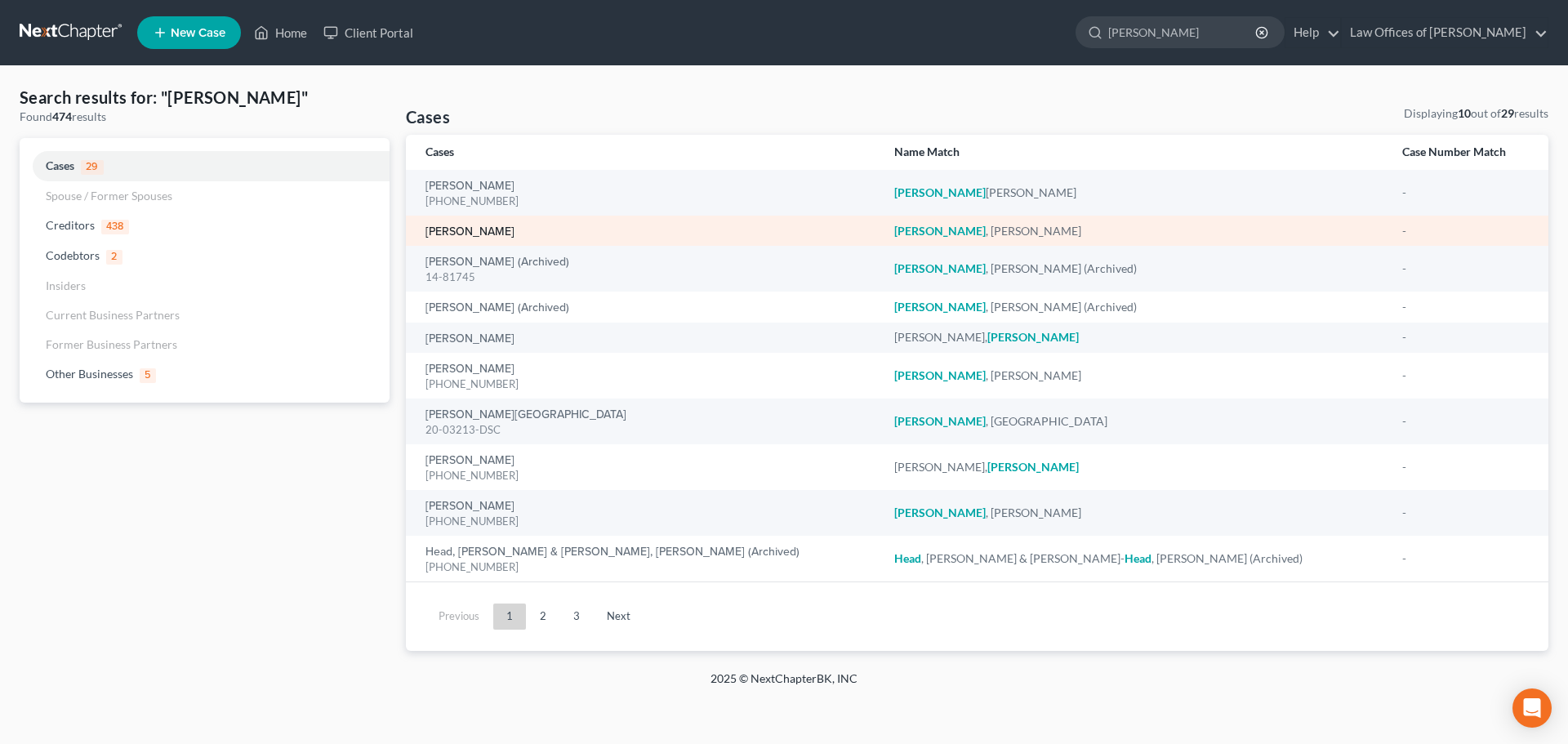
click at [465, 232] on link "[PERSON_NAME]" at bounding box center [470, 232] width 89 height 11
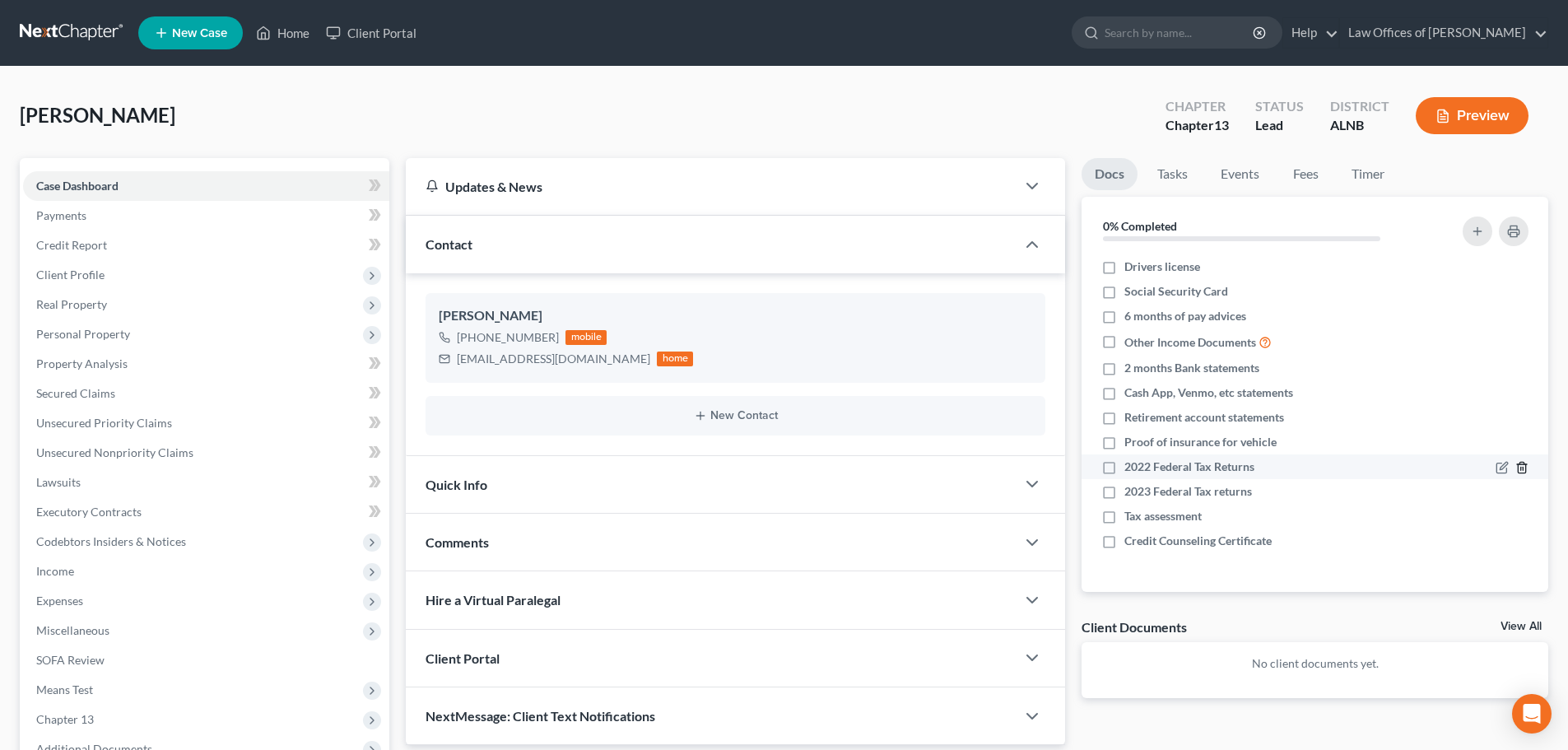
click at [1517, 467] on icon "button" at bounding box center [1522, 468] width 13 height 13
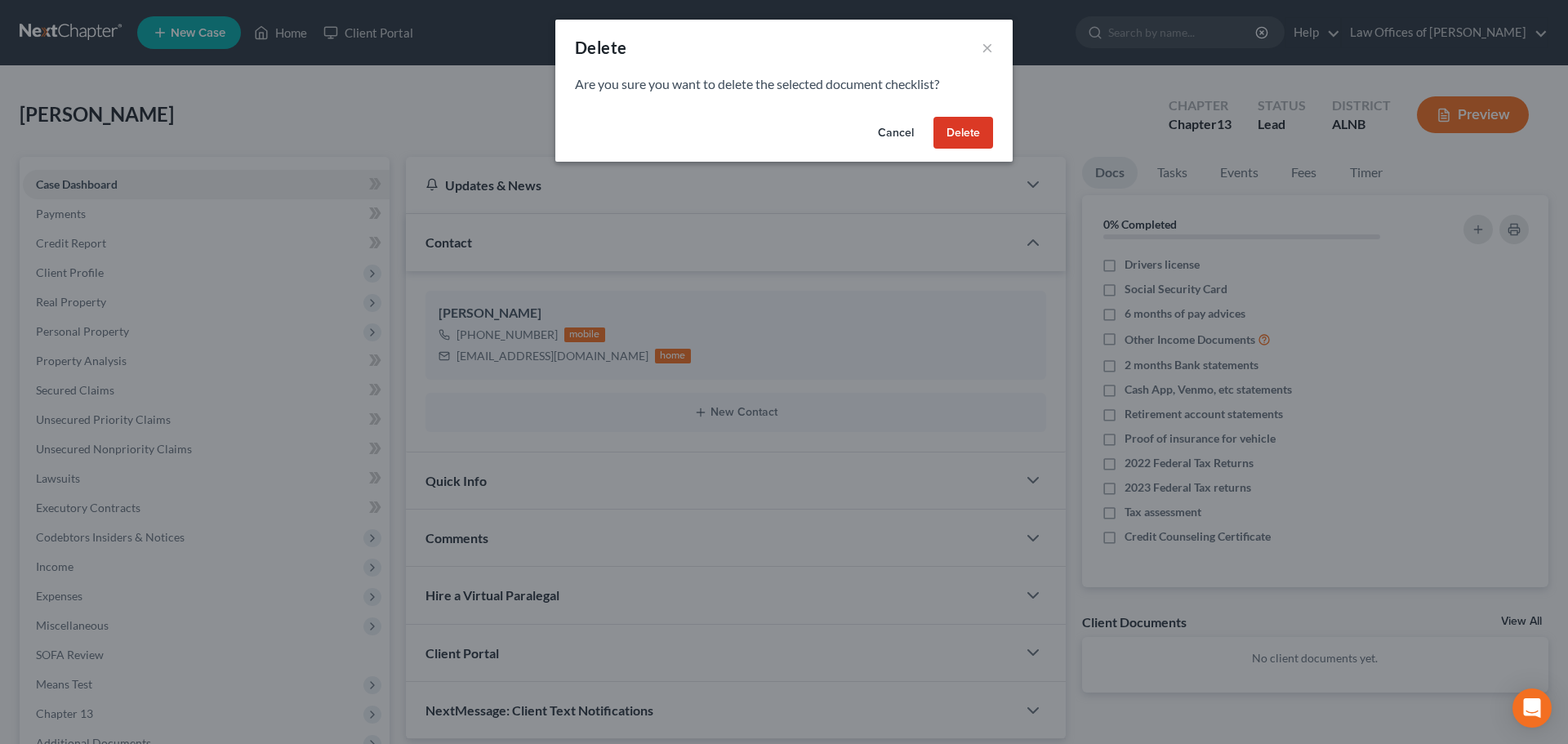
click at [896, 126] on button "Cancel" at bounding box center [895, 133] width 62 height 32
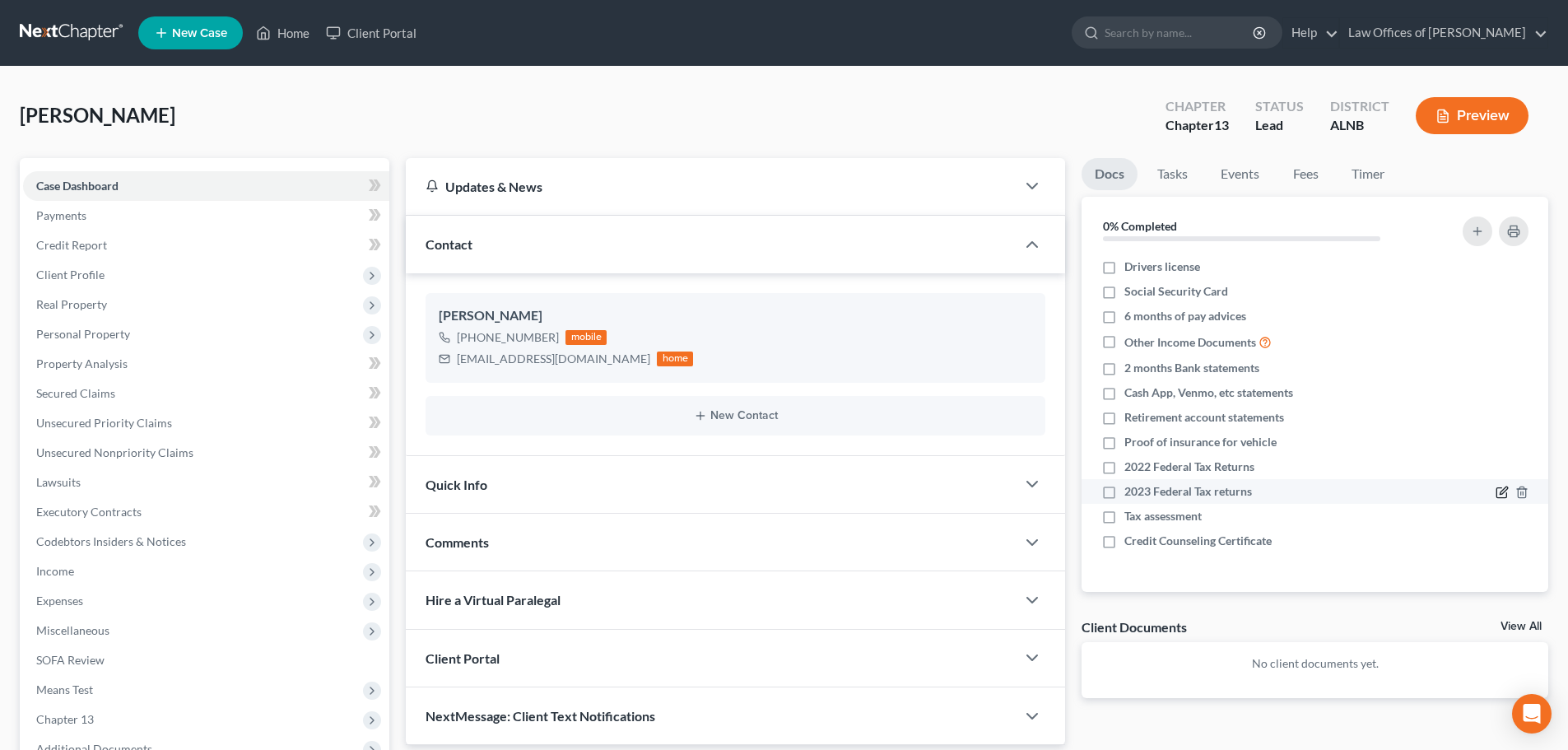
click at [1500, 487] on icon "button" at bounding box center [1503, 492] width 13 height 13
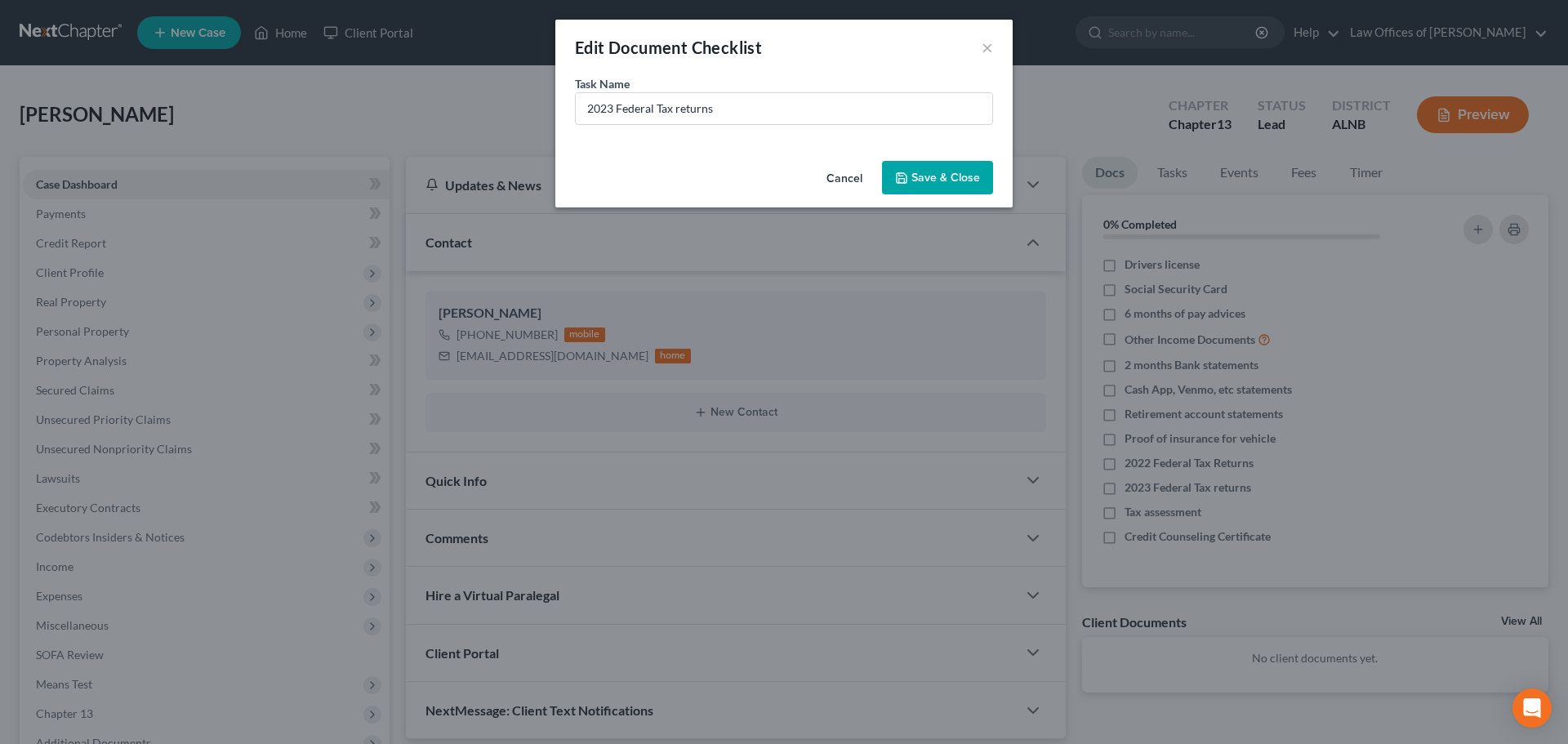
drag, startPoint x: 833, startPoint y: 183, endPoint x: 1430, endPoint y: 460, distance: 658.1
click at [834, 183] on button "Cancel" at bounding box center [844, 179] width 62 height 32
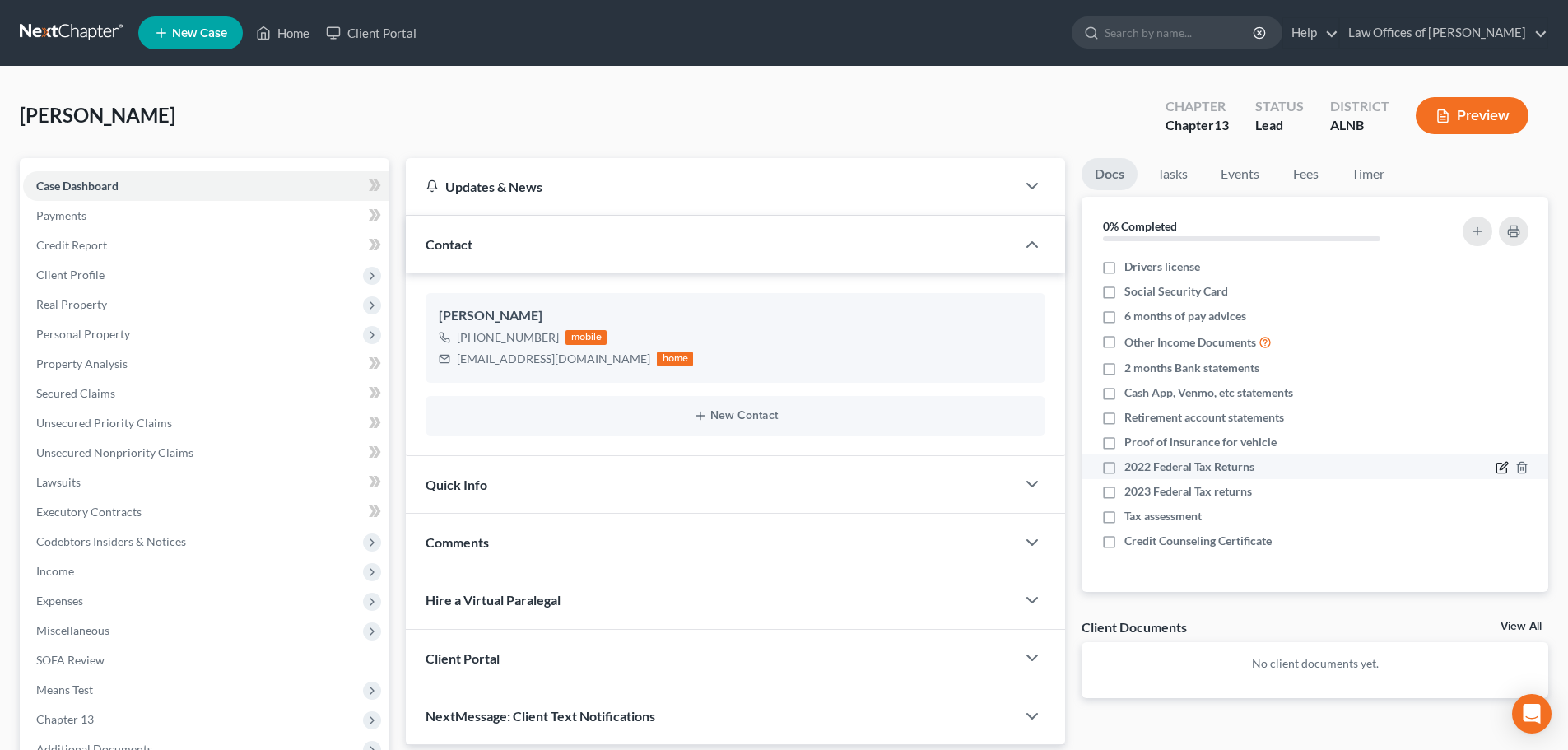
click at [1502, 465] on icon "button" at bounding box center [1503, 468] width 13 height 13
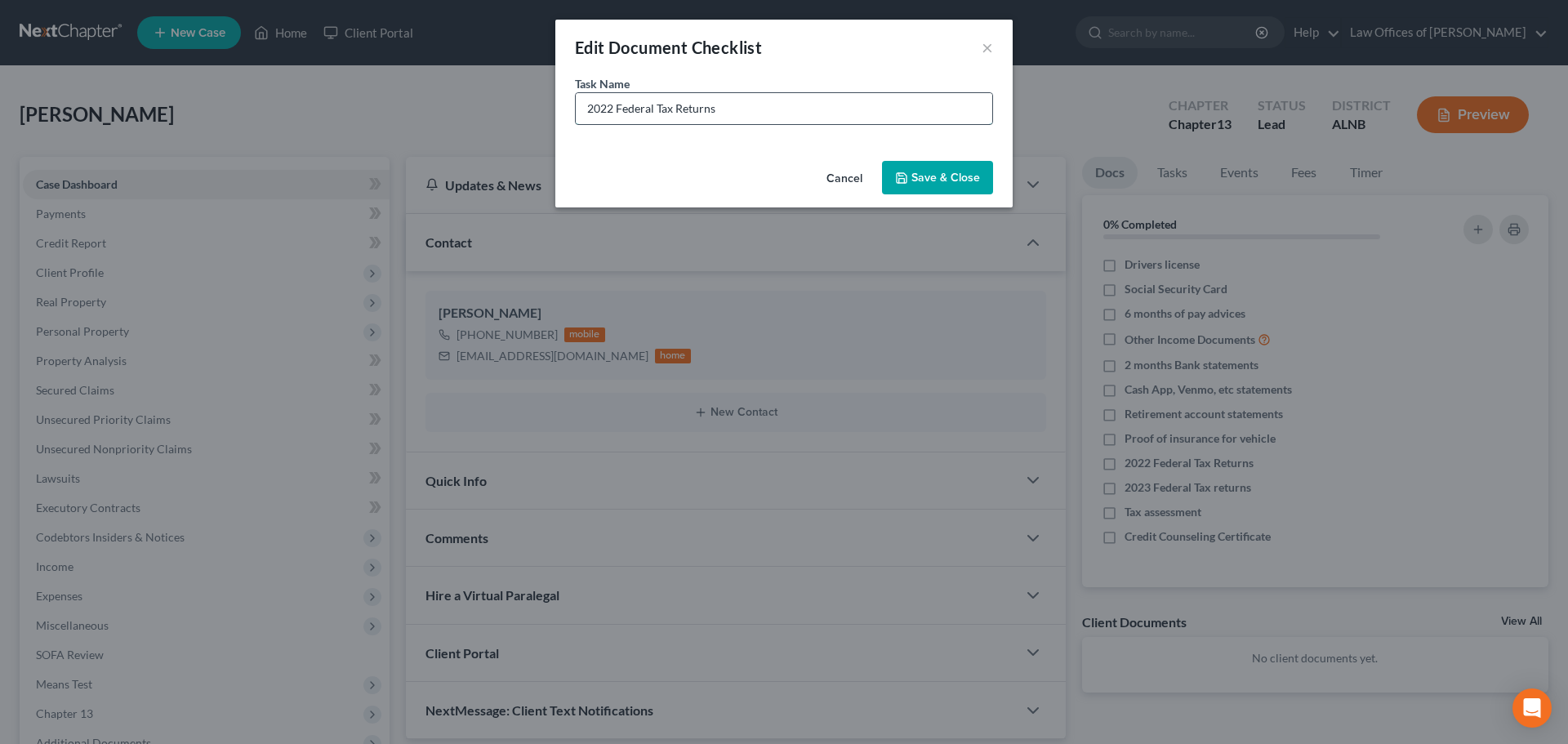
click at [606, 108] on input "2022 Federal Tax Returns" at bounding box center [784, 108] width 417 height 31
type input "2024 Federal Tax Returns"
click at [954, 177] on button "Save & Close" at bounding box center [937, 178] width 111 height 34
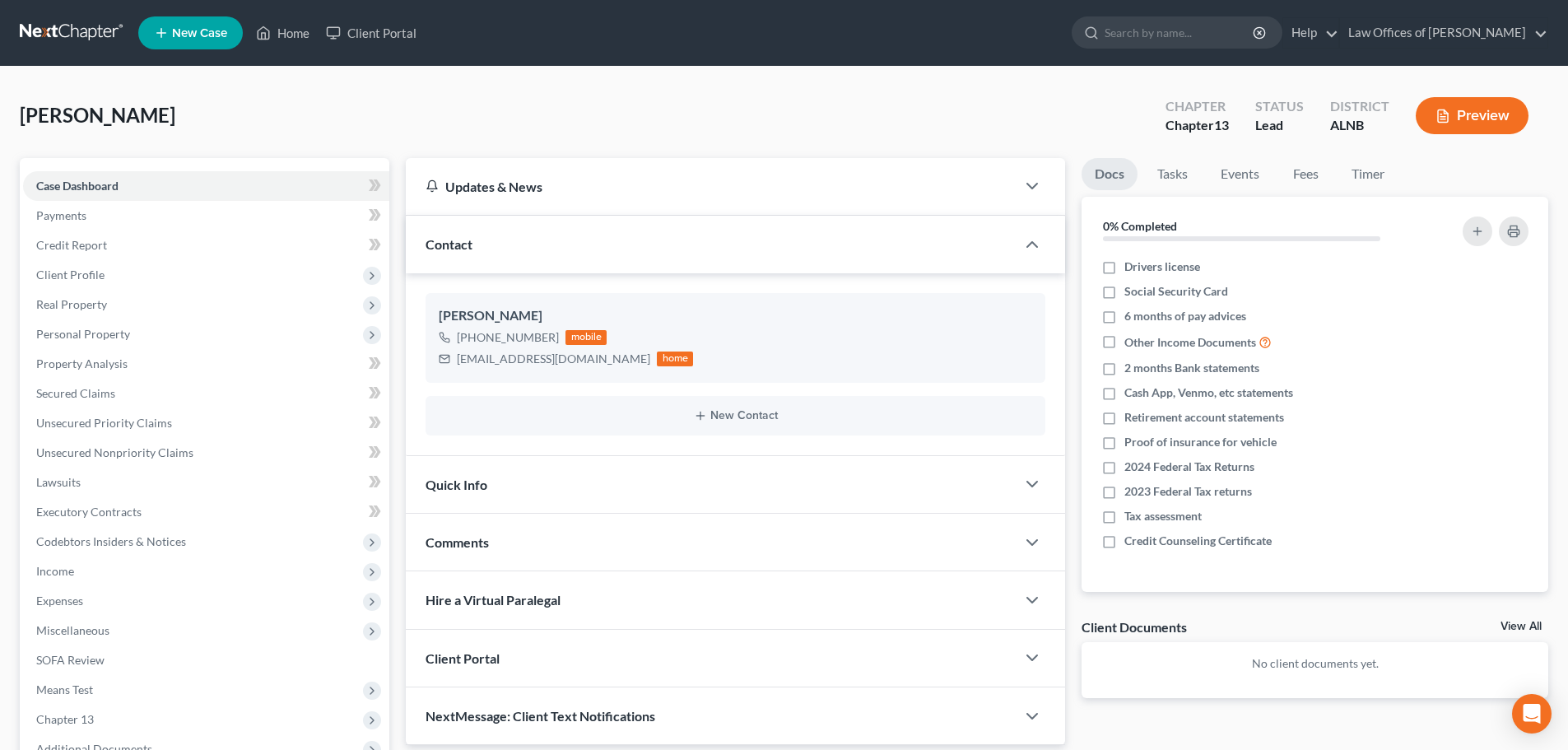
drag, startPoint x: 474, startPoint y: 21, endPoint x: 578, endPoint y: 1, distance: 105.9
click at [474, 21] on ul "New Case Home Client Portal - No Result - Creditors Internal Revenue Service [P…" at bounding box center [843, 33] width 1410 height 43
